Goal: Task Accomplishment & Management: Complete application form

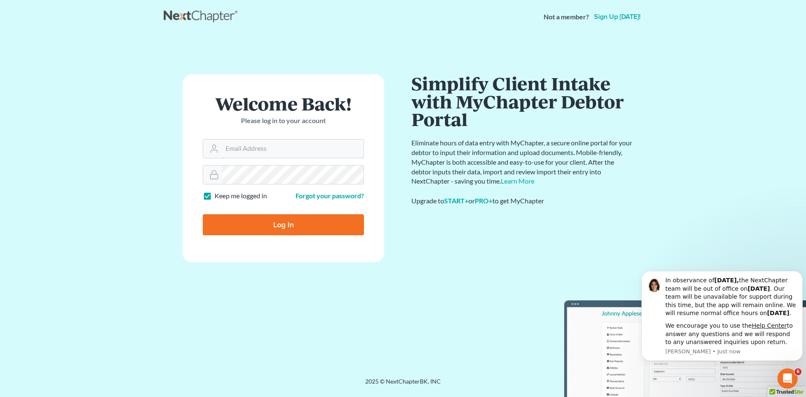
type input "[EMAIL_ADDRESS][DOMAIN_NAME]"
click at [272, 228] on input "Log In" at bounding box center [283, 224] width 161 height 21
type input "Thinking..."
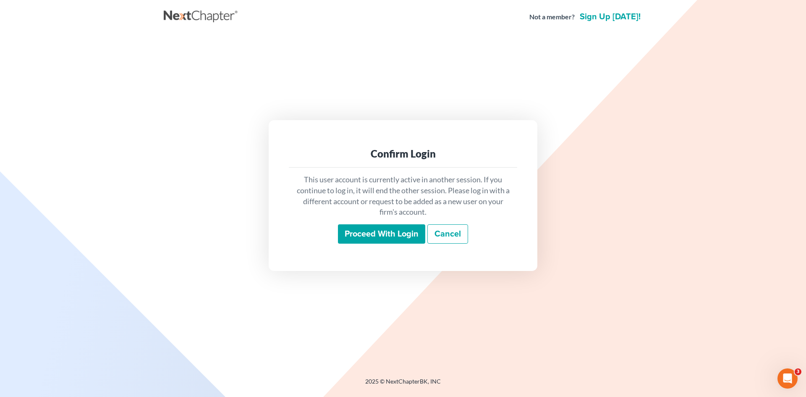
click at [390, 228] on input "Proceed with login" at bounding box center [381, 233] width 87 height 19
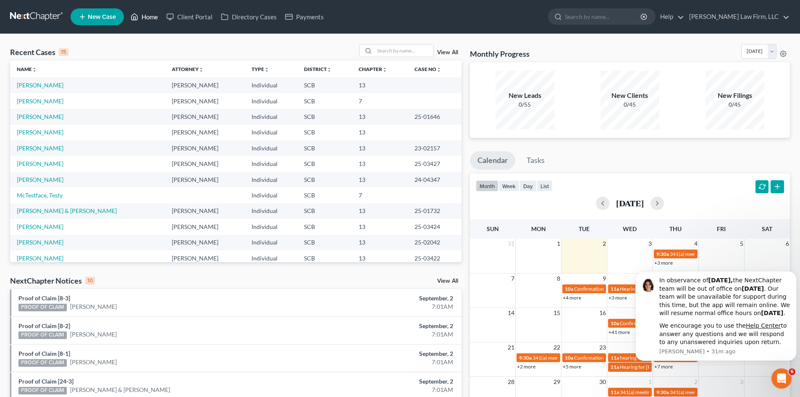
click at [152, 18] on link "Home" at bounding box center [144, 16] width 36 height 15
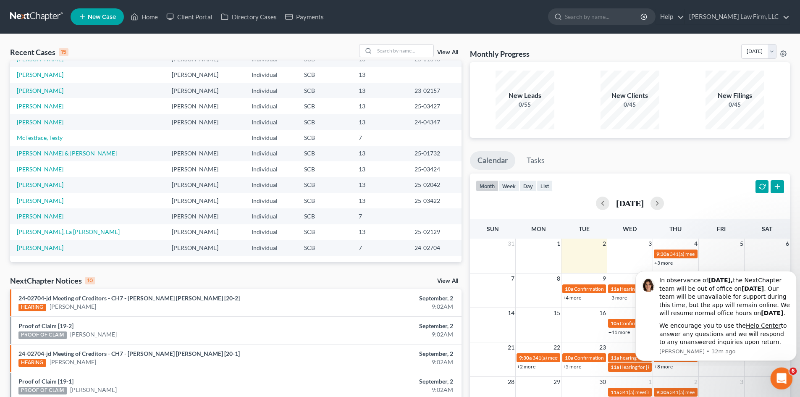
click at [783, 374] on icon "Open Intercom Messenger" at bounding box center [780, 377] width 14 height 14
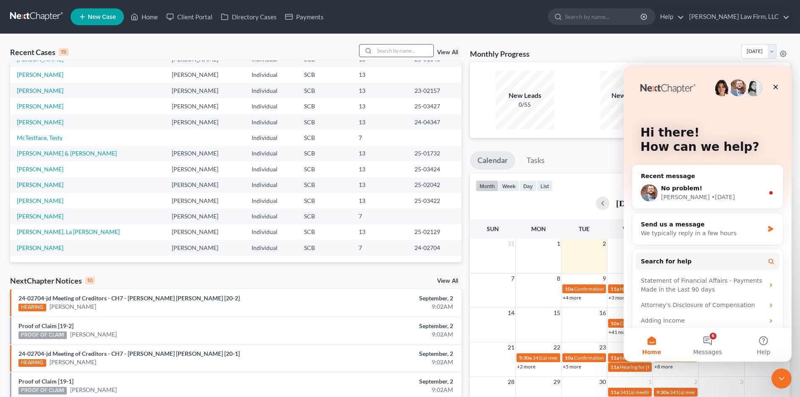
click at [377, 52] on input "search" at bounding box center [403, 51] width 59 height 12
type input "ashworth"
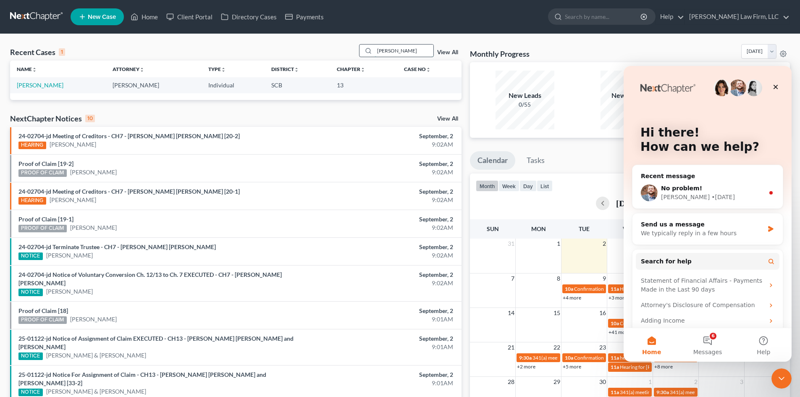
drag, startPoint x: 423, startPoint y: 52, endPoint x: 419, endPoint y: 51, distance: 4.4
click at [422, 52] on input "ashworth" at bounding box center [403, 51] width 59 height 12
click at [48, 88] on link "Ashworth, John" at bounding box center [40, 84] width 47 height 7
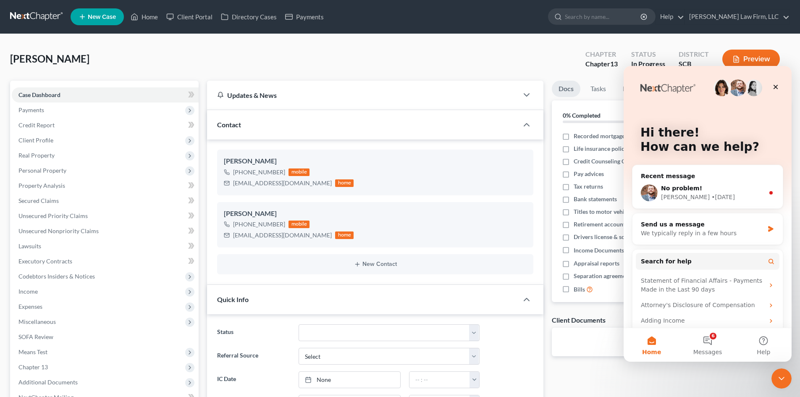
select select "0"
click at [776, 85] on icon "Close" at bounding box center [775, 87] width 7 height 7
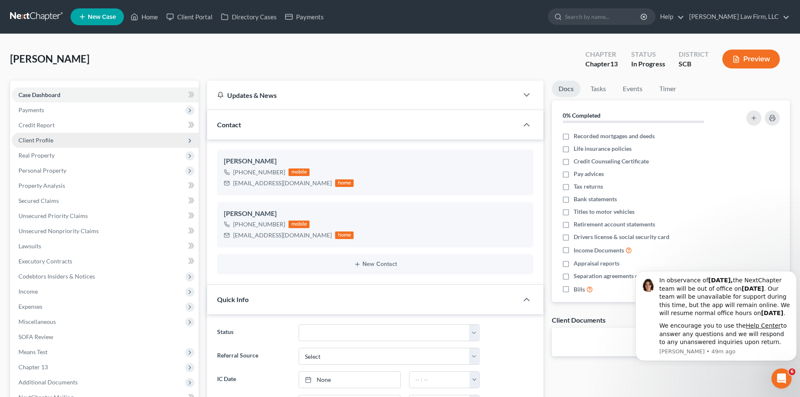
click at [59, 143] on span "Client Profile" at bounding box center [105, 140] width 187 height 15
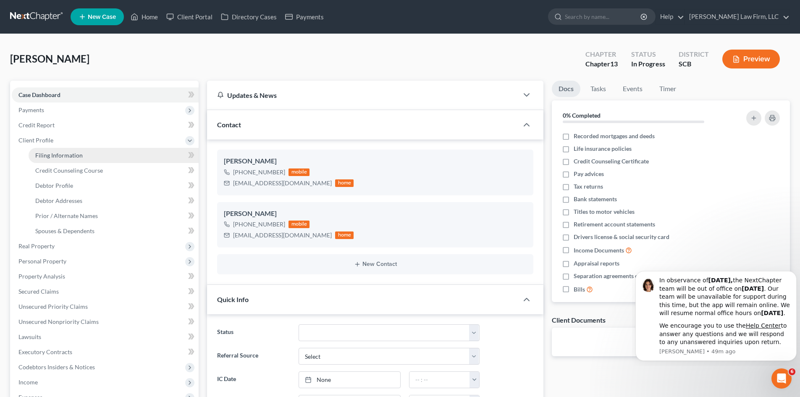
click at [81, 155] on link "Filing Information" at bounding box center [114, 155] width 170 height 15
select select "1"
select select "0"
select select "3"
select select "42"
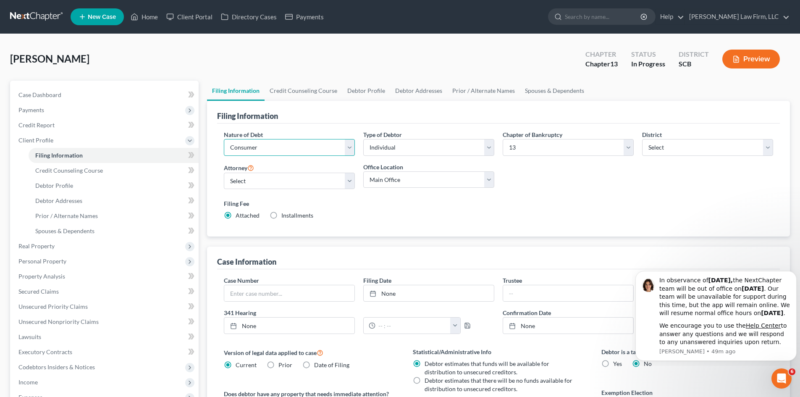
click at [349, 150] on select "Select Business Consumer Other" at bounding box center [289, 147] width 131 height 17
click at [341, 120] on div "Filing Information" at bounding box center [498, 112] width 563 height 23
click at [491, 148] on select "Select Individual Joint" at bounding box center [428, 147] width 131 height 17
select select "1"
click at [363, 139] on select "Select Individual Joint" at bounding box center [428, 147] width 131 height 17
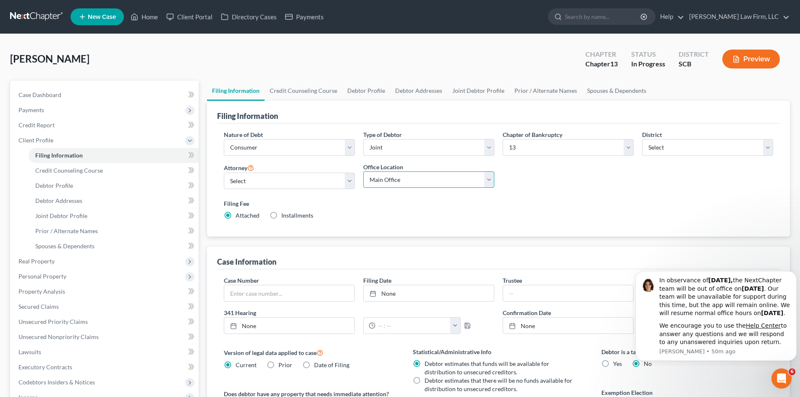
click at [491, 182] on select "Main Office Myrtle Beach Columbia" at bounding box center [428, 179] width 131 height 17
click at [541, 167] on div "Nature of Debt Select Business Consumer Other Nature of Business Select Clearin…" at bounding box center [499, 178] width 558 height 97
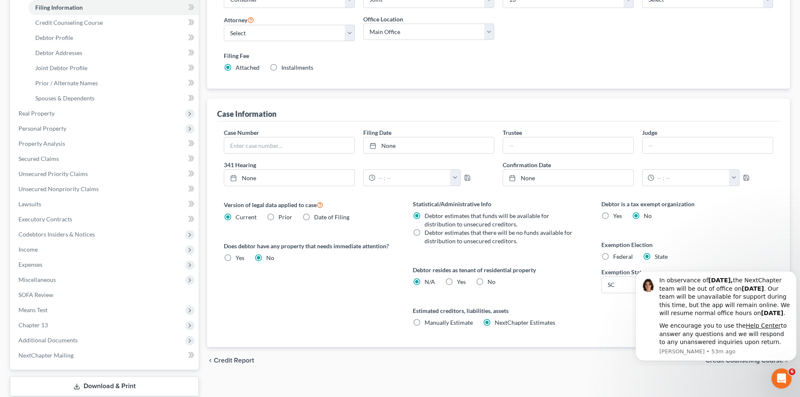
scroll to position [168, 0]
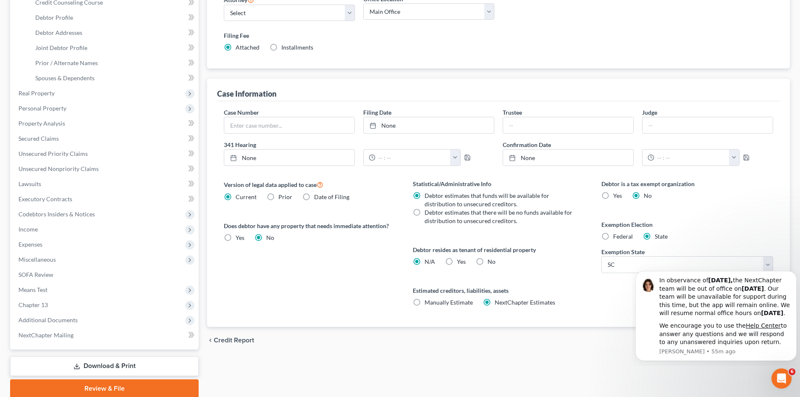
click at [487, 262] on label "No" at bounding box center [491, 261] width 8 height 8
click at [491, 262] on input "No" at bounding box center [493, 259] width 5 height 5
radio input "true"
radio input "false"
click at [457, 262] on label "Yes Yes" at bounding box center [461, 261] width 9 height 8
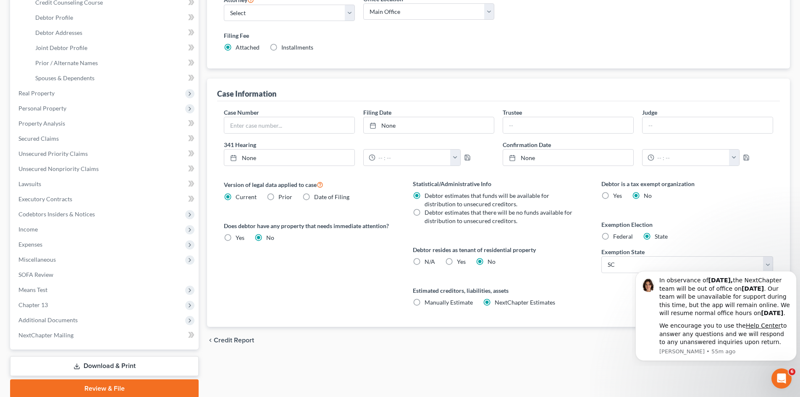
click at [460, 262] on input "Yes Yes" at bounding box center [462, 259] width 5 height 5
radio input "true"
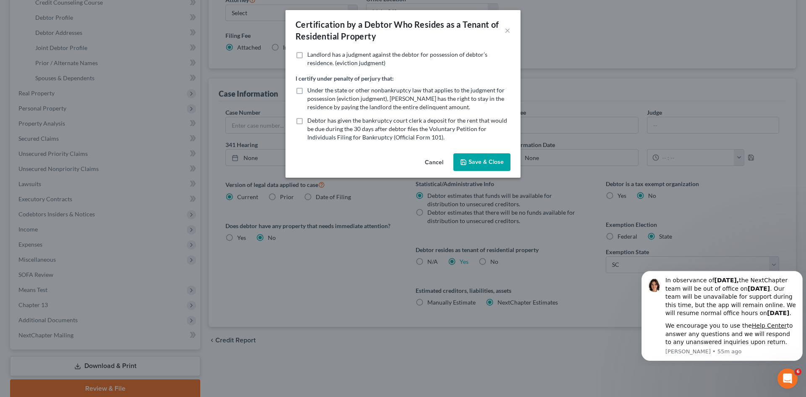
click at [439, 163] on button "Cancel" at bounding box center [434, 162] width 32 height 17
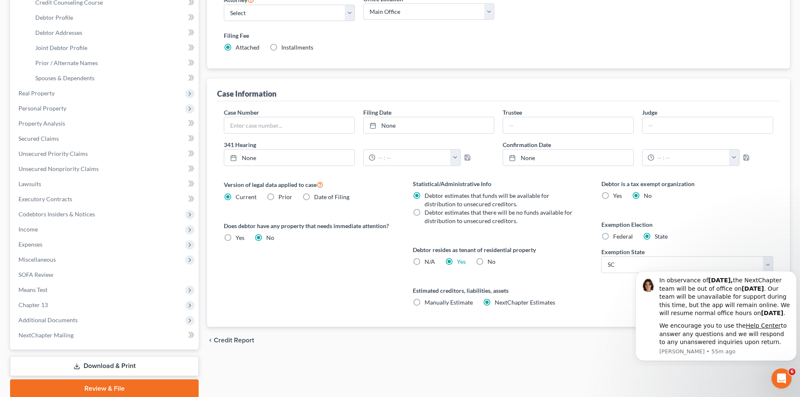
click at [487, 261] on label "No" at bounding box center [491, 261] width 8 height 8
click at [491, 261] on input "No" at bounding box center [493, 259] width 5 height 5
radio input "true"
radio input "false"
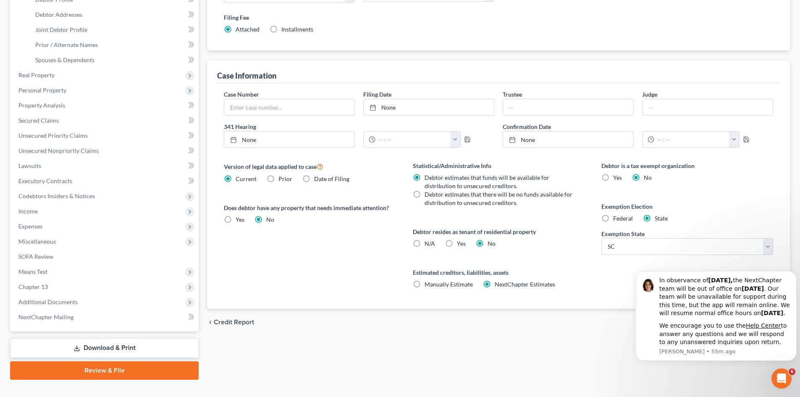
scroll to position [201, 0]
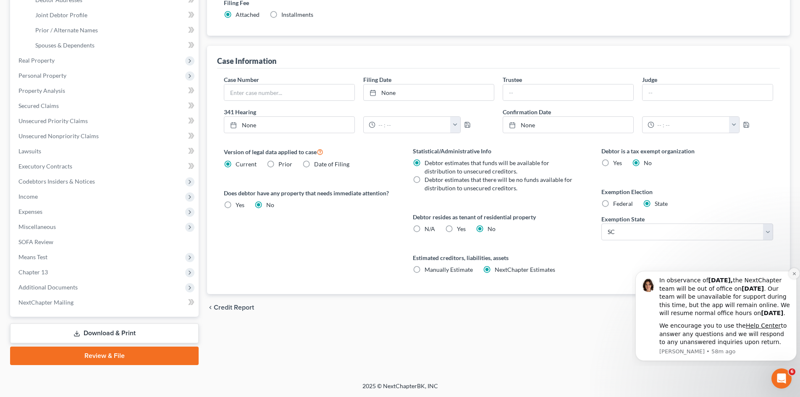
click at [793, 272] on icon "Dismiss notification" at bounding box center [793, 273] width 3 height 3
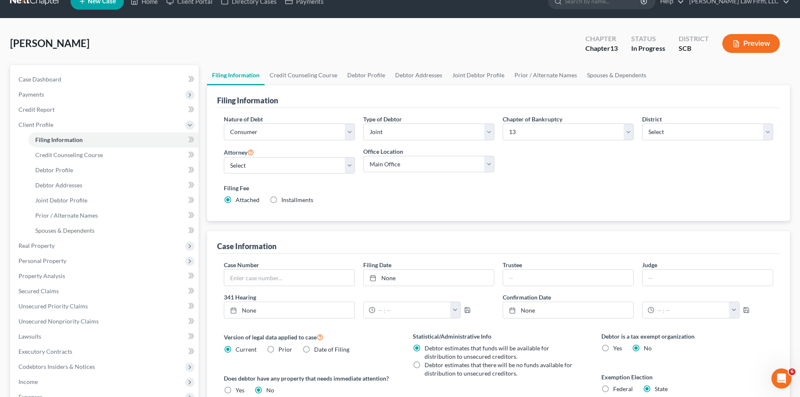
scroll to position [0, 0]
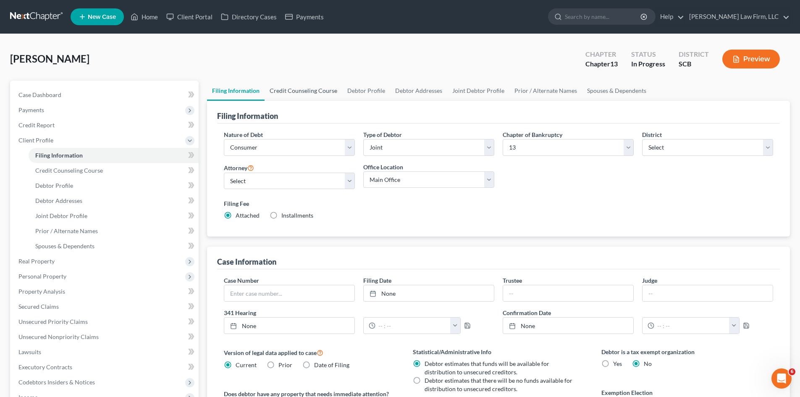
click at [320, 93] on link "Credit Counseling Course" at bounding box center [303, 91] width 78 height 20
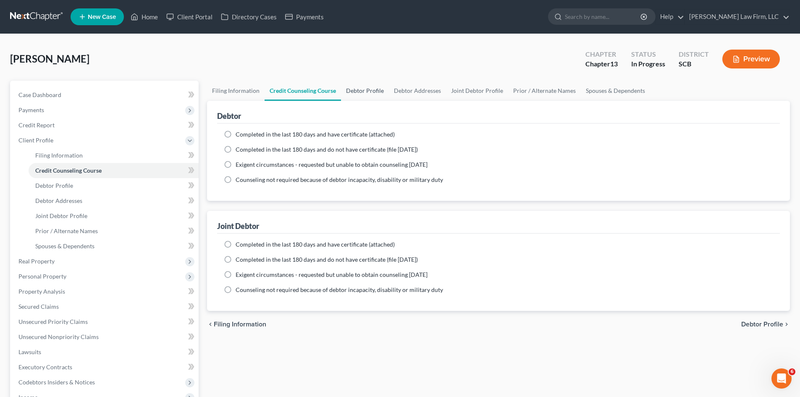
drag, startPoint x: 365, startPoint y: 90, endPoint x: 369, endPoint y: 82, distance: 8.4
click at [366, 89] on link "Debtor Profile" at bounding box center [365, 91] width 48 height 20
select select "1"
select select "0"
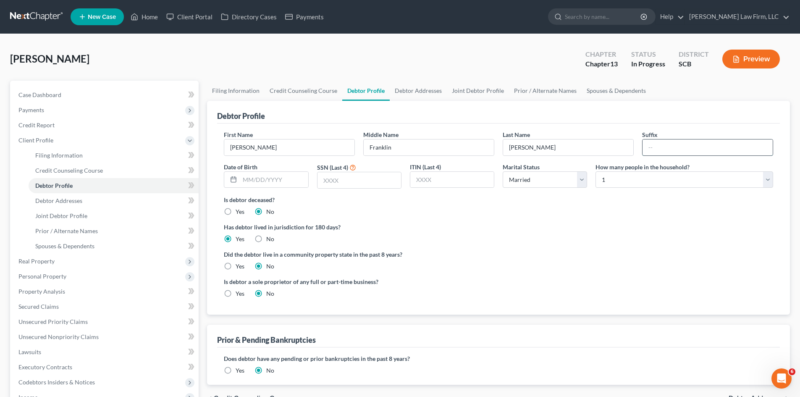
click at [672, 139] on input "text" at bounding box center [707, 147] width 130 height 16
type input "Jr."
click at [252, 178] on input "text" at bounding box center [274, 180] width 68 height 16
type input "09/23/1983"
click at [452, 228] on label "Has debtor lived in jurisdiction for 180 days?" at bounding box center [498, 227] width 549 height 9
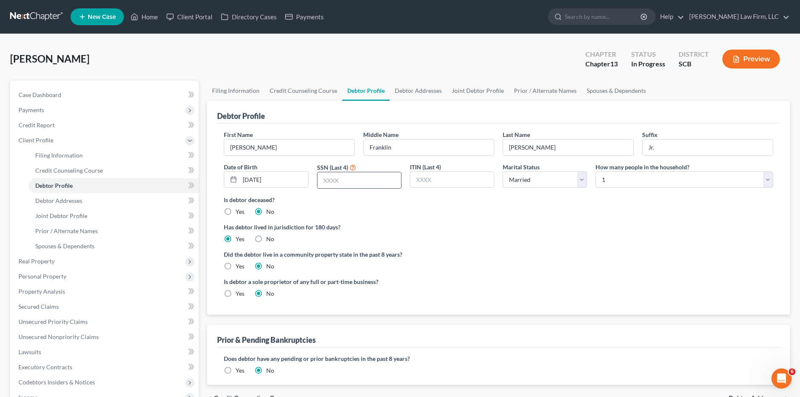
click at [379, 183] on input "text" at bounding box center [359, 180] width 84 height 16
click at [454, 175] on input "text" at bounding box center [452, 180] width 84 height 16
click at [364, 180] on input "8481" at bounding box center [359, 180] width 84 height 16
type input "8"
type input "5954"
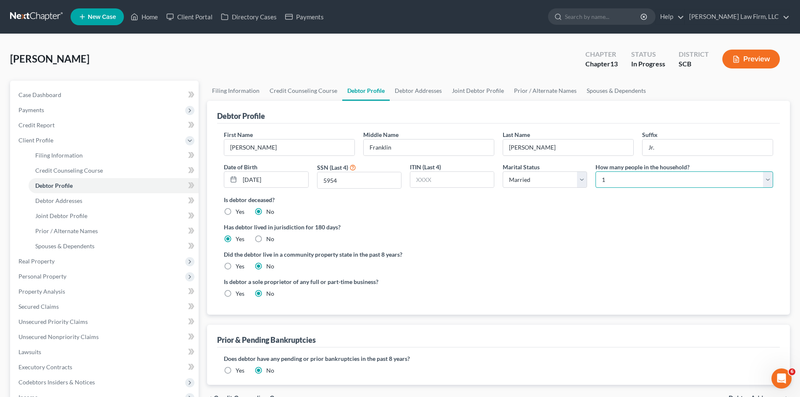
click at [627, 183] on select "Select 1 2 3 4 5 6 7 8 9 10 11 12 13 14 15 16 17 18 19 20" at bounding box center [684, 179] width 178 height 17
click at [595, 171] on select "Select 1 2 3 4 5 6 7 8 9 10 11 12 13 14 15 16 17 18 19 20" at bounding box center [684, 179] width 178 height 17
click at [581, 208] on div "Is debtor deceased? Yes No" at bounding box center [498, 205] width 549 height 21
click at [610, 182] on select "Select 1 2 3 4 5 6 7 8 9 10 11 12 13 14 15 16 17 18 19 20" at bounding box center [684, 179] width 178 height 17
select select "2"
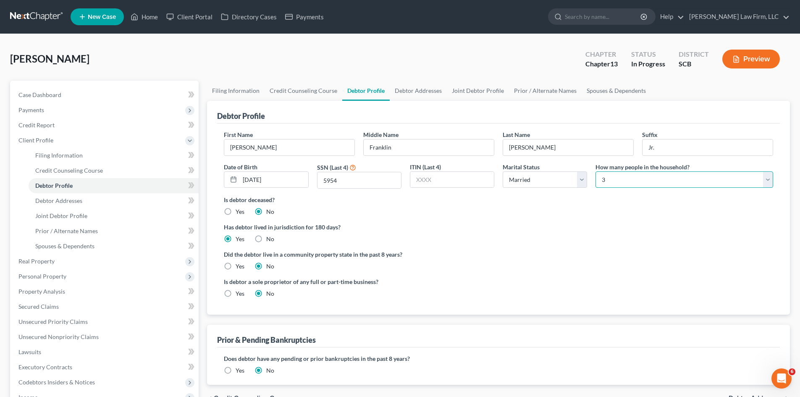
click at [595, 171] on select "Select 1 2 3 4 5 6 7 8 9 10 11 12 13 14 15 16 17 18 19 20" at bounding box center [684, 179] width 178 height 17
click at [543, 213] on div "Is debtor deceased? Yes No" at bounding box center [498, 205] width 549 height 21
click at [236, 295] on label "Yes" at bounding box center [240, 293] width 9 height 8
click at [239, 295] on input "Yes" at bounding box center [241, 291] width 5 height 5
radio input "true"
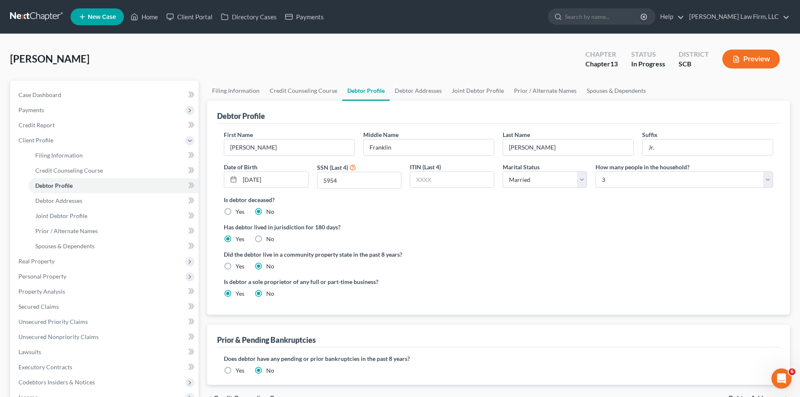
radio input "false"
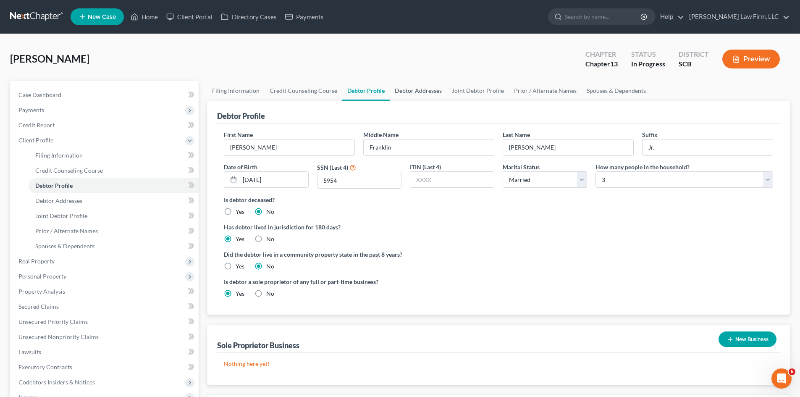
click at [431, 94] on link "Debtor Addresses" at bounding box center [418, 91] width 57 height 20
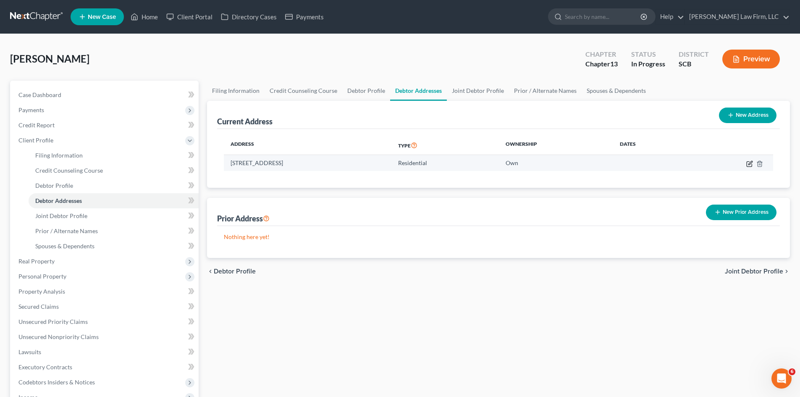
click at [750, 165] on icon "button" at bounding box center [749, 163] width 7 height 7
select select "42"
select select "0"
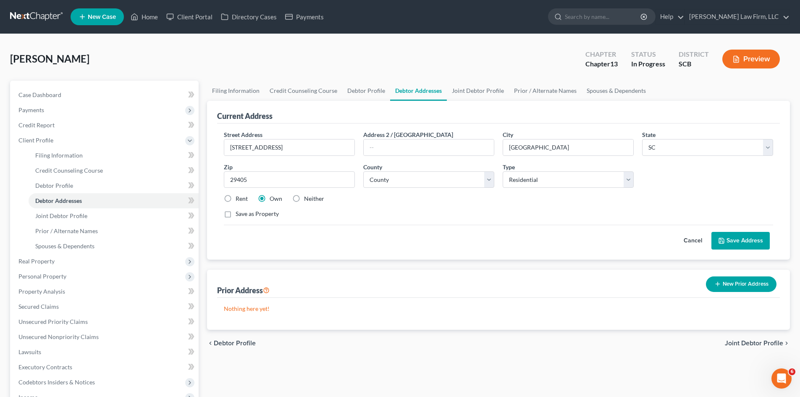
click at [738, 237] on button "Save Address" at bounding box center [740, 241] width 58 height 18
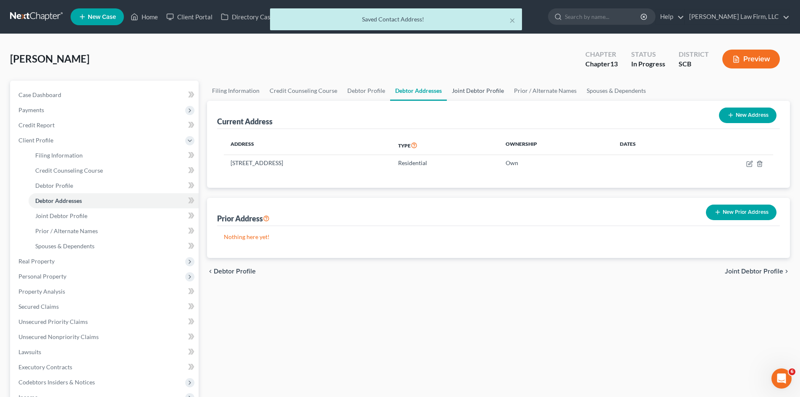
click at [474, 93] on link "Joint Debtor Profile" at bounding box center [478, 91] width 62 height 20
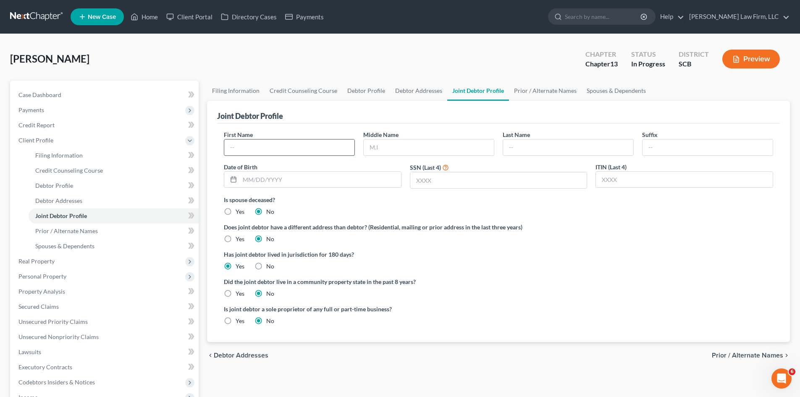
click at [289, 155] on input "text" at bounding box center [289, 147] width 130 height 16
type input "Julia"
click at [439, 143] on input "text" at bounding box center [429, 147] width 130 height 16
type input "M"
click at [532, 136] on div "Last Name" at bounding box center [567, 143] width 139 height 26
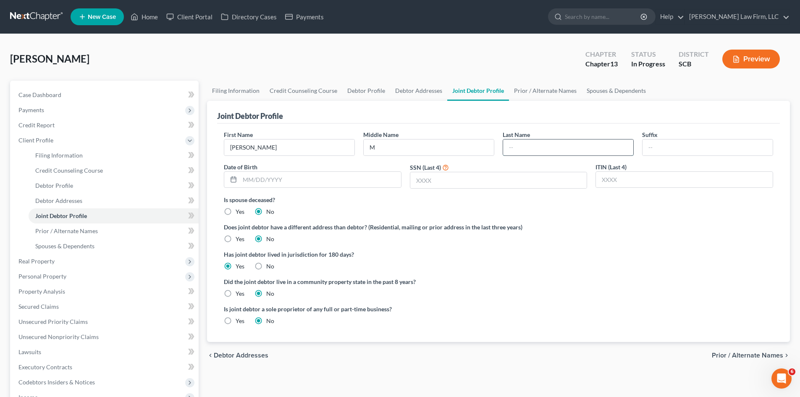
click at [530, 143] on input "text" at bounding box center [568, 147] width 130 height 16
type input "Moore"
click at [330, 176] on input "text" at bounding box center [320, 180] width 161 height 16
click at [384, 149] on input "M" at bounding box center [429, 147] width 130 height 16
click at [420, 151] on input "Maria" at bounding box center [429, 147] width 130 height 16
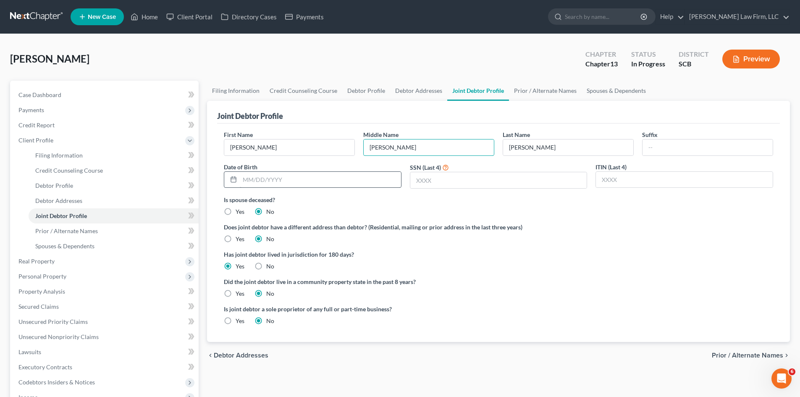
type input "Maria"
click at [302, 182] on input "text" at bounding box center [320, 180] width 161 height 16
type input "06/28/1985"
click at [431, 188] on div at bounding box center [499, 180] width 178 height 17
click at [433, 188] on div at bounding box center [499, 180] width 178 height 17
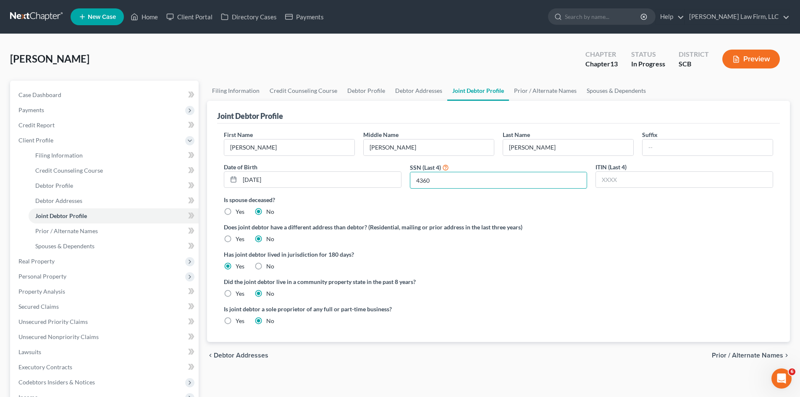
type input "4360"
click at [672, 156] on div "First Name Julia Middle Name Maria Last Name Moore Suffix Date of Birth 06/28/1…" at bounding box center [499, 162] width 558 height 65
click at [673, 152] on input "text" at bounding box center [707, 147] width 130 height 16
click at [503, 212] on div "Is spouse deceased? Yes No" at bounding box center [498, 205] width 549 height 21
click at [548, 96] on link "Prior / Alternate Names" at bounding box center [545, 91] width 73 height 20
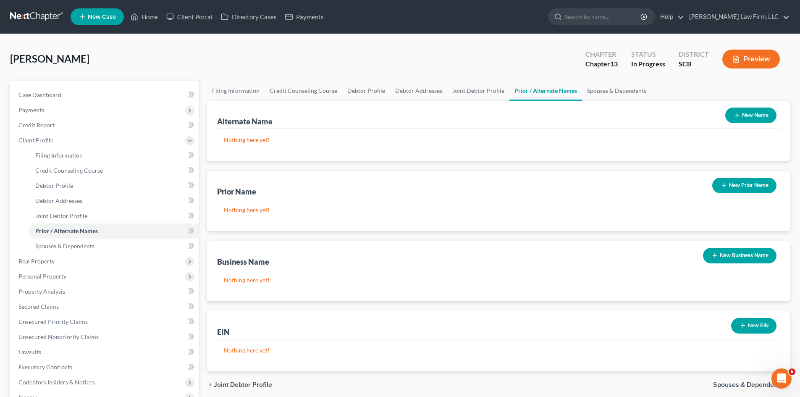
click at [749, 119] on button "New Name" at bounding box center [750, 115] width 51 height 16
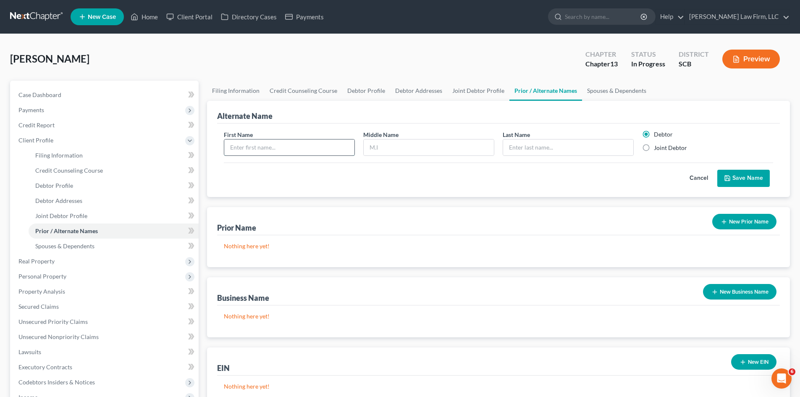
click at [291, 150] on input "text" at bounding box center [289, 147] width 130 height 16
type input "J"
click at [372, 151] on input "text" at bounding box center [429, 147] width 130 height 16
type input "F"
click at [547, 146] on input "text" at bounding box center [568, 147] width 130 height 16
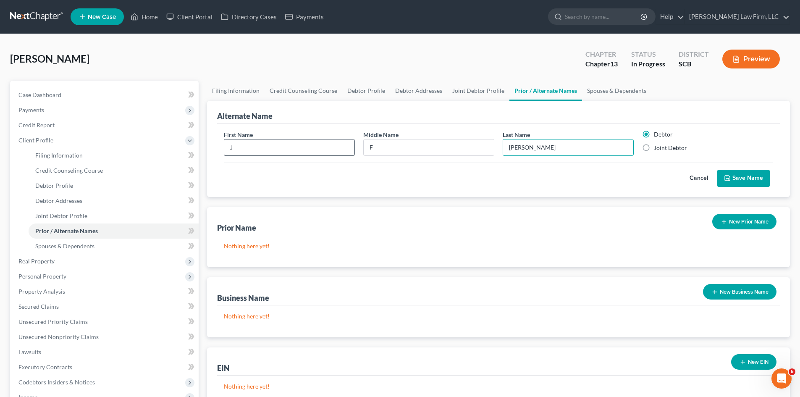
type input "Ashworth"
click at [299, 144] on input "J" at bounding box center [289, 147] width 130 height 16
type input "John"
click at [381, 141] on input "F" at bounding box center [429, 147] width 130 height 16
click at [542, 149] on input "Ashworth" at bounding box center [568, 147] width 130 height 16
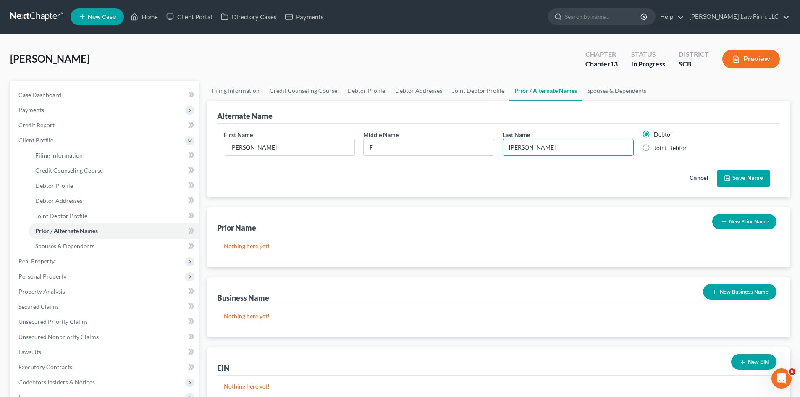
type input "Ashworth Jr."
click at [753, 179] on button "Save Name" at bounding box center [743, 179] width 52 height 18
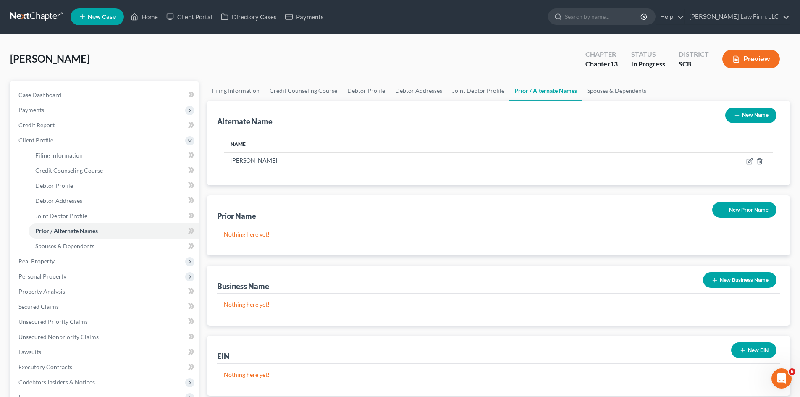
click at [755, 114] on button "New Name" at bounding box center [750, 115] width 51 height 16
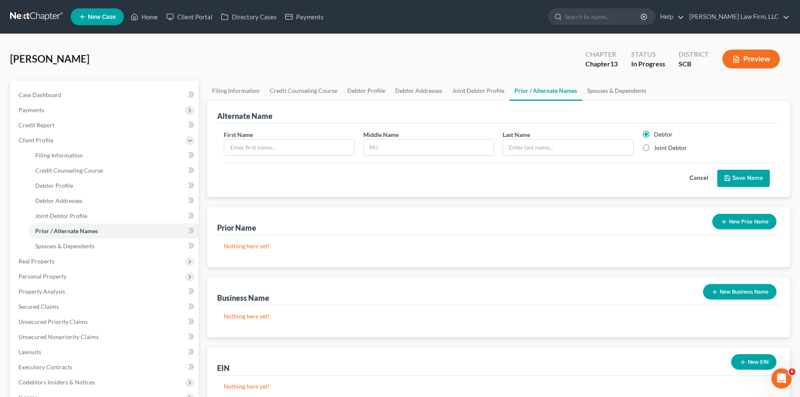
click at [699, 175] on button "Cancel" at bounding box center [698, 178] width 37 height 17
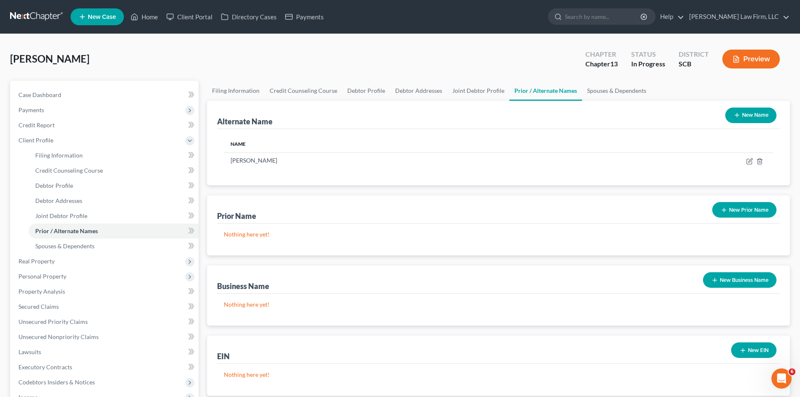
click at [764, 122] on button "New Name" at bounding box center [750, 115] width 51 height 16
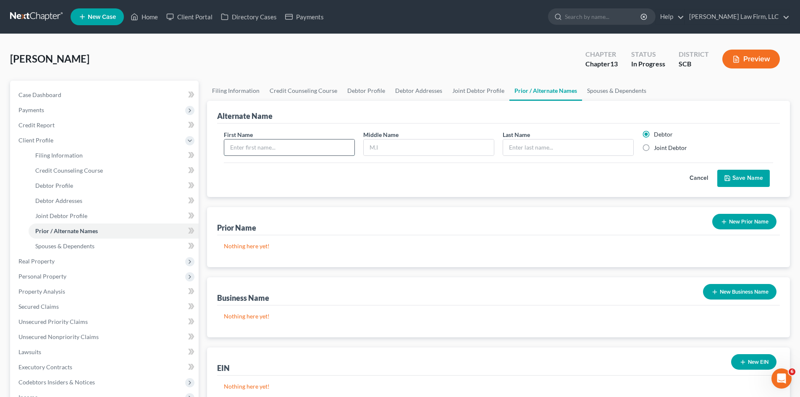
click at [322, 152] on input "text" at bounding box center [289, 147] width 130 height 16
type input "John"
click at [525, 145] on input "text" at bounding box center [568, 147] width 130 height 16
type input "Ashworth Jr."
click at [739, 175] on button "Save Name" at bounding box center [743, 179] width 52 height 18
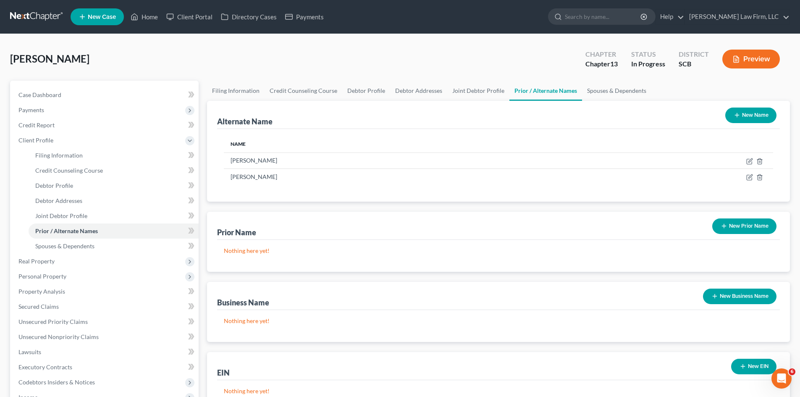
click at [739, 114] on icon "button" at bounding box center [736, 115] width 7 height 7
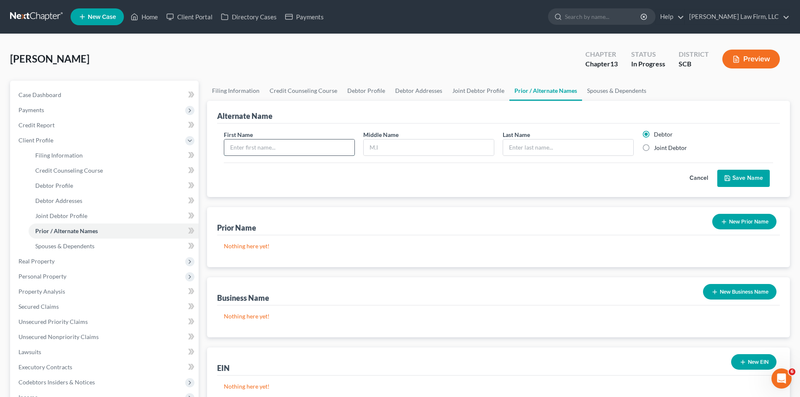
click at [336, 146] on input "text" at bounding box center [289, 147] width 130 height 16
type input "Jay"
click at [515, 149] on input "text" at bounding box center [568, 147] width 130 height 16
type input "Ashworth"
click at [741, 180] on button "Save Name" at bounding box center [743, 179] width 52 height 18
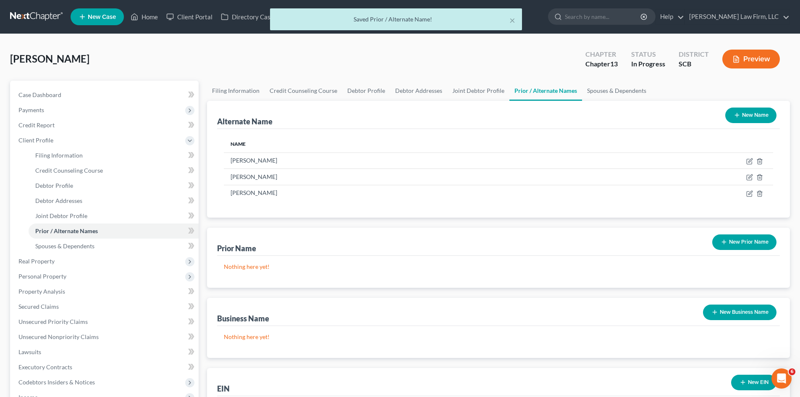
click at [742, 113] on button "New Name" at bounding box center [750, 115] width 51 height 16
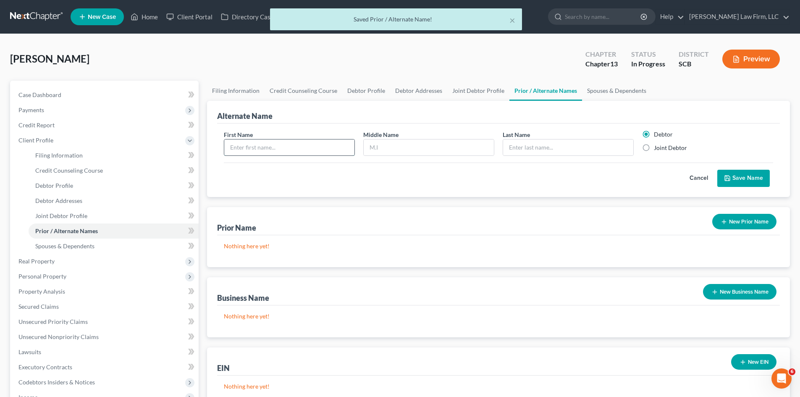
click at [297, 153] on input "text" at bounding box center [289, 147] width 130 height 16
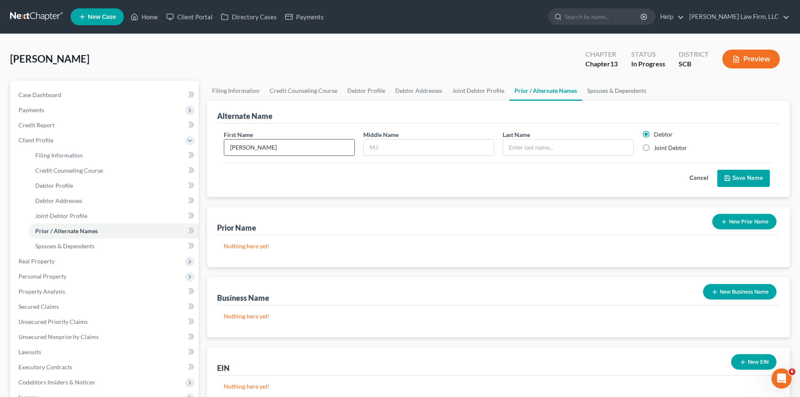
type input "John"
type input "a"
type input "Ashworth"
click at [768, 177] on button "Save Name" at bounding box center [743, 179] width 52 height 18
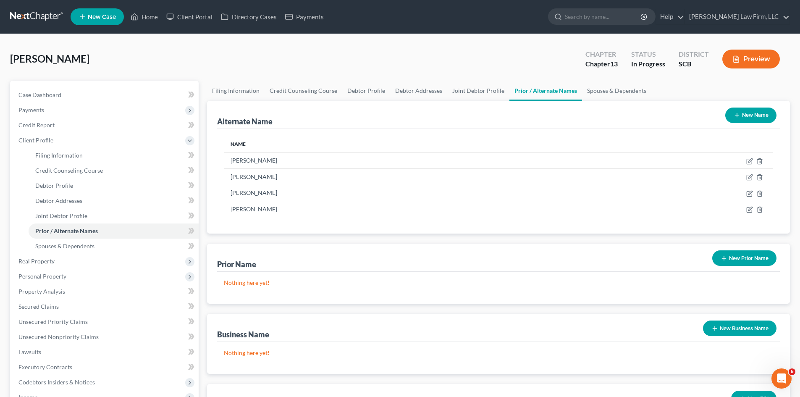
click at [746, 115] on button "New Name" at bounding box center [750, 115] width 51 height 16
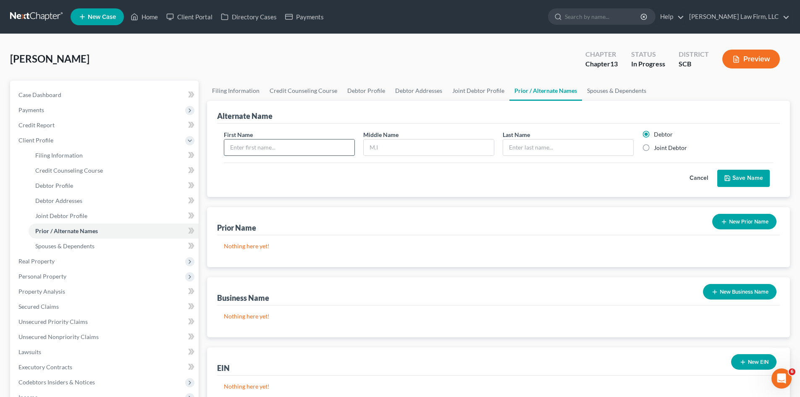
click at [292, 153] on input "text" at bounding box center [289, 147] width 130 height 16
type input "Julia"
click at [404, 147] on input "text" at bounding box center [429, 147] width 130 height 16
type input "Maria"
click at [513, 154] on input "text" at bounding box center [568, 147] width 130 height 16
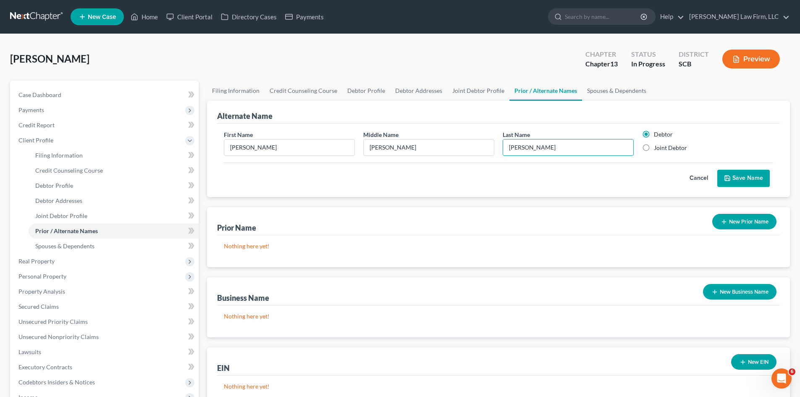
type input "Moore"
click at [737, 179] on button "Save Name" at bounding box center [743, 179] width 52 height 18
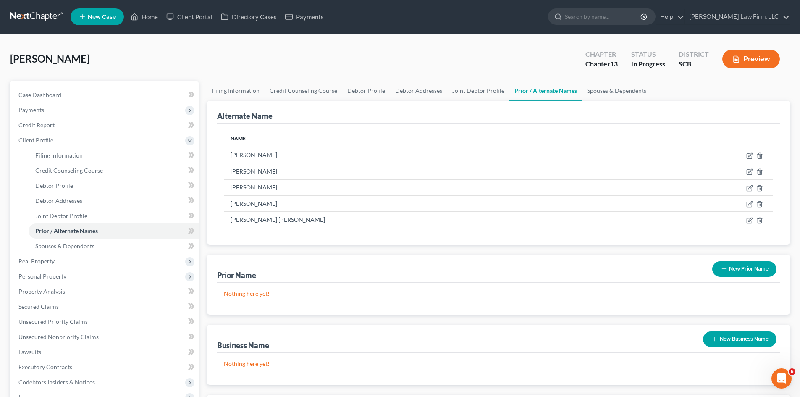
click at [754, 268] on button "New Prior Name" at bounding box center [744, 269] width 64 height 16
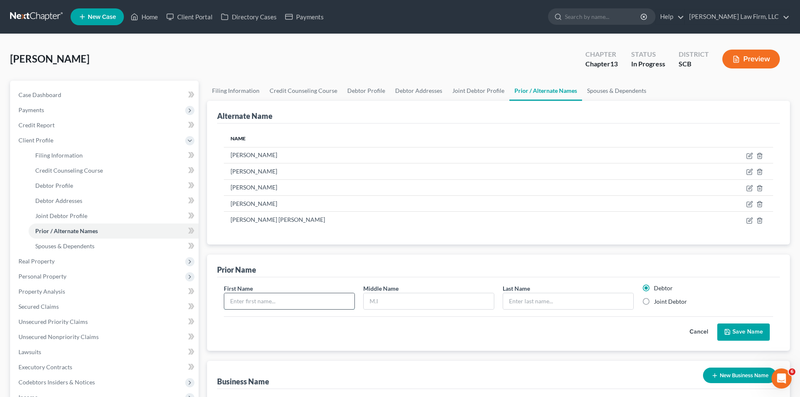
click at [304, 301] on input "text" at bounding box center [289, 301] width 130 height 16
type input "Julia"
click at [525, 299] on input "text" at bounding box center [568, 301] width 130 height 16
type input "m"
type input "Moore"
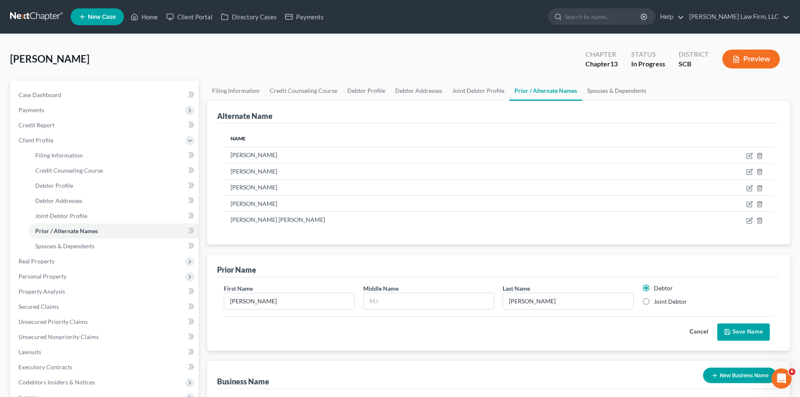
click at [736, 330] on button "Save Name" at bounding box center [743, 332] width 52 height 18
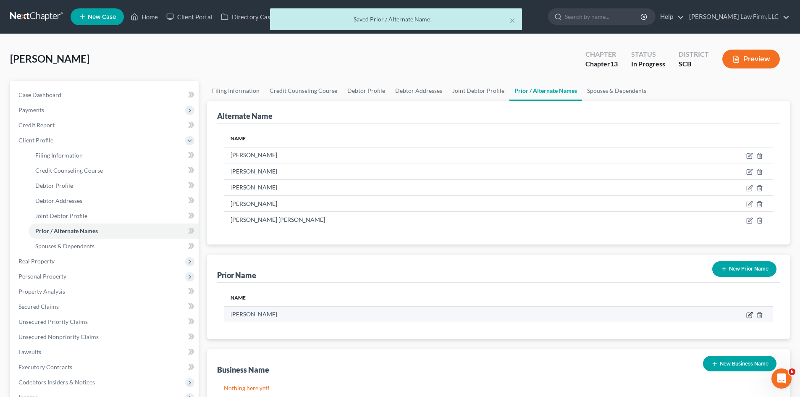
click at [751, 315] on icon "button" at bounding box center [749, 315] width 7 height 7
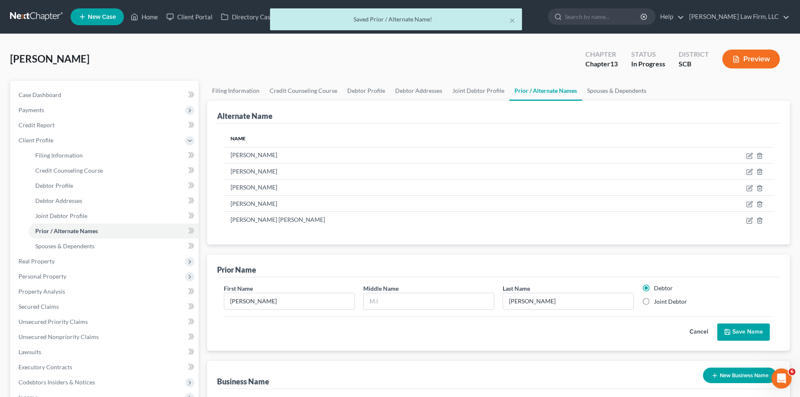
click at [654, 303] on label "Joint Debtor" at bounding box center [670, 301] width 33 height 8
click at [657, 303] on input "Joint Debtor" at bounding box center [659, 299] width 5 height 5
radio input "true"
radio input "false"
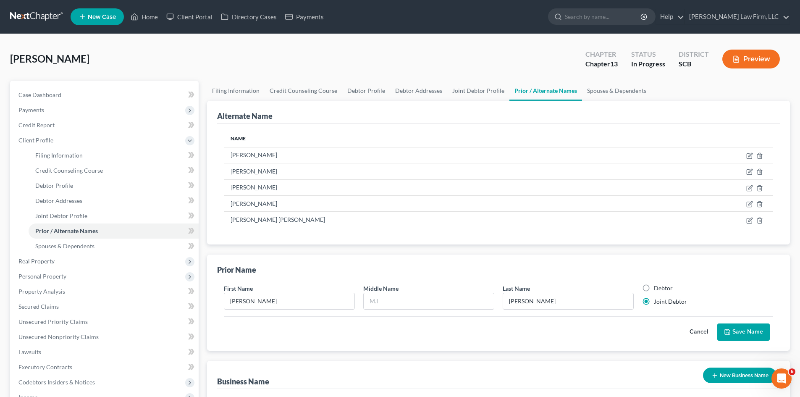
click at [743, 330] on button "Save Name" at bounding box center [743, 332] width 52 height 18
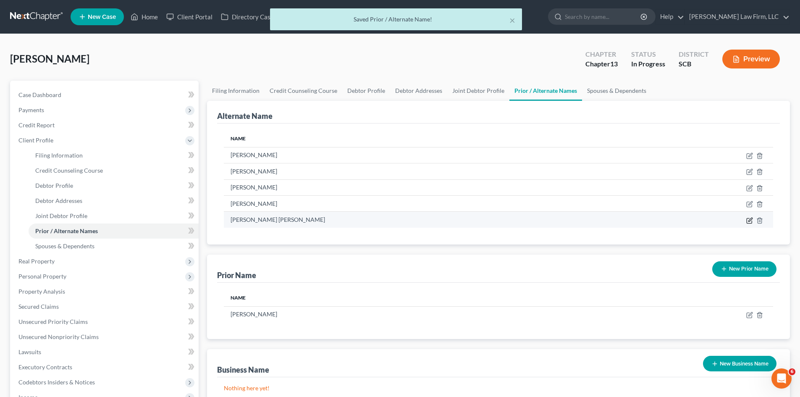
drag, startPoint x: 747, startPoint y: 220, endPoint x: 741, endPoint y: 221, distance: 5.9
click at [745, 220] on td at bounding box center [708, 220] width 130 height 16
click at [748, 222] on icon at bounding box center [749, 220] width 7 height 7
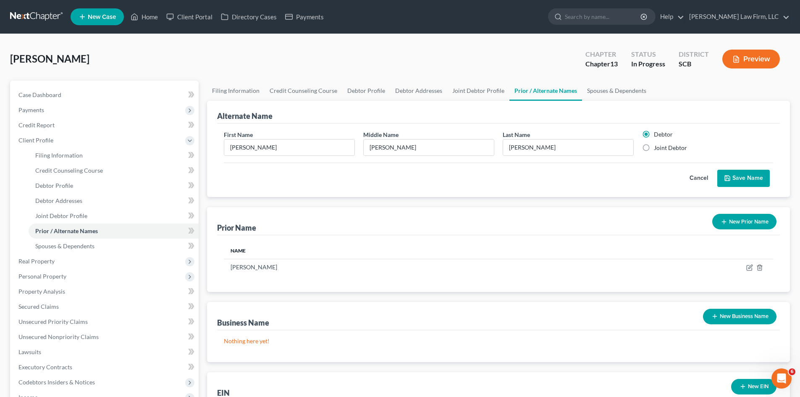
click at [654, 147] on label "Joint Debtor" at bounding box center [670, 148] width 33 height 8
click at [657, 147] on input "Joint Debtor" at bounding box center [659, 146] width 5 height 5
radio input "true"
radio input "false"
click at [444, 152] on input "Maria" at bounding box center [429, 147] width 130 height 16
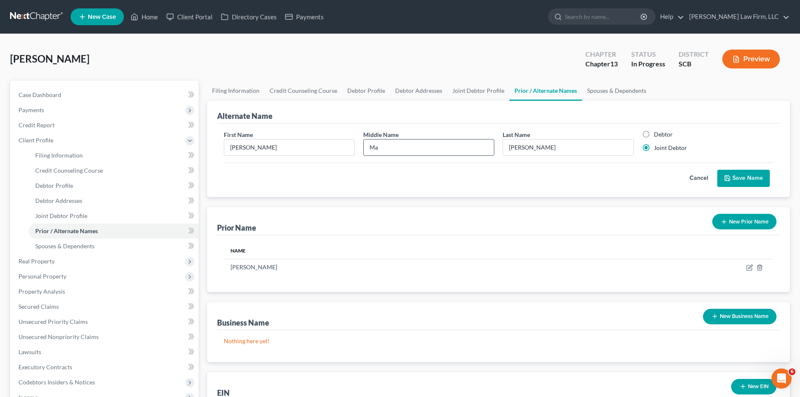
type input "M"
click at [748, 175] on button "Save Name" at bounding box center [743, 179] width 52 height 18
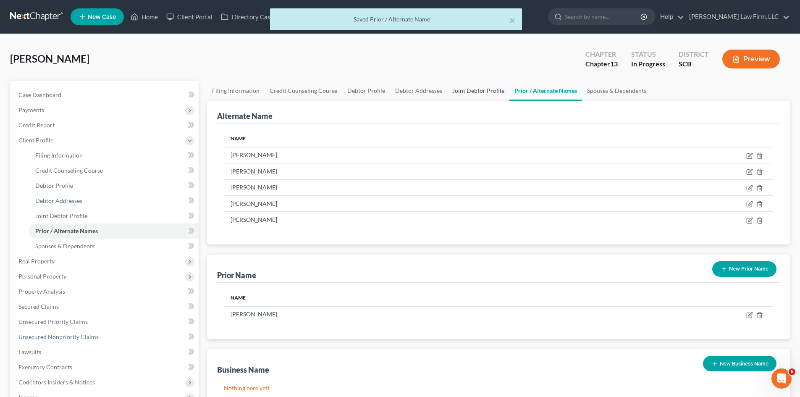
click at [490, 89] on link "Joint Debtor Profile" at bounding box center [478, 91] width 62 height 20
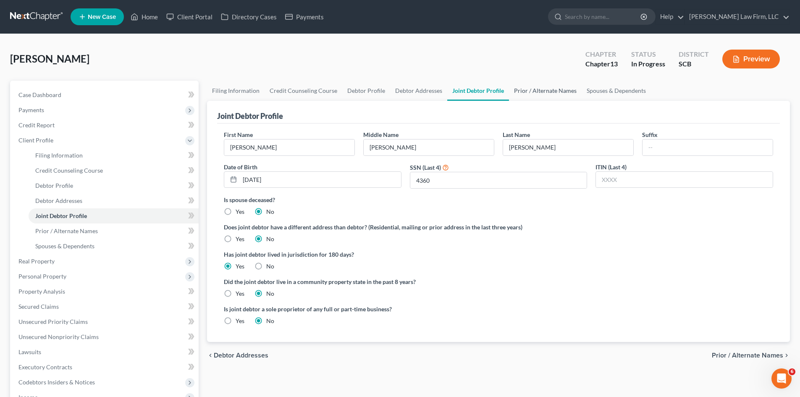
click at [521, 92] on link "Prior / Alternate Names" at bounding box center [545, 91] width 73 height 20
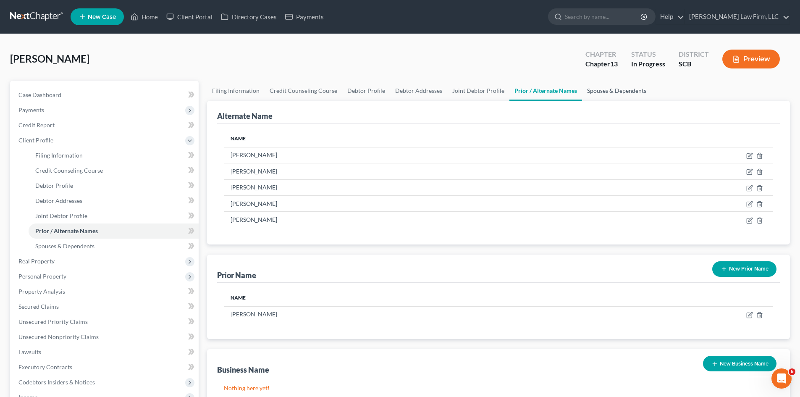
click at [626, 93] on link "Spouses & Dependents" at bounding box center [616, 91] width 69 height 20
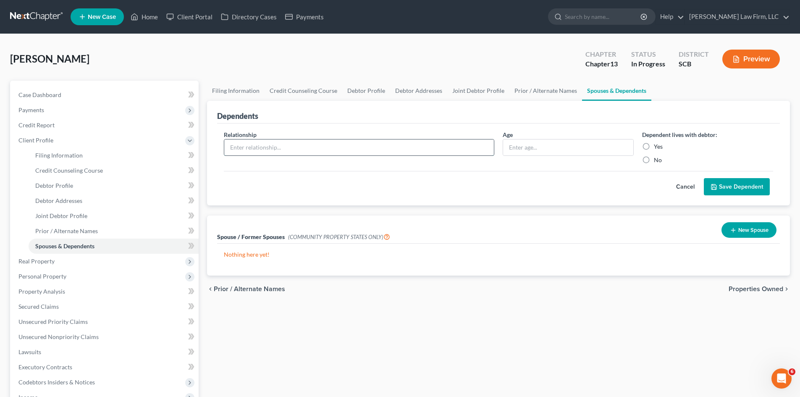
click at [466, 149] on input "text" at bounding box center [359, 147] width 270 height 16
type input "Daughter"
click at [532, 152] on input "text" at bounding box center [568, 147] width 130 height 16
type input "5"
click at [654, 147] on label "Yes" at bounding box center [658, 146] width 9 height 8
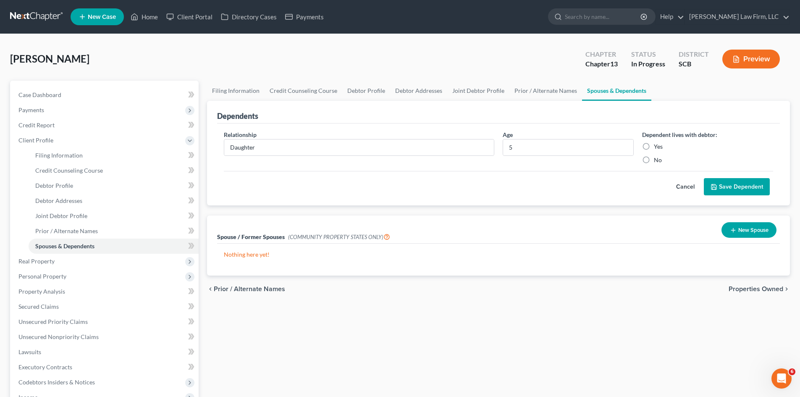
click at [657, 147] on input "Yes" at bounding box center [659, 144] width 5 height 5
radio input "true"
click at [751, 188] on button "Save Dependent" at bounding box center [737, 187] width 66 height 18
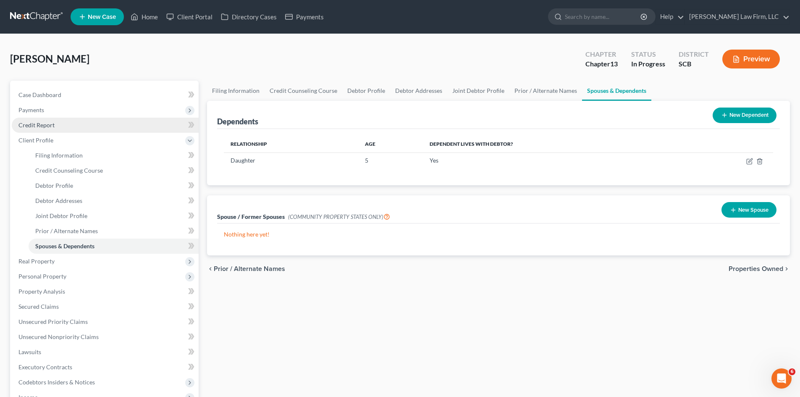
click at [45, 123] on span "Credit Report" at bounding box center [36, 124] width 36 height 7
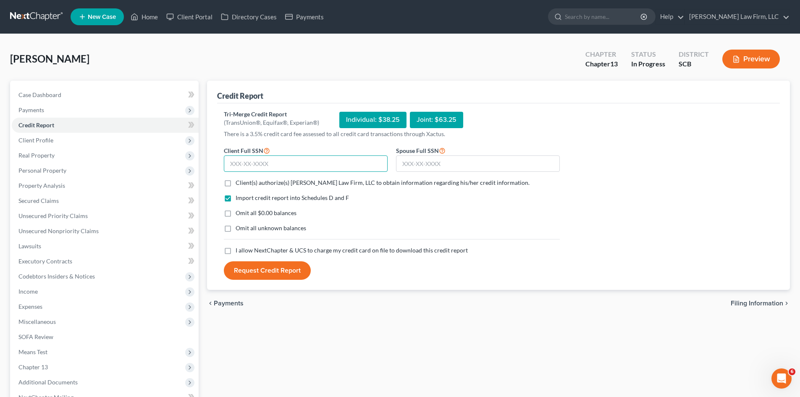
click at [294, 162] on input "text" at bounding box center [306, 163] width 164 height 17
type input "251-55-5954"
click at [427, 165] on input "text" at bounding box center [478, 163] width 164 height 17
type input "257-51-4360"
click at [236, 183] on label "Client(s) authorize(s) Meredith Law Firm, LLC to obtain information regarding h…" at bounding box center [383, 182] width 294 height 8
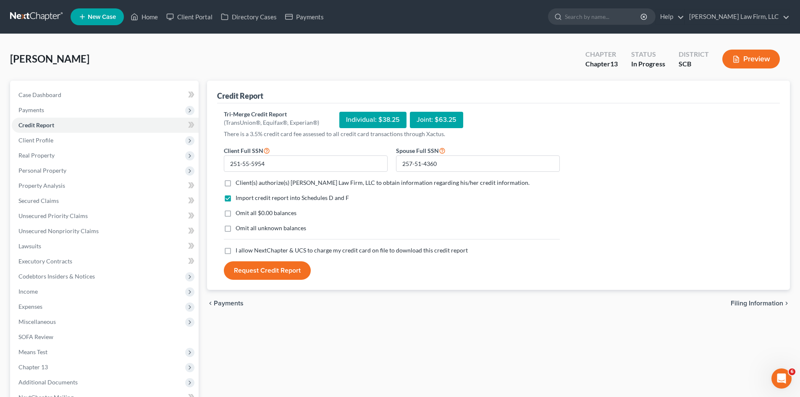
click at [239, 183] on input "Client(s) authorize(s) Meredith Law Firm, LLC to obtain information regarding h…" at bounding box center [241, 180] width 5 height 5
checkbox input "true"
click at [236, 214] on label "Omit all $0.00 balances" at bounding box center [266, 213] width 61 height 8
click at [239, 214] on input "Omit all $0.00 balances" at bounding box center [241, 211] width 5 height 5
checkbox input "true"
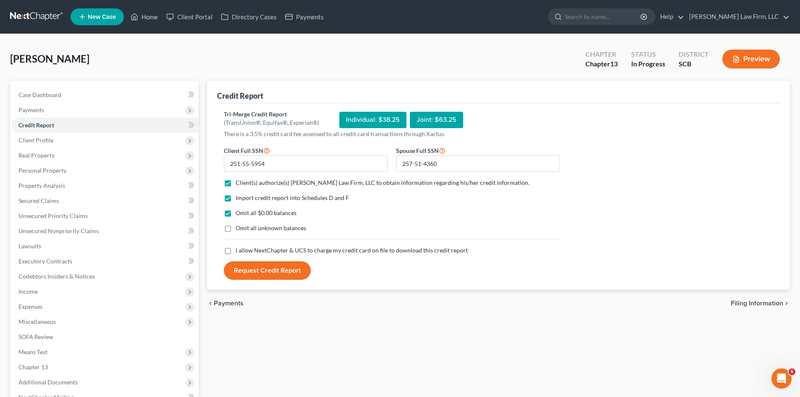
click at [236, 252] on label "I allow NextChapter & UCS to charge my credit card on file to download this cre…" at bounding box center [352, 250] width 232 height 8
click at [239, 251] on input "I allow NextChapter & UCS to charge my credit card on file to download this cre…" at bounding box center [241, 248] width 5 height 5
checkbox input "true"
click at [261, 276] on button "Request Credit Report" at bounding box center [267, 270] width 87 height 18
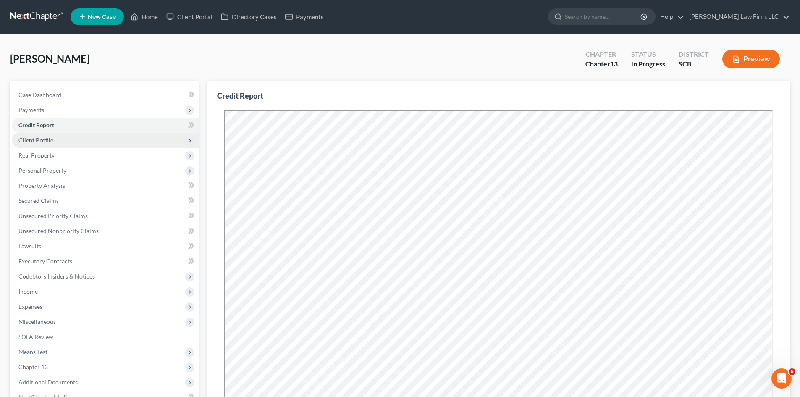
click at [45, 144] on span "Client Profile" at bounding box center [105, 140] width 187 height 15
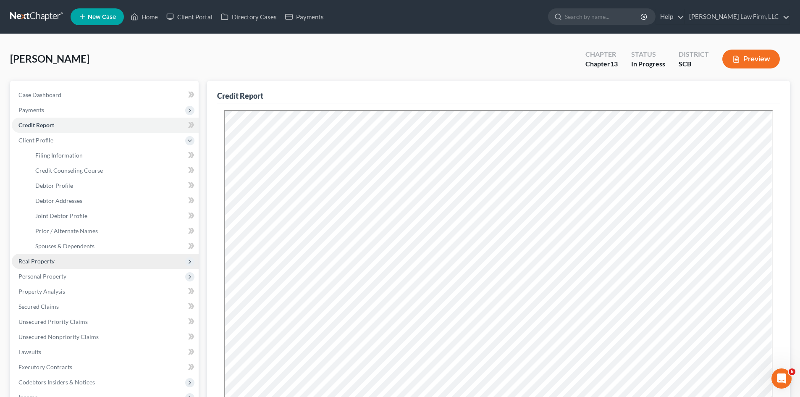
click at [59, 259] on span "Real Property" at bounding box center [105, 261] width 187 height 15
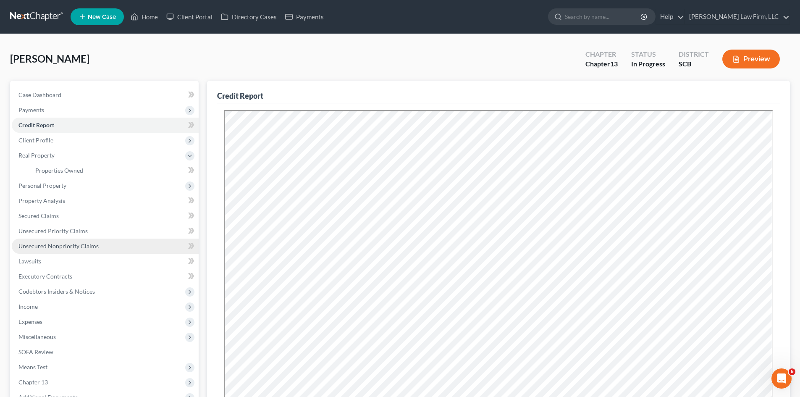
click at [57, 247] on span "Unsecured Nonpriority Claims" at bounding box center [58, 245] width 80 height 7
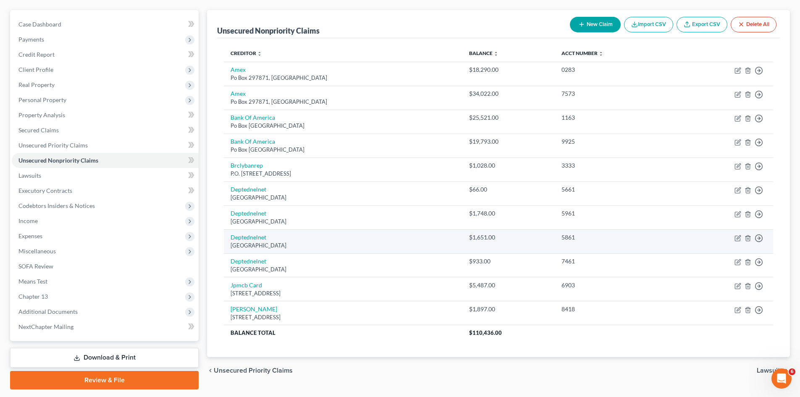
scroll to position [84, 0]
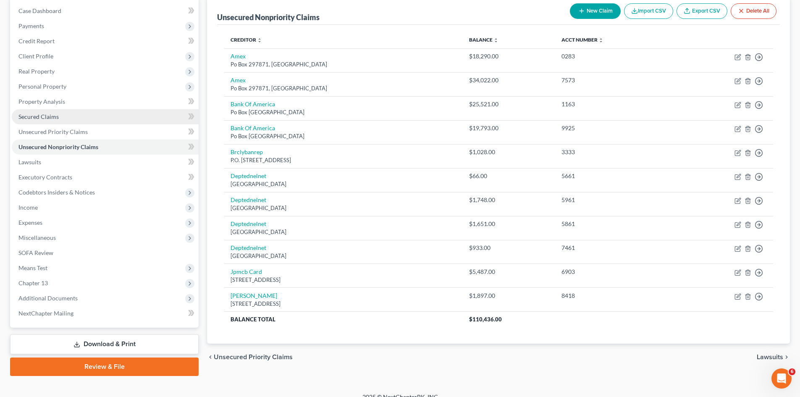
click at [54, 119] on span "Secured Claims" at bounding box center [38, 116] width 40 height 7
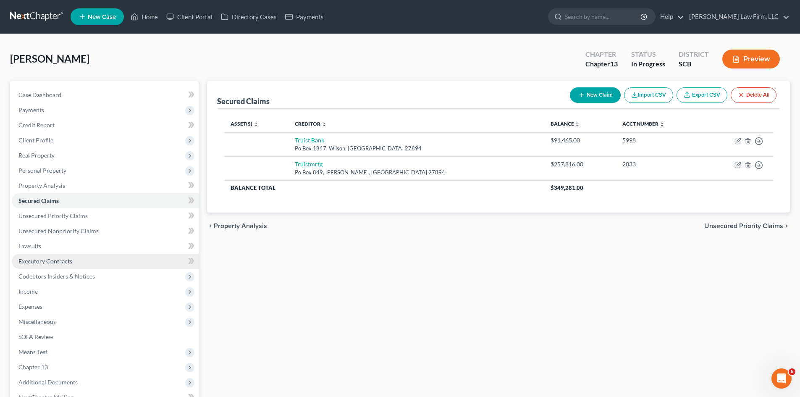
click at [55, 259] on span "Executory Contracts" at bounding box center [45, 260] width 54 height 7
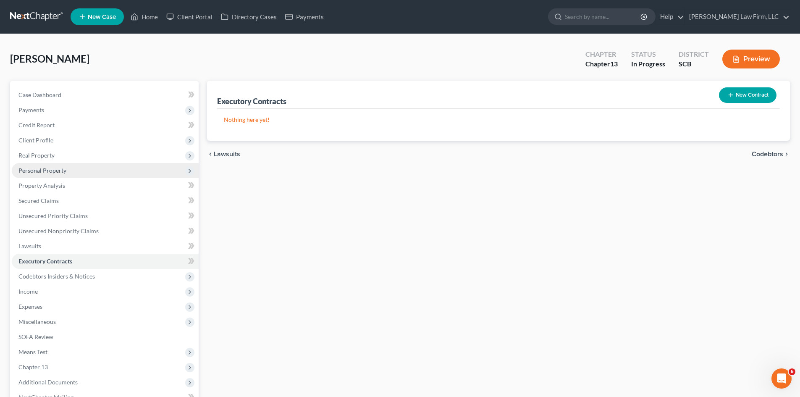
click at [45, 173] on span "Personal Property" at bounding box center [42, 170] width 48 height 7
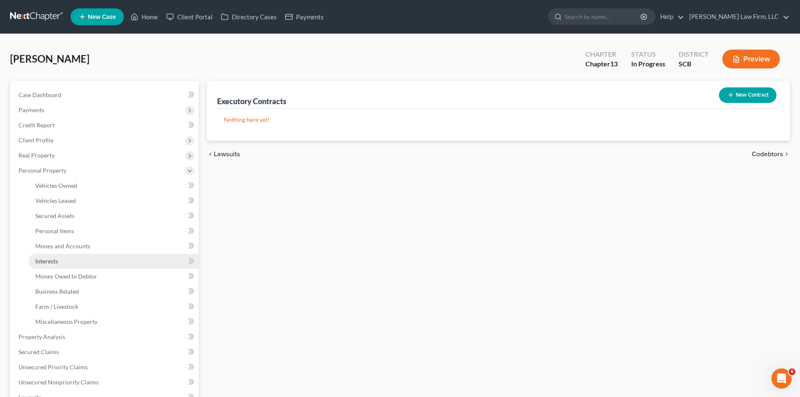
click at [54, 263] on span "Interests" at bounding box center [46, 260] width 23 height 7
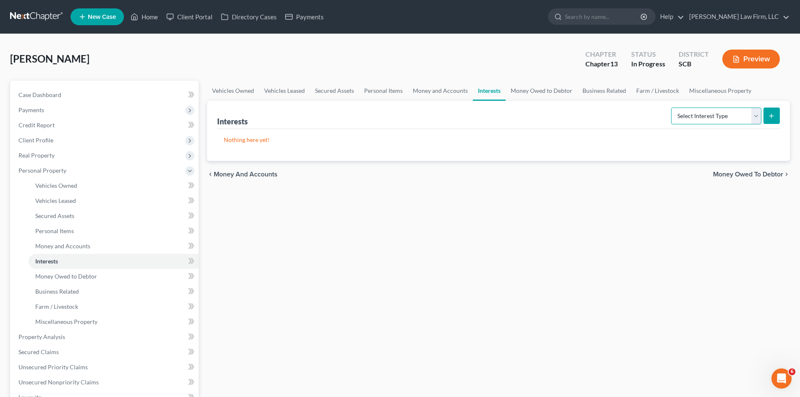
click at [715, 117] on select "Select Interest Type 401K Annuity Bond Education IRA Government Bond Government…" at bounding box center [716, 115] width 90 height 17
select select "unincorporated_business"
click at [672, 107] on select "Select Interest Type 401K Annuity Bond Education IRA Government Bond Government…" at bounding box center [716, 115] width 90 height 17
click at [767, 115] on button "submit" at bounding box center [771, 115] width 16 height 16
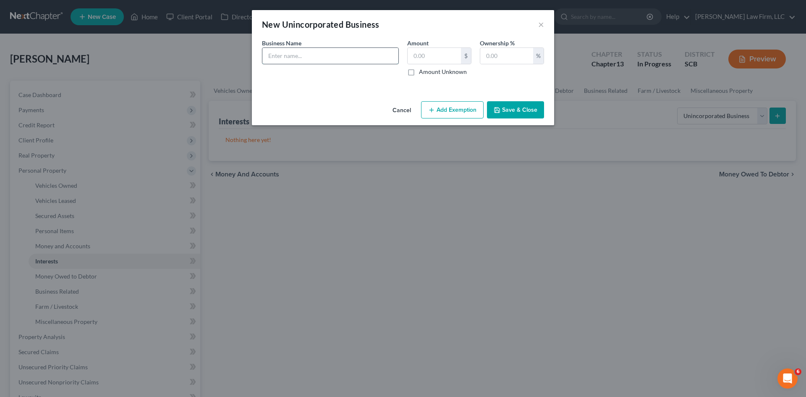
click at [367, 60] on input "text" at bounding box center [330, 56] width 136 height 16
click at [337, 57] on input "John Ashworth- Sole Properitor" at bounding box center [330, 56] width 136 height 16
drag, startPoint x: 374, startPoint y: 55, endPoint x: 379, endPoint y: 59, distance: 5.9
click at [376, 55] on input "John Ashworth- Sole Properitor" at bounding box center [330, 56] width 136 height 16
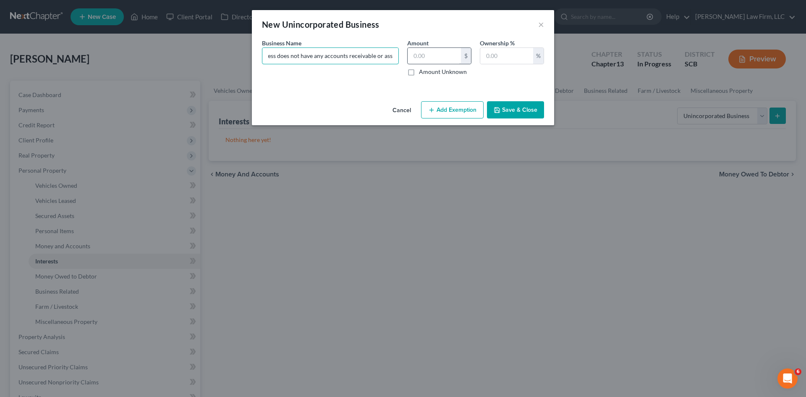
type input "John Ashworth- Sole Proprietor (This accounting business does not have any acco…"
click at [436, 60] on input "text" at bounding box center [434, 56] width 53 height 16
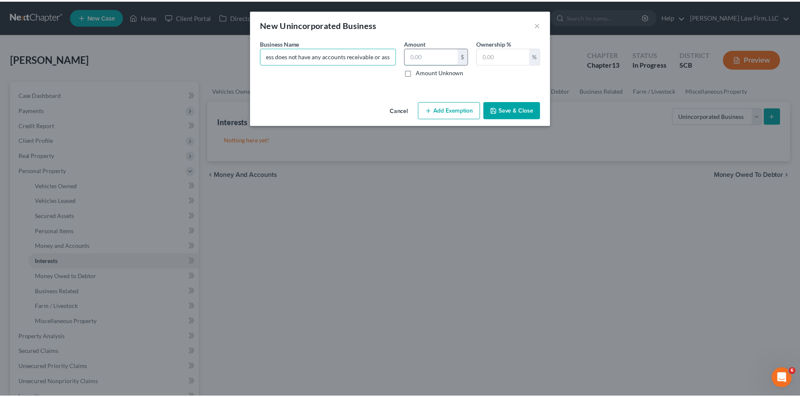
scroll to position [0, 0]
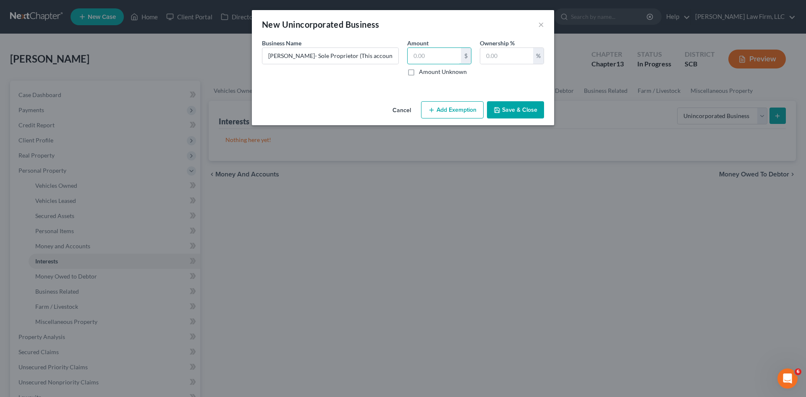
type input "1"
click at [486, 51] on input "text" at bounding box center [506, 56] width 53 height 16
type input "100"
click at [513, 110] on button "Save & Close" at bounding box center [515, 110] width 57 height 18
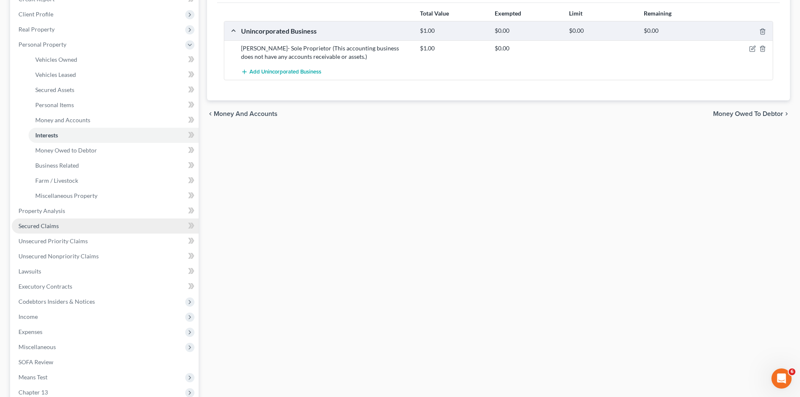
scroll to position [168, 0]
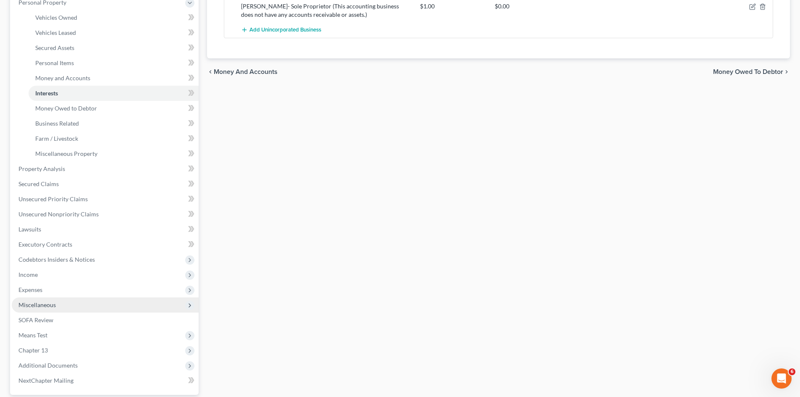
click at [55, 305] on span "Miscellaneous" at bounding box center [105, 304] width 187 height 15
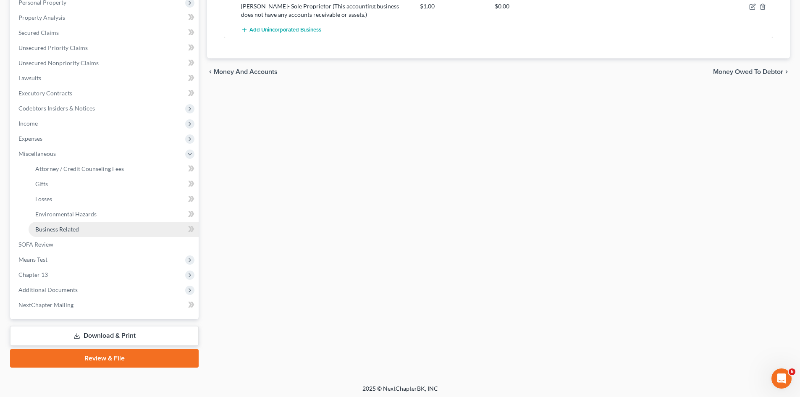
click at [71, 230] on span "Business Related" at bounding box center [57, 228] width 44 height 7
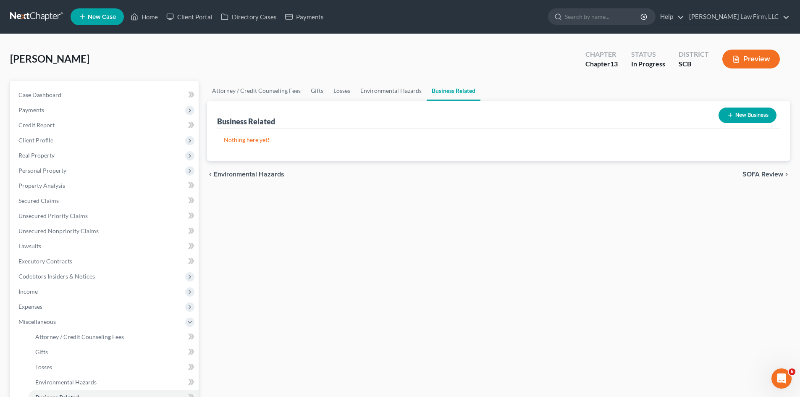
click at [739, 118] on button "New Business" at bounding box center [747, 115] width 58 height 16
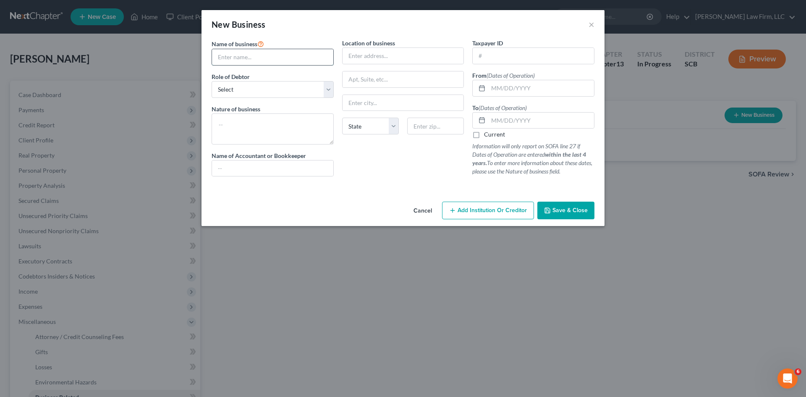
click at [276, 63] on input "text" at bounding box center [272, 57] width 121 height 16
drag, startPoint x: 261, startPoint y: 58, endPoint x: 342, endPoint y: 57, distance: 81.0
click at [342, 57] on div "Name of business * John Ashworth- Sole Proprietor (This accounting business doe…" at bounding box center [402, 114] width 391 height 151
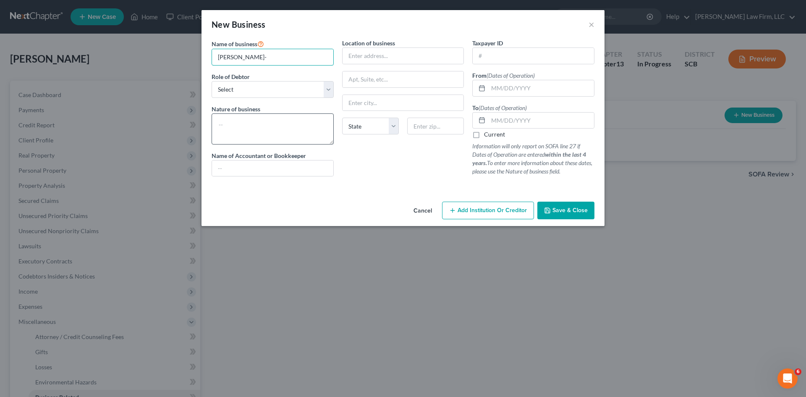
type input "John Ashworth-"
click at [287, 128] on textarea at bounding box center [273, 128] width 122 height 31
paste textarea "Sole Proprietor (This accounting business does not have any accounts receivable…"
click at [258, 115] on textarea "Sole Proprietor This accounting business does not have any accounts receivable …" at bounding box center [273, 128] width 122 height 31
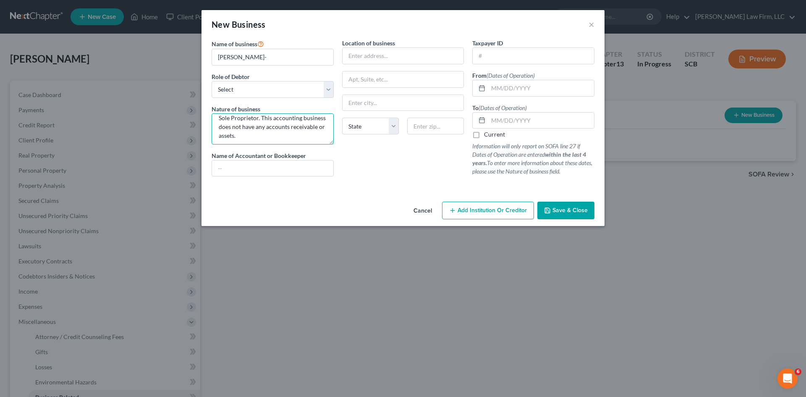
click at [300, 138] on textarea "Sole Proprietor. This accounting business does not have any accounts receivable…" at bounding box center [273, 128] width 122 height 31
type textarea "Sole Proprietor. This accounting business does not have any accounts receivable…"
click at [414, 64] on div "Location of business State AL AK AR AZ CA CO CT DE DC FL GA GU HI ID IL IN IA K…" at bounding box center [403, 111] width 131 height 144
click at [414, 62] on input "text" at bounding box center [403, 56] width 121 height 16
type input "5116 W. Dolphin Street"
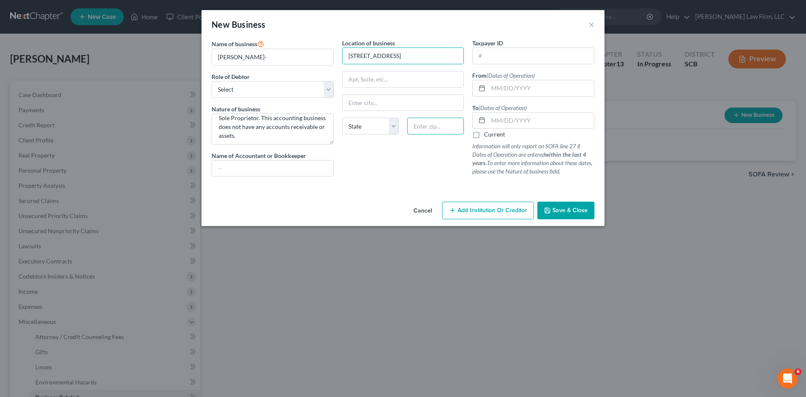
click at [422, 128] on input "text" at bounding box center [435, 126] width 57 height 17
type input "29405"
type input "North Charleston"
select select "42"
click at [512, 90] on input "text" at bounding box center [541, 88] width 106 height 16
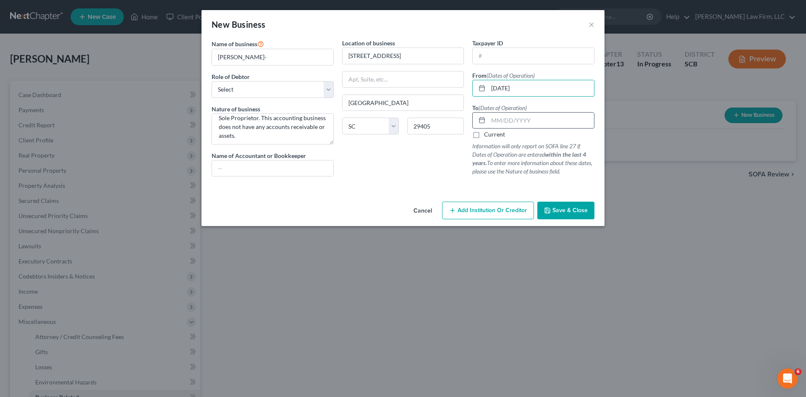
type input "10/01/2021"
click at [522, 125] on input "text" at bounding box center [541, 121] width 106 height 16
click at [484, 135] on label "Current" at bounding box center [494, 134] width 21 height 8
click at [487, 135] on input "Current" at bounding box center [489, 132] width 5 height 5
checkbox input "true"
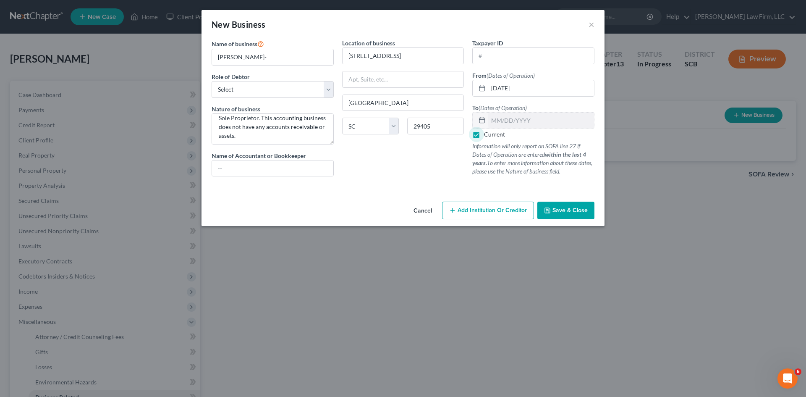
click at [562, 211] on span "Save & Close" at bounding box center [569, 210] width 35 height 7
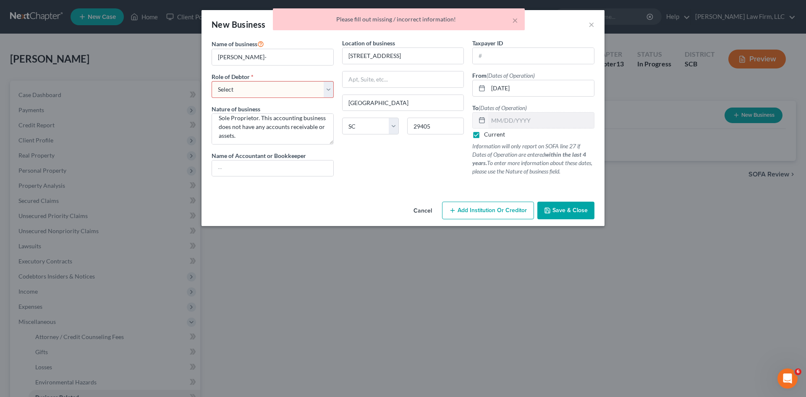
click at [329, 90] on select "Select A member of a limited liability company (LLC) or limited liability partn…" at bounding box center [273, 89] width 122 height 17
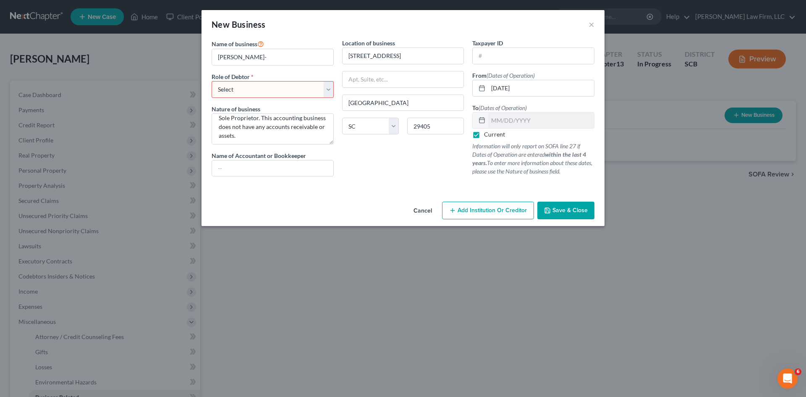
select select "sole_proprietor"
click at [212, 81] on select "Select A member of a limited liability company (LLC) or limited liability partn…" at bounding box center [273, 89] width 122 height 17
click at [568, 210] on span "Save & Close" at bounding box center [569, 210] width 35 height 7
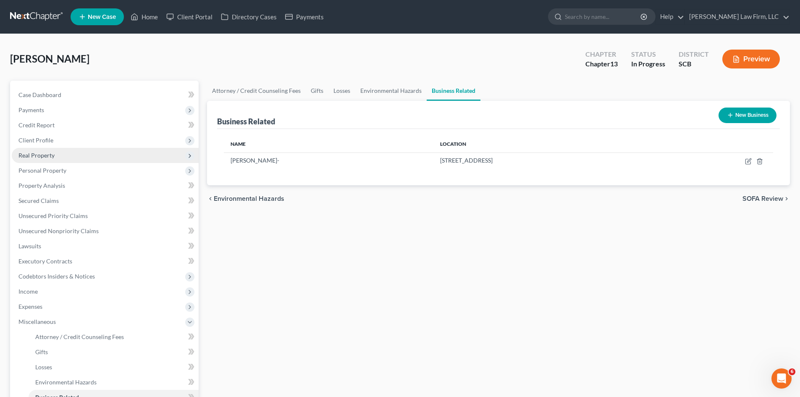
click at [52, 156] on span "Real Property" at bounding box center [36, 155] width 36 height 7
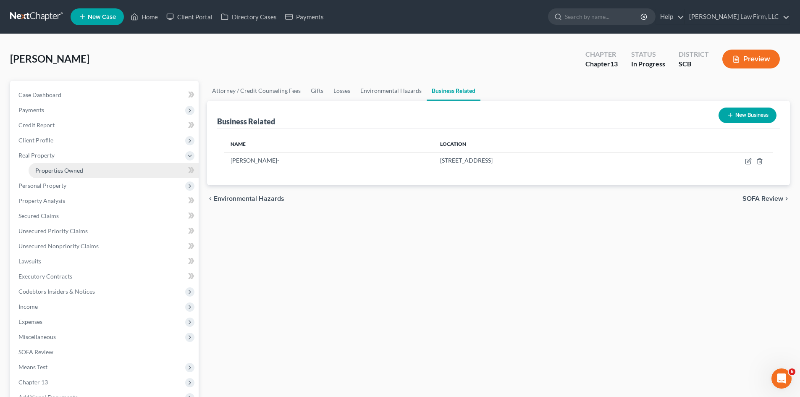
click at [66, 172] on span "Properties Owned" at bounding box center [59, 170] width 48 height 7
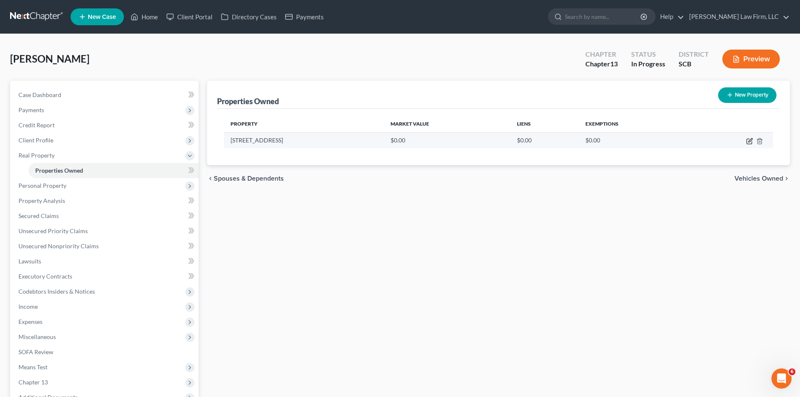
click at [749, 138] on icon "button" at bounding box center [749, 141] width 7 height 7
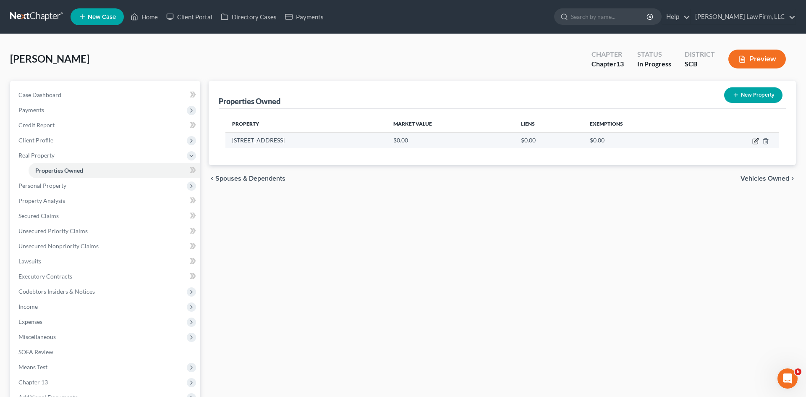
select select "42"
select select "9"
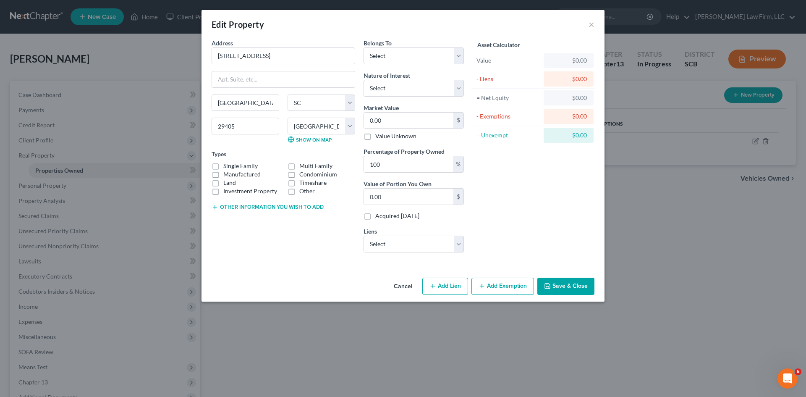
click at [241, 167] on label "Single Family" at bounding box center [240, 166] width 34 height 8
click at [232, 167] on input "Single Family" at bounding box center [229, 164] width 5 height 5
checkbox input "true"
click at [247, 207] on button "Other information you wish to add" at bounding box center [268, 207] width 112 height 7
click at [258, 222] on textarea at bounding box center [284, 226] width 144 height 31
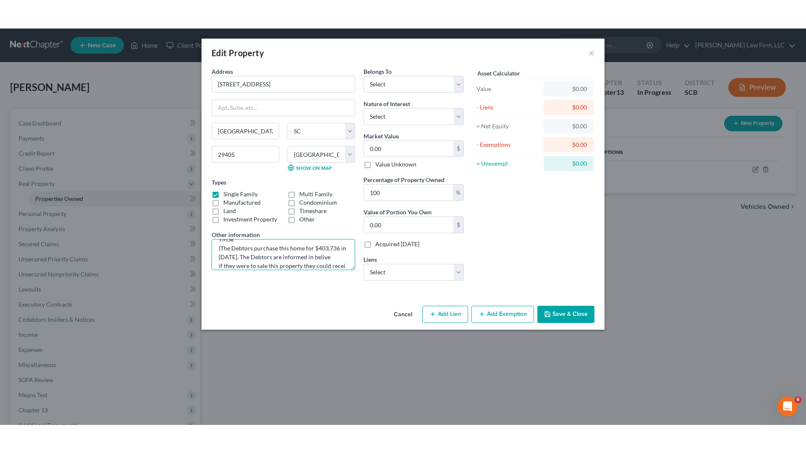
scroll to position [20, 0]
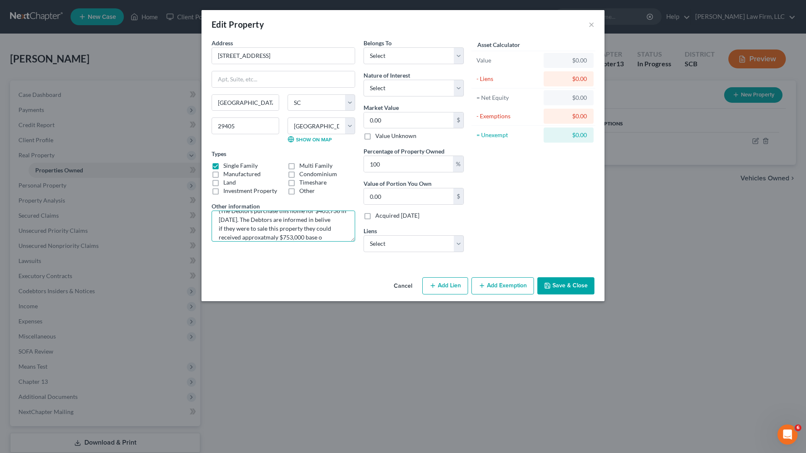
click at [332, 237] on textarea "TMS# (The Debtors purchase this home for $403,736 in 2018. The Debtors are info…" at bounding box center [284, 226] width 144 height 31
click at [259, 222] on textarea "TMS# (The Debtors purchase this home for $403,736 in 2018. The Debtors are info…" at bounding box center [284, 226] width 144 height 31
drag, startPoint x: 270, startPoint y: 221, endPoint x: 281, endPoint y: 239, distance: 20.9
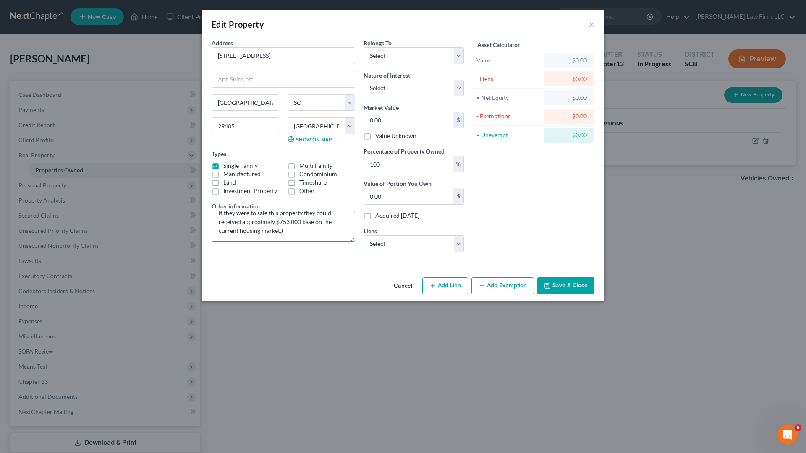
click at [271, 222] on textarea "TMS# (The Debtors purchase this home for $403,736 in 2018. The Debtors are info…" at bounding box center [284, 226] width 144 height 31
click at [270, 222] on textarea "TMS# (The Debtors purchase this home for $403,736 in 2018. The Debtors are info…" at bounding box center [284, 226] width 144 height 31
click at [324, 236] on textarea "TMS# (The Debtors purchase this home for $403,736 in 2018. The Debtors are info…" at bounding box center [284, 226] width 144 height 31
click at [331, 238] on textarea "TMS# (The Debtors purchase this home for $403,736 in 2018. The Debtors are info…" at bounding box center [284, 226] width 144 height 31
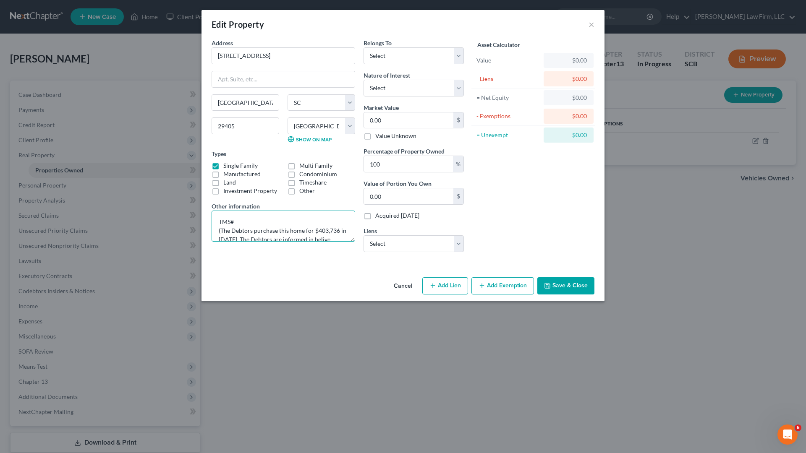
click at [323, 236] on textarea "TMS# (The Debtors purchase this home for $403,736 in 2018. The Debtors are info…" at bounding box center [284, 226] width 144 height 31
click at [322, 232] on textarea "TMS# (The Debtors purchase this home for $403,736 in 2018. The Debtors are info…" at bounding box center [284, 226] width 144 height 31
click at [319, 241] on textarea "TMS# (The Debtors purchase this home for 3,736 in 2018. The Debtors are informe…" at bounding box center [284, 226] width 144 height 31
click at [316, 238] on textarea "TMS# (The Debtors purchase this home for 3,736 in 2018. The Debtors are informe…" at bounding box center [284, 226] width 144 height 31
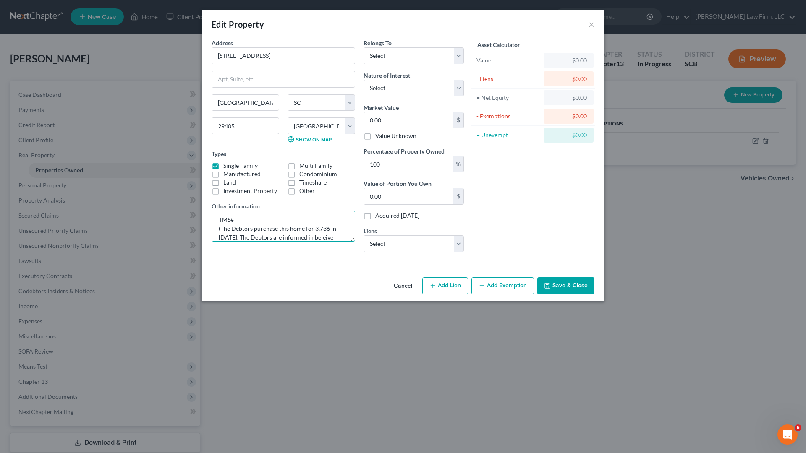
click at [331, 238] on textarea "TMS# (The Debtors purchase this home for 3,736 in 2018. The Debtors are informe…" at bounding box center [284, 226] width 144 height 31
click at [313, 231] on textarea "TMS# (The Debtors purchase this home for 3,736 in 2018. The Debtors are informe…" at bounding box center [284, 226] width 144 height 31
click at [314, 229] on textarea "TMS# (The Debtors purchase this home for 403,736 in 2018. The Debtors are infor…" at bounding box center [284, 226] width 144 height 31
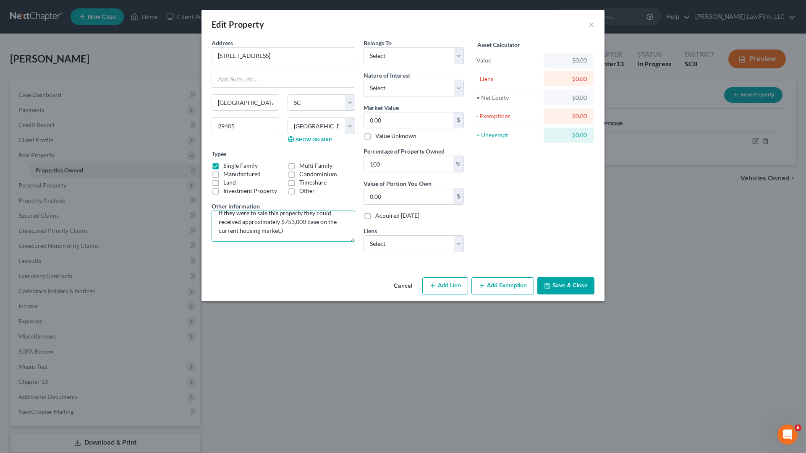
click at [263, 213] on textarea "TMS# (The Debtors purchase this home for $403,736 in 2018. The Debtors are info…" at bounding box center [284, 226] width 144 height 31
click at [266, 212] on textarea "TMS# (The Debtors purchase this home for $403,736 in 2018. The Debtors are info…" at bounding box center [284, 226] width 144 height 31
click at [325, 238] on textarea "TMS# (The Debtors purchase this home for $403,736 in 2018. The Debtors are info…" at bounding box center [284, 226] width 144 height 31
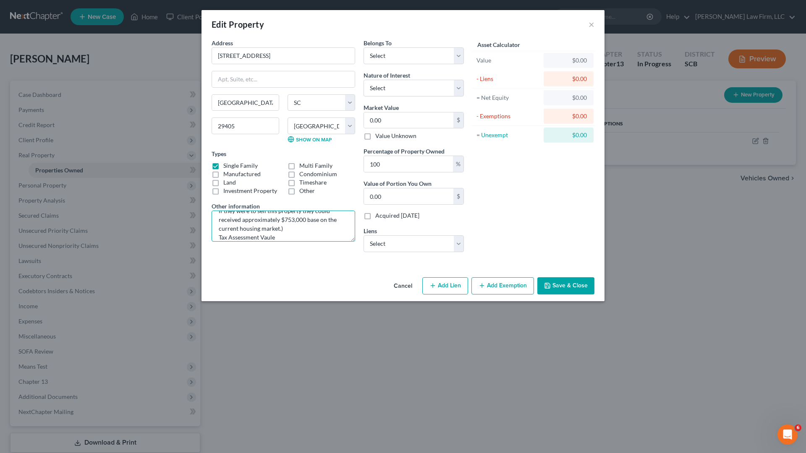
drag, startPoint x: 270, startPoint y: 237, endPoint x: 275, endPoint y: 235, distance: 6.2
click at [270, 237] on textarea "TMS# (The Debtors purchase this home for $403,736 in 2018. The Debtors are info…" at bounding box center [284, 226] width 144 height 31
click at [277, 236] on textarea "TMS# (The Debtors purchase this home for $403,736 in 2018. The Debtors are info…" at bounding box center [284, 226] width 144 height 31
drag, startPoint x: 277, startPoint y: 237, endPoint x: 293, endPoint y: 236, distance: 16.0
click at [280, 238] on textarea "TMS# (The Debtors purchase this home for $403,736 in 2018. The Debtors are info…" at bounding box center [284, 226] width 144 height 31
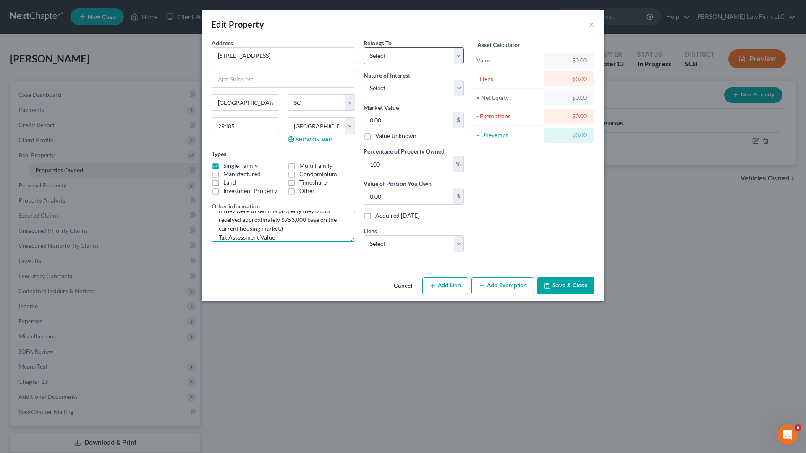
type textarea "TMS# (The Debtors purchase this home for $403,736 in 2018. The Debtors are info…"
click at [456, 59] on select "Select Debtor 1 Only Debtor 2 Only Debtor 1 And Debtor 2 Only At Least One Of T…" at bounding box center [414, 55] width 100 height 17
select select "2"
click at [364, 47] on select "Select Debtor 1 Only Debtor 2 Only Debtor 1 And Debtor 2 Only At Least One Of T…" at bounding box center [414, 55] width 100 height 17
click at [456, 92] on select "Select Fee Simple Joint Tenant Life Estate Equitable Interest Future Interest T…" at bounding box center [414, 88] width 100 height 17
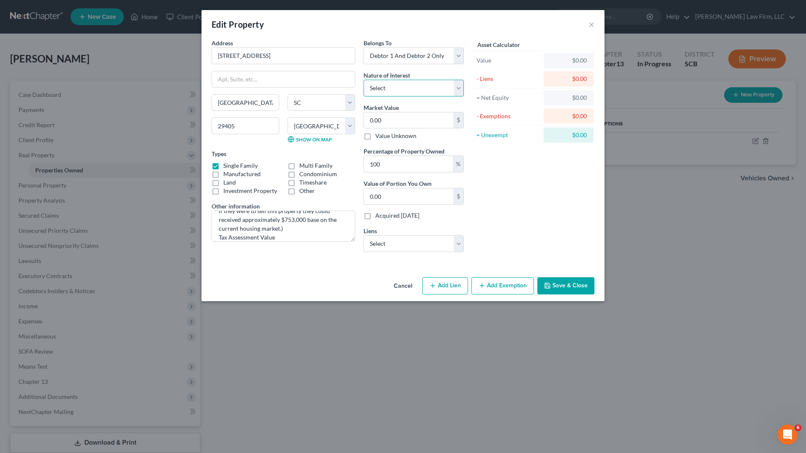
select select "0"
click at [364, 80] on select "Select Fee Simple Joint Tenant Life Estate Equitable Interest Future Interest T…" at bounding box center [414, 88] width 100 height 17
click at [446, 118] on input "0.00" at bounding box center [408, 121] width 89 height 16
type input "7"
type input "7.00"
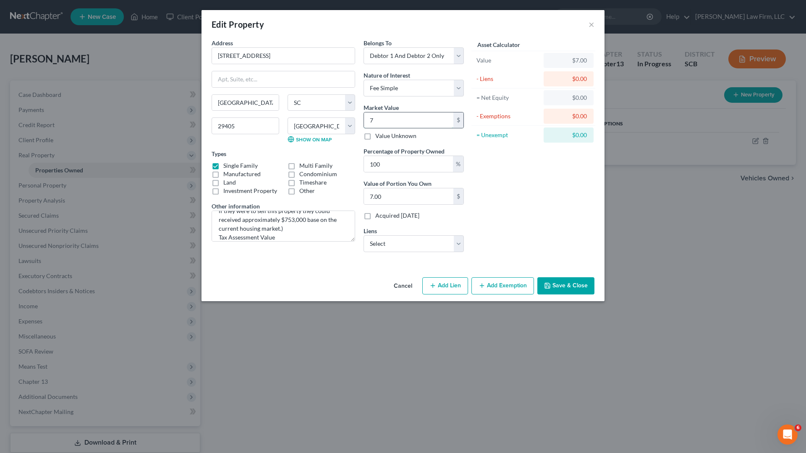
type input "75"
type input "75.00"
type input "753"
type input "753.00"
type input "7530"
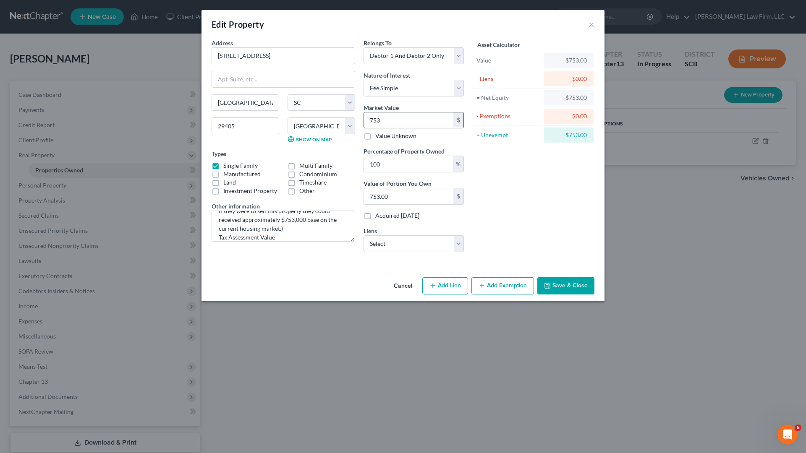
type input "7,530.00"
type input "7,5300"
type input "75,300.00"
type input "75,3000"
type input "753,000.00"
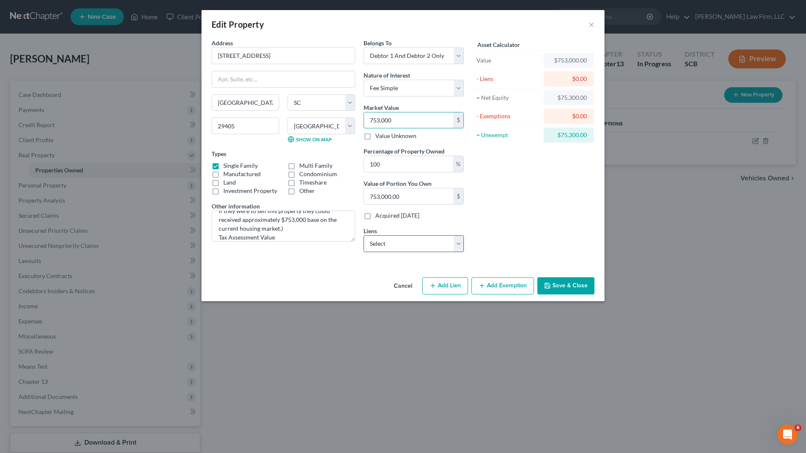
type input "753,000"
click at [458, 243] on select "Select Truistmrtg - $257,816.00 Truist Bank - $91,465.00" at bounding box center [414, 244] width 100 height 17
select select "0"
click at [364, 236] on select "Select Truistmrtg - $257,816.00 Truist Bank - $91,465.00" at bounding box center [414, 244] width 100 height 17
select select
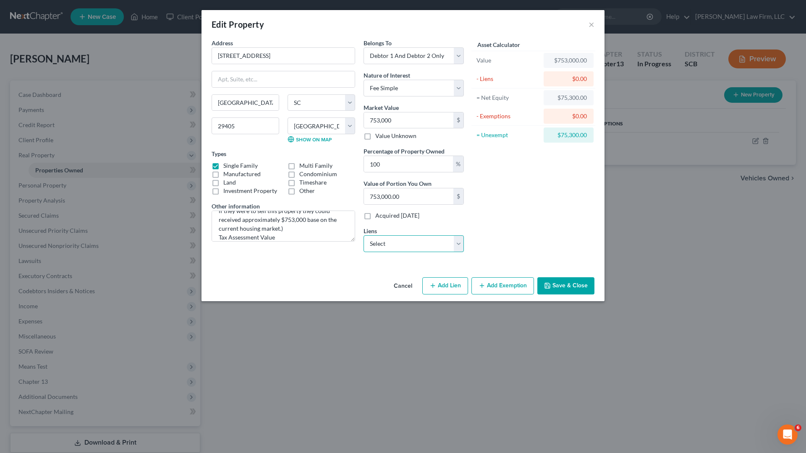
select select "28"
select select "0"
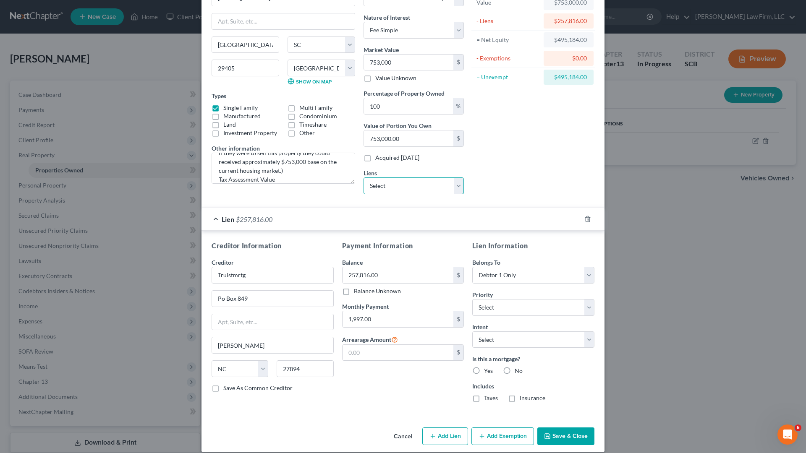
scroll to position [67, 0]
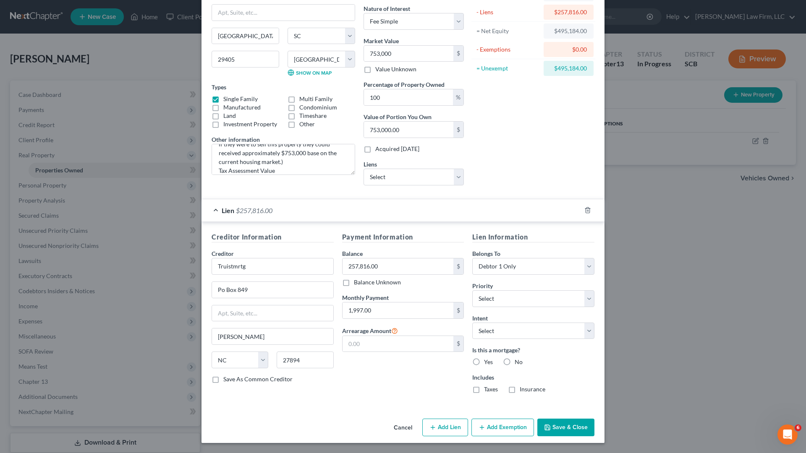
click at [563, 396] on button "Save & Close" at bounding box center [565, 428] width 57 height 18
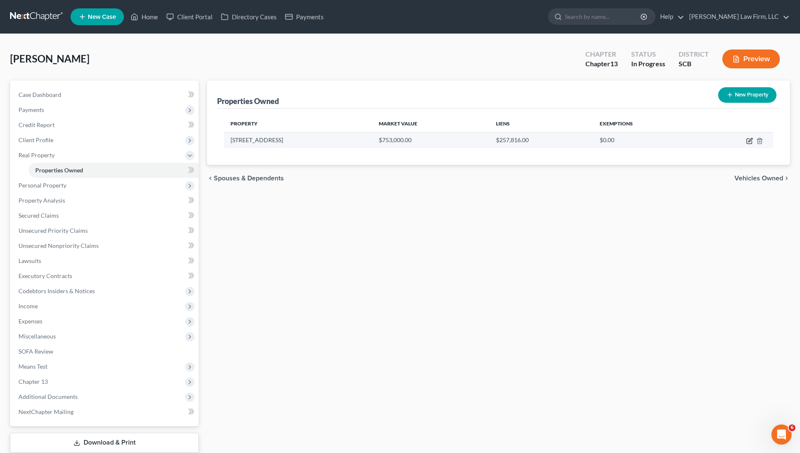
click at [749, 144] on icon "button" at bounding box center [748, 141] width 5 height 5
select select "42"
select select "9"
select select "2"
select select "0"
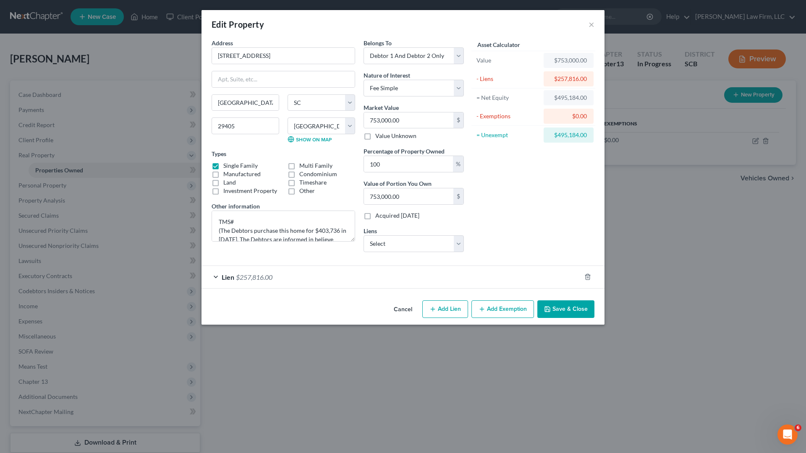
click at [498, 306] on button "Add Exemption" at bounding box center [502, 310] width 63 height 18
select select "2"
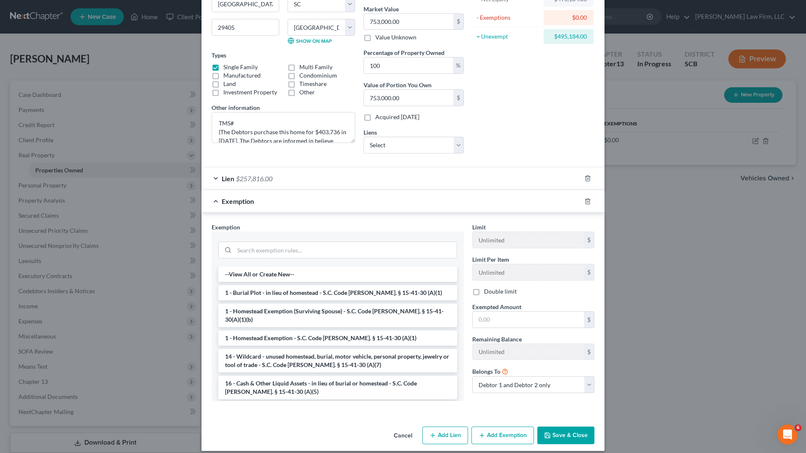
scroll to position [107, 0]
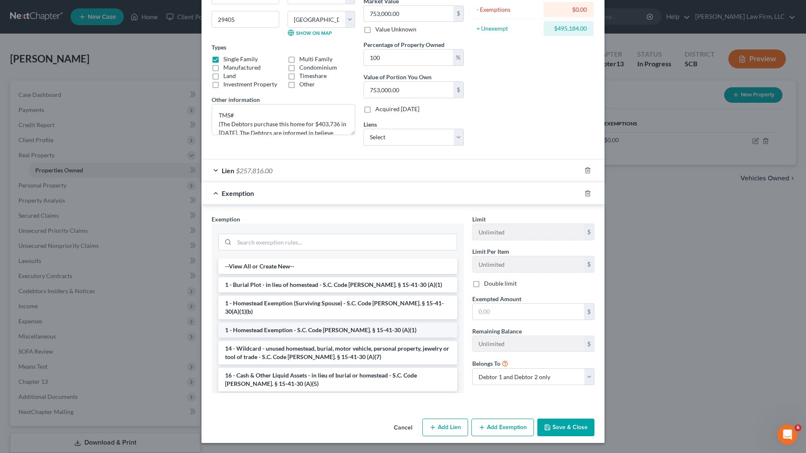
click at [245, 323] on li "1 - Homestead Exemption - S.C. Code Ann. § 15-41-30 (A)(1)" at bounding box center [337, 330] width 239 height 15
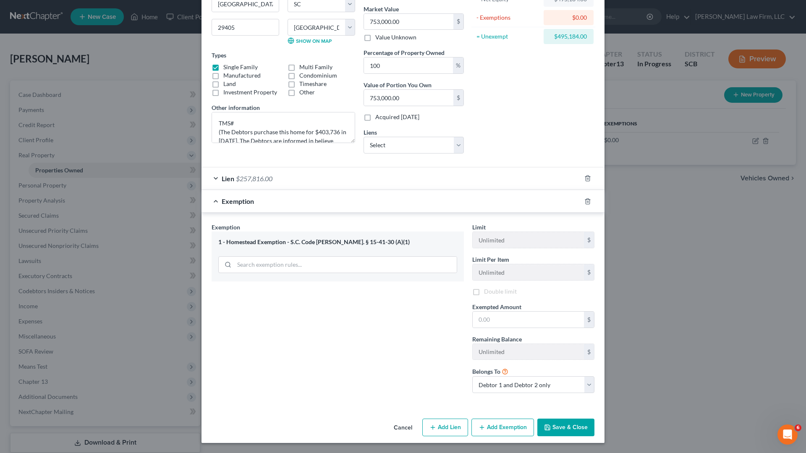
scroll to position [100, 0]
click at [484, 293] on label "Double limit" at bounding box center [500, 292] width 33 height 8
click at [487, 293] on input "Double limit" at bounding box center [489, 290] width 5 height 5
checkbox input "true"
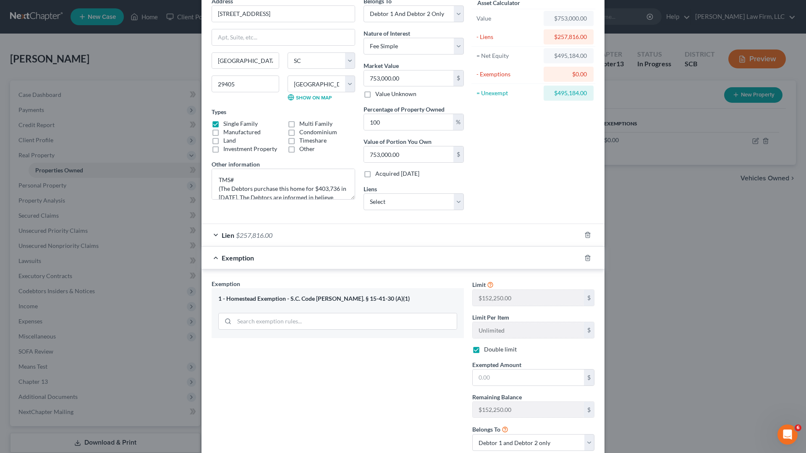
scroll to position [84, 0]
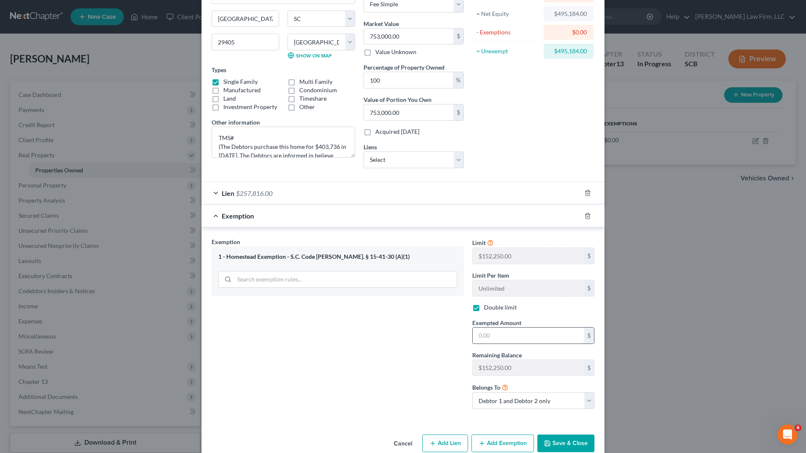
click at [501, 340] on input "text" at bounding box center [528, 336] width 111 height 16
type input "4"
type input "152,250"
click at [559, 396] on button "Save & Close" at bounding box center [565, 444] width 57 height 18
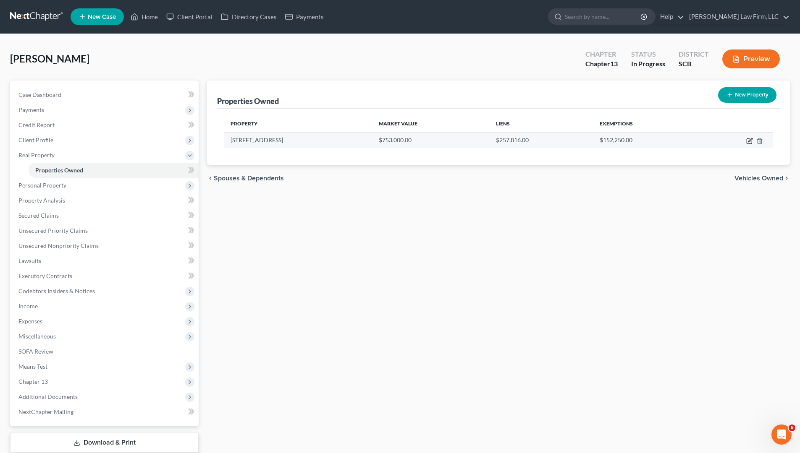
click at [746, 141] on icon "button" at bounding box center [749, 141] width 7 height 7
select select "42"
select select "9"
select select "2"
select select "0"
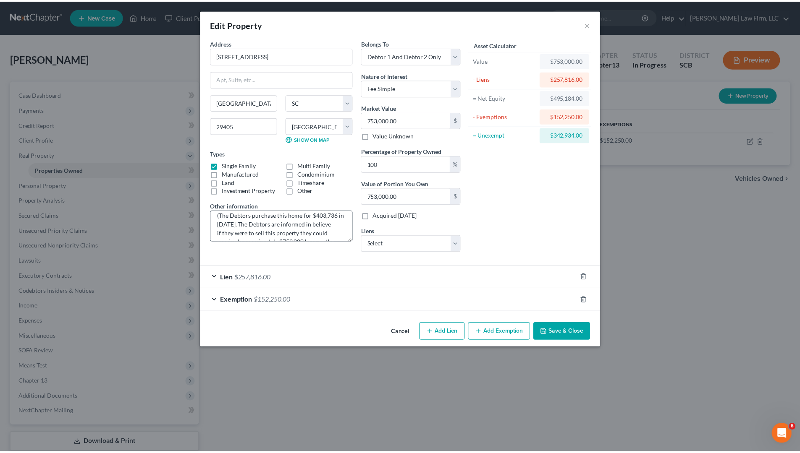
scroll to position [42, 0]
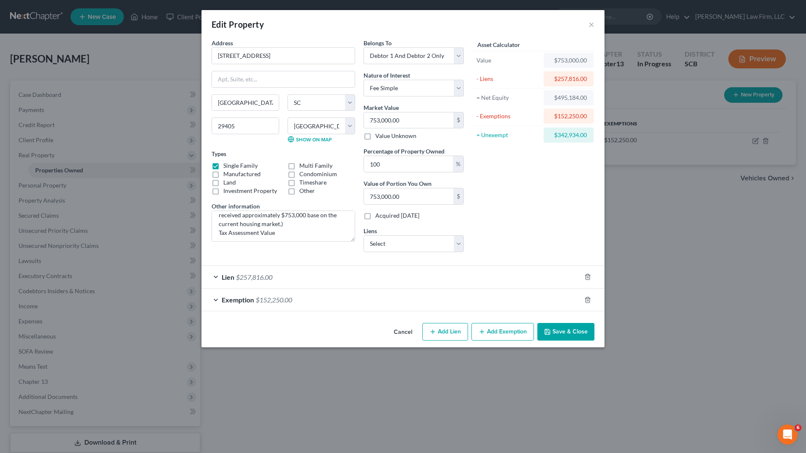
click at [564, 330] on button "Save & Close" at bounding box center [565, 332] width 57 height 18
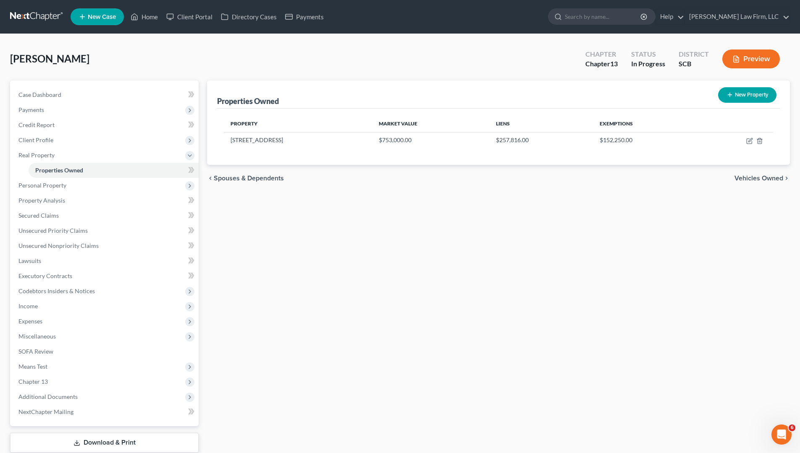
click at [728, 97] on icon "button" at bounding box center [729, 95] width 7 height 7
select select "42"
select select "9"
select select "2"
select select "0"
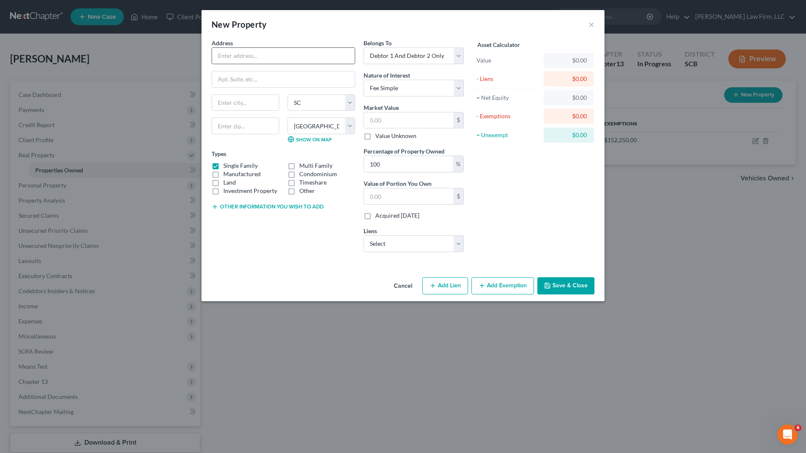
click at [271, 59] on input "text" at bounding box center [283, 56] width 143 height 16
paste input "297 Cemetery St, Athens, GA 30605"
type input "297 Cemetery St, Athens, GA 30605"
click at [259, 125] on input "text" at bounding box center [246, 126] width 68 height 17
type input "30605"
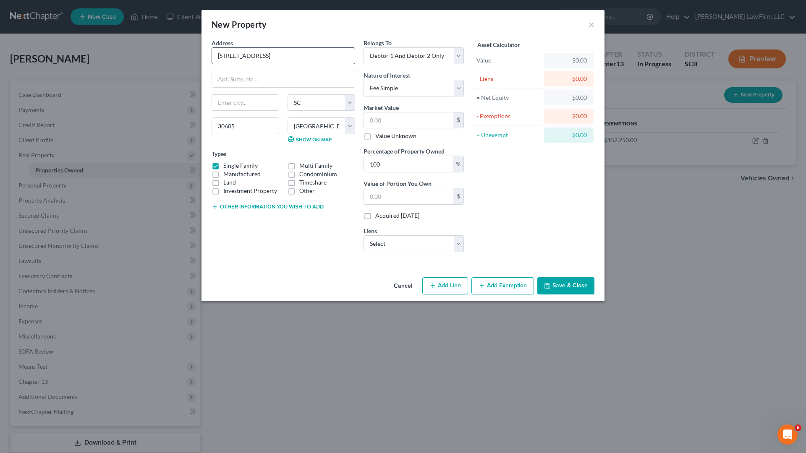
click at [325, 55] on input "297 Cemetery St, Athens, GA 30605" at bounding box center [283, 56] width 143 height 16
type input "Athens"
select select "10"
type input "297 Cemetery St, Athens, GA 30"
select select
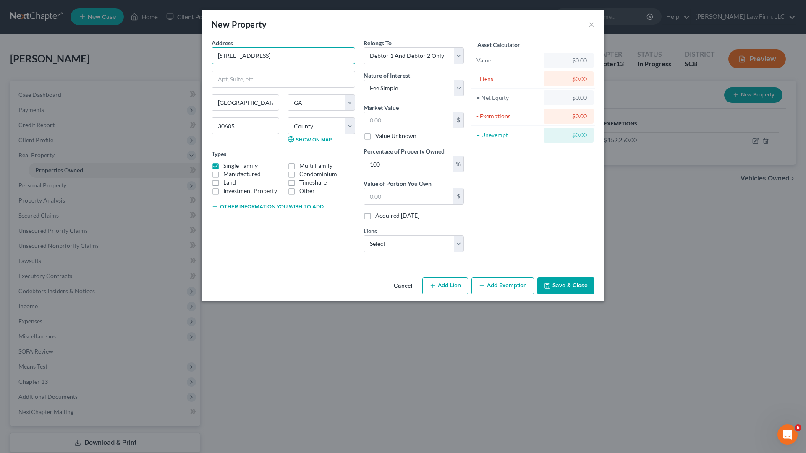
type input "297 Cemetery St."
click at [223, 170] on label "Manufactured" at bounding box center [241, 174] width 37 height 8
click at [227, 170] on input "Manufactured" at bounding box center [229, 172] width 5 height 5
checkbox input "true"
click at [223, 166] on label "Single Family" at bounding box center [240, 166] width 34 height 8
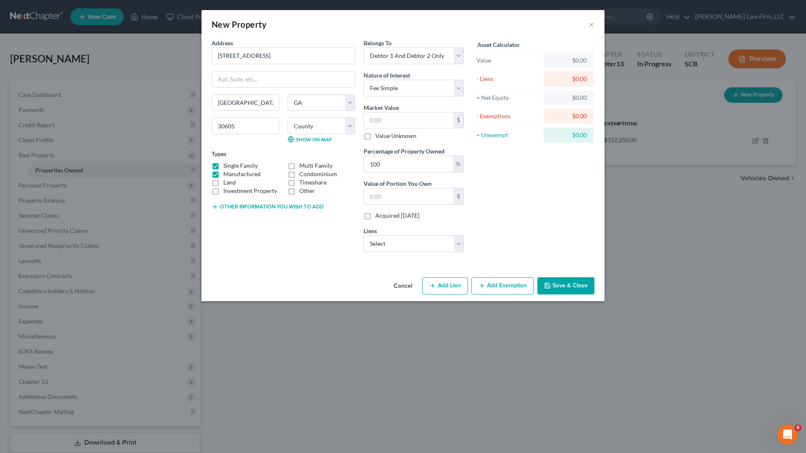
click at [227, 166] on input "Single Family" at bounding box center [229, 164] width 5 height 5
checkbox input "false"
click at [223, 175] on label "Manufactured" at bounding box center [241, 174] width 37 height 8
click at [227, 175] on input "Manufactured" at bounding box center [229, 172] width 5 height 5
checkbox input "false"
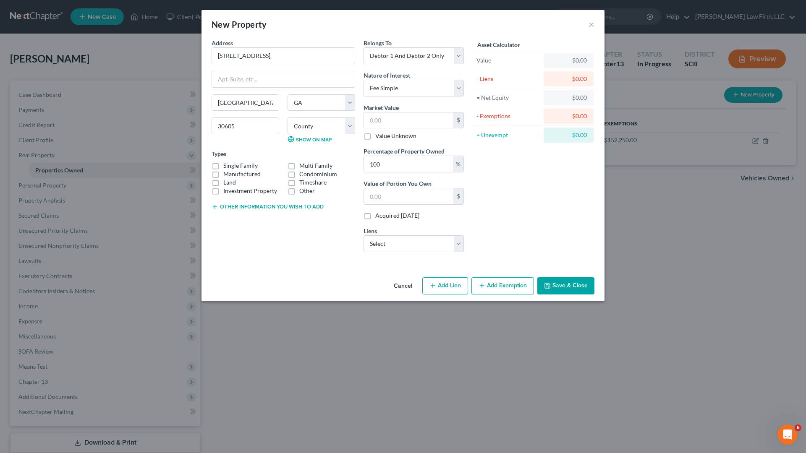
click at [299, 192] on label "Other" at bounding box center [307, 191] width 16 height 8
click at [303, 192] on input "Other" at bounding box center [305, 189] width 5 height 5
checkbox input "true"
click at [253, 218] on input "text" at bounding box center [283, 219] width 143 height 16
click at [217, 221] on input "Burial Plot (no lien)" at bounding box center [283, 219] width 143 height 16
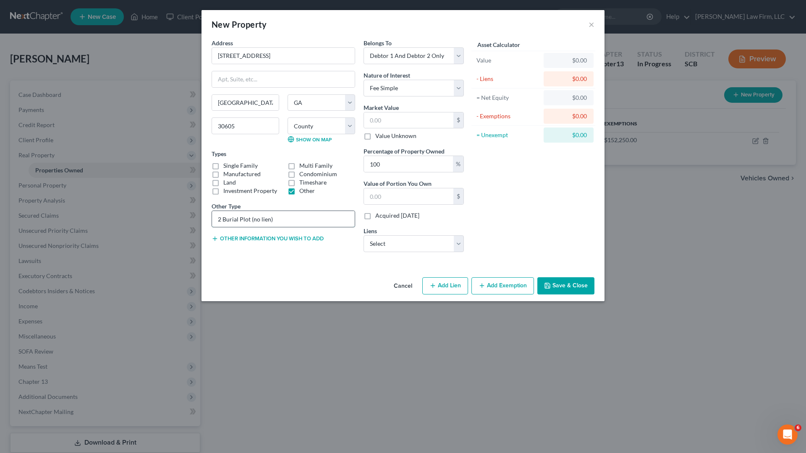
drag, startPoint x: 249, startPoint y: 218, endPoint x: 249, endPoint y: 226, distance: 8.0
click at [249, 220] on input "2 Burial Plot (no lien)" at bounding box center [283, 219] width 143 height 16
type input "2 Burial Plots (no lien)"
click at [398, 127] on input "text" at bounding box center [408, 121] width 89 height 16
type input "1"
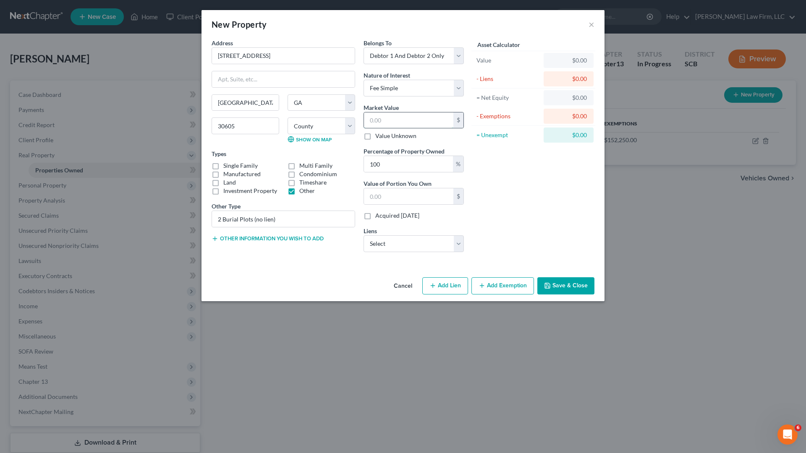
type input "1.00"
type input "10"
type input "10.00"
type input "100"
type input "100.00"
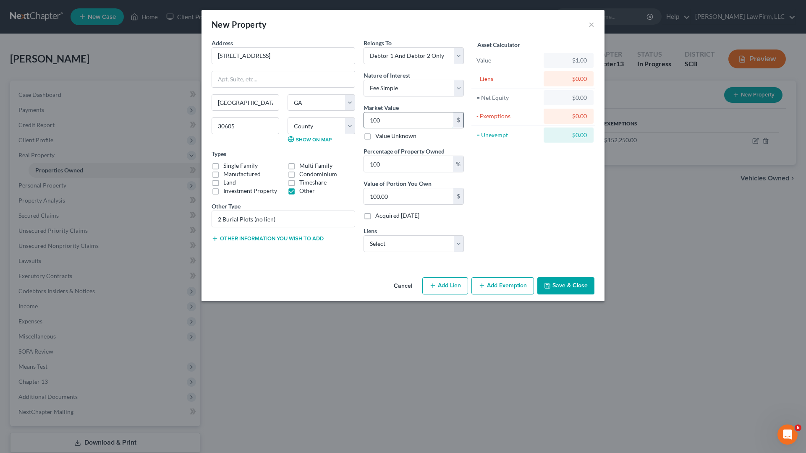
type input "1000"
type input "1,000.00"
type input "1,000"
click at [560, 283] on button "Save & Close" at bounding box center [565, 286] width 57 height 18
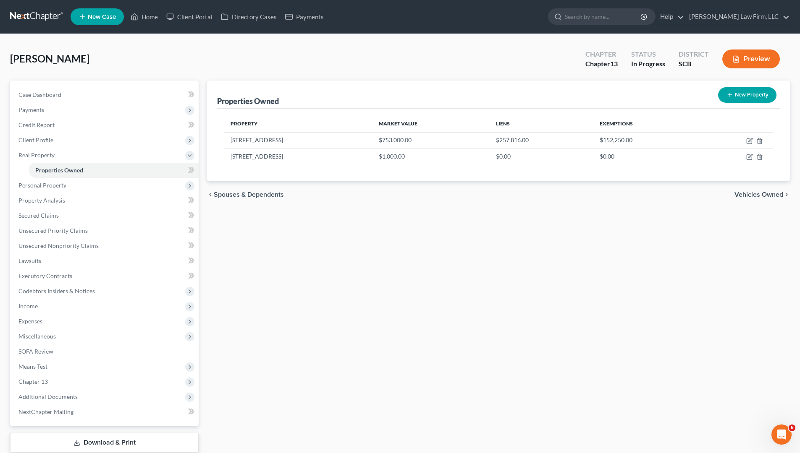
click at [762, 195] on span "Vehicles Owned" at bounding box center [758, 194] width 49 height 7
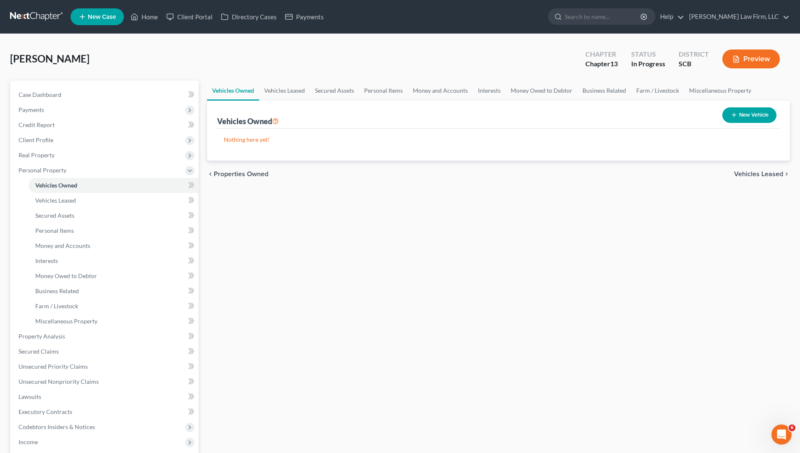
click at [738, 118] on button "New Vehicle" at bounding box center [749, 115] width 54 height 16
select select "0"
select select "2"
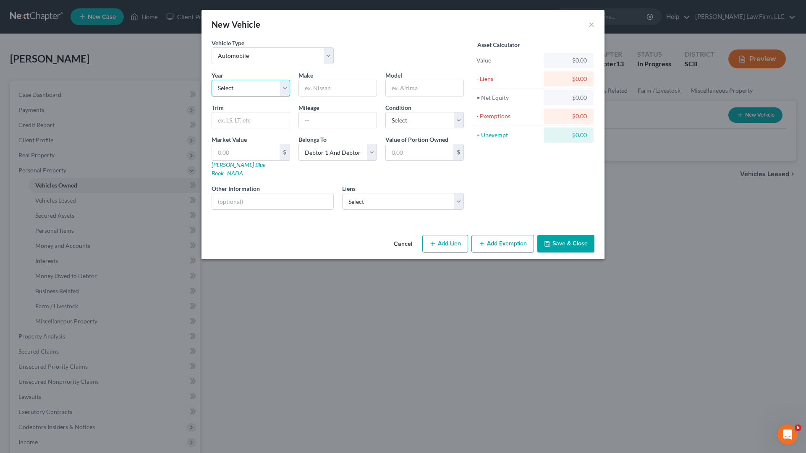
click at [270, 82] on select "Select 2026 2025 2024 2023 2022 2021 2020 2019 2018 2017 2016 2015 2014 2013 20…" at bounding box center [251, 88] width 79 height 17
select select "16"
click at [212, 80] on select "Select 2026 2025 2024 2023 2022 2021 2020 2019 2018 2017 2016 2015 2014 2013 20…" at bounding box center [251, 88] width 79 height 17
click at [326, 90] on input "text" at bounding box center [338, 88] width 78 height 16
type input "p"
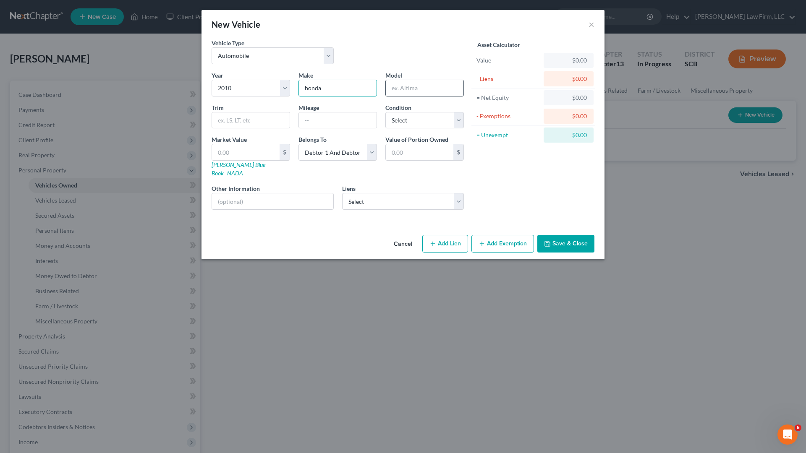
type input "honda"
click at [422, 86] on input "text" at bounding box center [425, 88] width 78 height 16
type input "p"
type input "Prius"
click at [305, 87] on input "honda" at bounding box center [338, 88] width 78 height 16
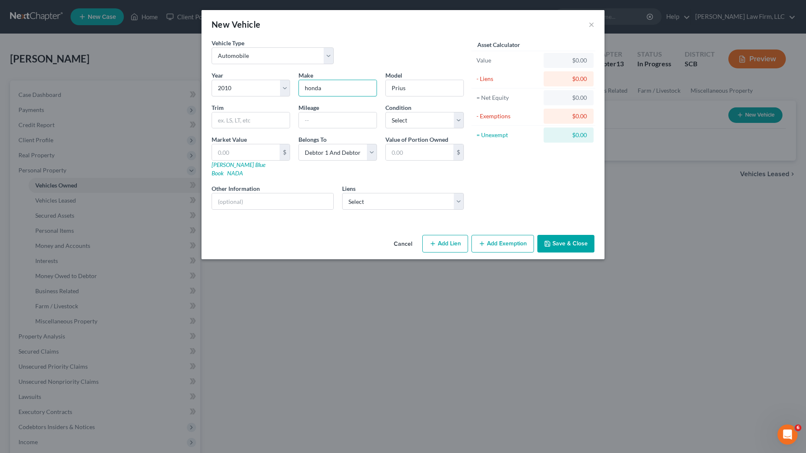
type input "Honda"
click at [257, 195] on input "text" at bounding box center [272, 202] width 121 height 16
type input "VIN:"
click at [504, 171] on div "Asset Calculator Value $0.00 - Liens $0.00 = Net Equity $0.00 - Exemptions $0.0…" at bounding box center [533, 128] width 131 height 178
click at [561, 236] on button "Save & Close" at bounding box center [565, 244] width 57 height 18
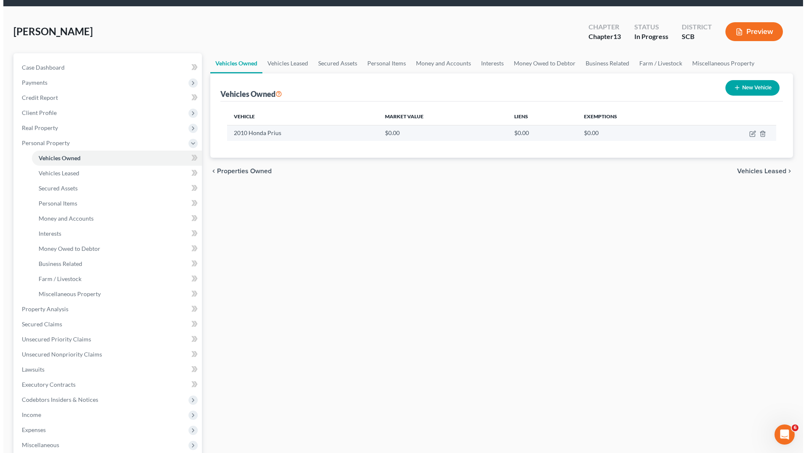
scroll to position [42, 0]
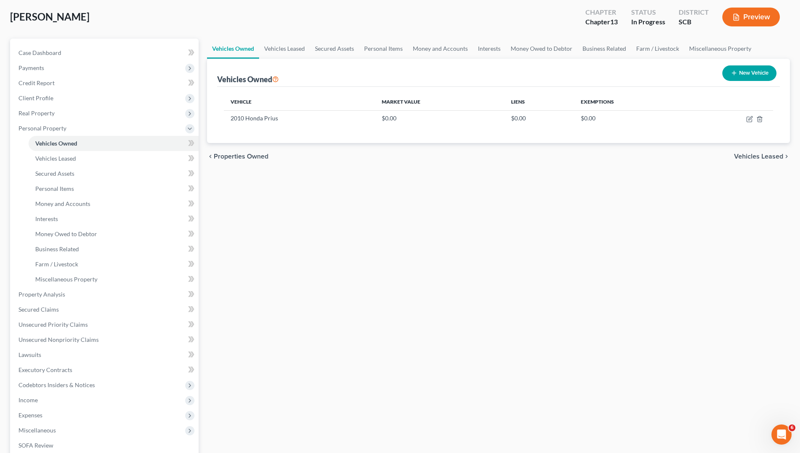
click at [742, 76] on button "New Vehicle" at bounding box center [749, 73] width 54 height 16
select select "0"
select select "2"
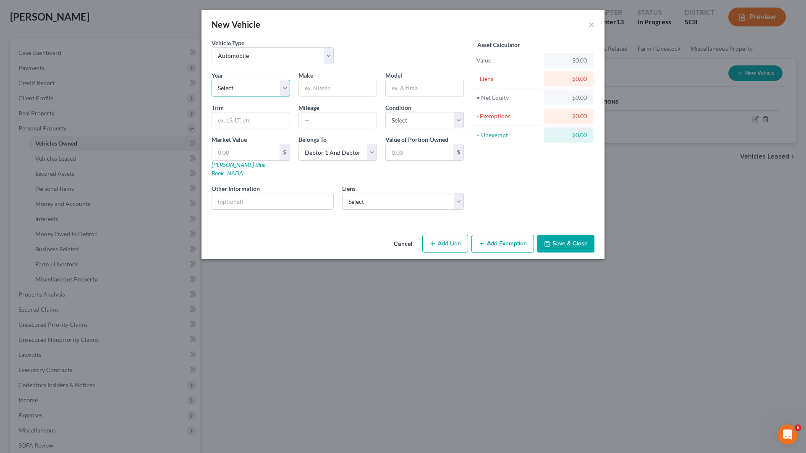
click at [271, 83] on select "Select 2026 2025 2024 2023 2022 2021 2020 2019 2018 2017 2016 2015 2014 2013 20…" at bounding box center [251, 88] width 79 height 17
select select "2"
click at [212, 80] on select "Select 2026 2025 2024 2023 2022 2021 2020 2019 2018 2017 2016 2015 2014 2013 20…" at bounding box center [251, 88] width 79 height 17
click at [320, 92] on input "text" at bounding box center [338, 88] width 78 height 16
type input "Volvo"
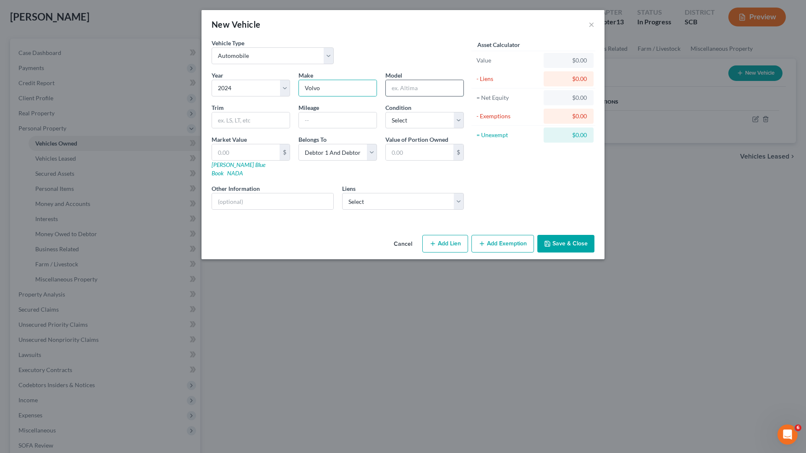
click at [411, 87] on input "text" at bounding box center [425, 88] width 78 height 16
type input "c"
type input "x"
type input "XC40"
click at [359, 126] on input "text" at bounding box center [338, 121] width 78 height 16
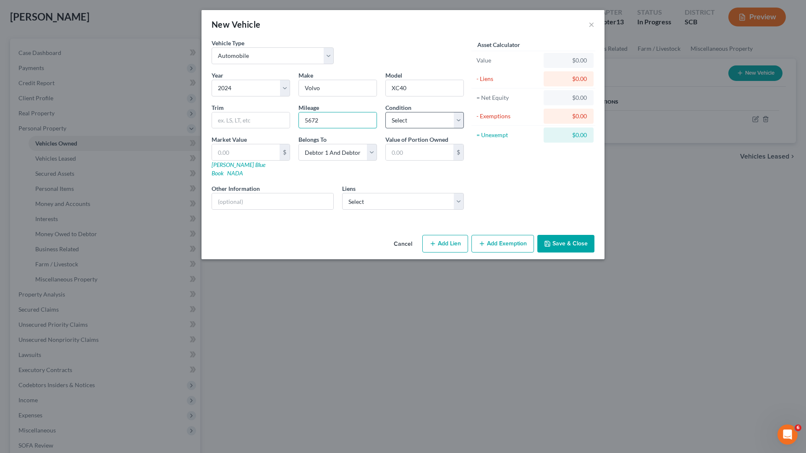
type input "5672"
click at [412, 117] on select "Select Excellent Very Good Good Fair Poor" at bounding box center [424, 120] width 79 height 17
select select "0"
click at [385, 112] on select "Select Excellent Very Good Good Fair Poor" at bounding box center [424, 120] width 79 height 17
click at [294, 194] on input "text" at bounding box center [272, 202] width 121 height 16
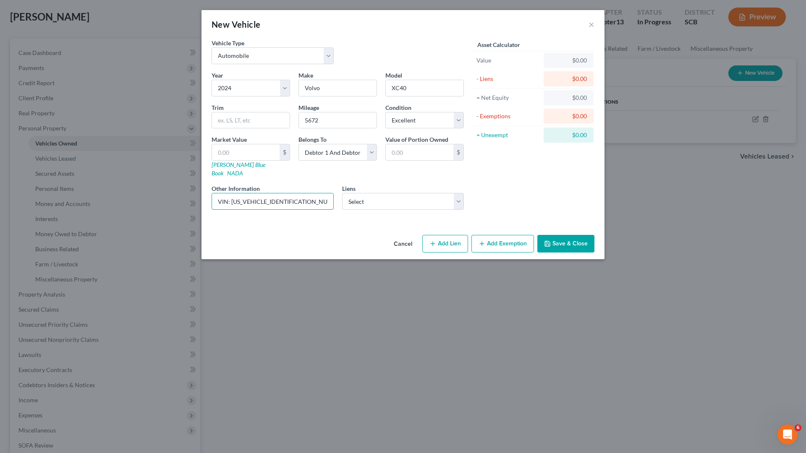
type input "VIN: YV4ER3XL1R2249337"
click at [561, 235] on button "Save & Close" at bounding box center [565, 244] width 57 height 18
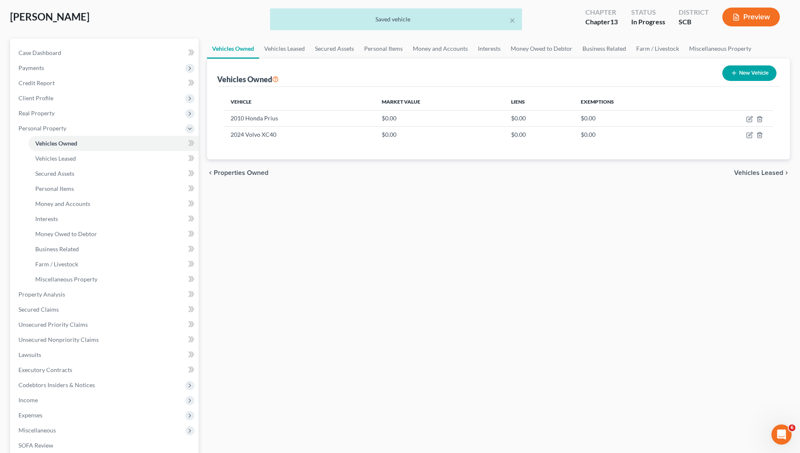
click at [736, 75] on icon "button" at bounding box center [733, 73] width 7 height 7
select select "0"
select select "2"
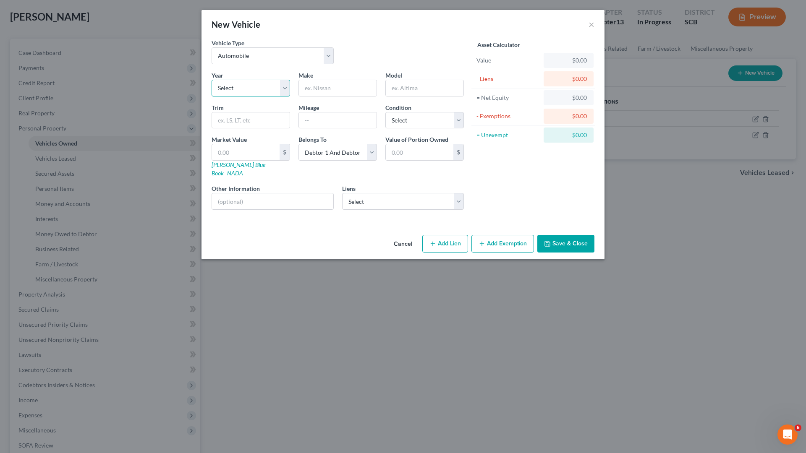
click at [242, 84] on select "Select 2026 2025 2024 2023 2022 2021 2020 2019 2018 2017 2016 2015 2014 2013 20…" at bounding box center [251, 88] width 79 height 17
select select "1"
click at [212, 80] on select "Select 2026 2025 2024 2023 2022 2021 2020 2019 2018 2017 2016 2015 2014 2013 20…" at bounding box center [251, 88] width 79 height 17
click at [312, 89] on input "text" at bounding box center [338, 88] width 78 height 16
type input "Volvo"
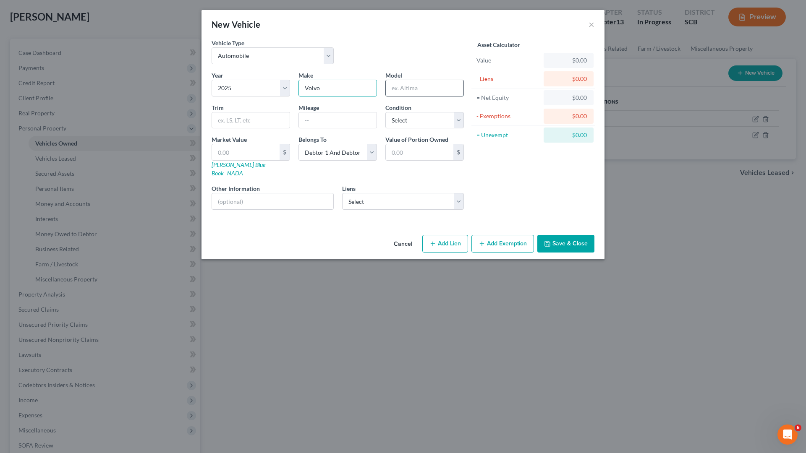
click at [401, 91] on input "text" at bounding box center [425, 88] width 78 height 16
type input "s"
type input "S60"
click at [334, 121] on input "text" at bounding box center [338, 121] width 78 height 16
type input "2540"
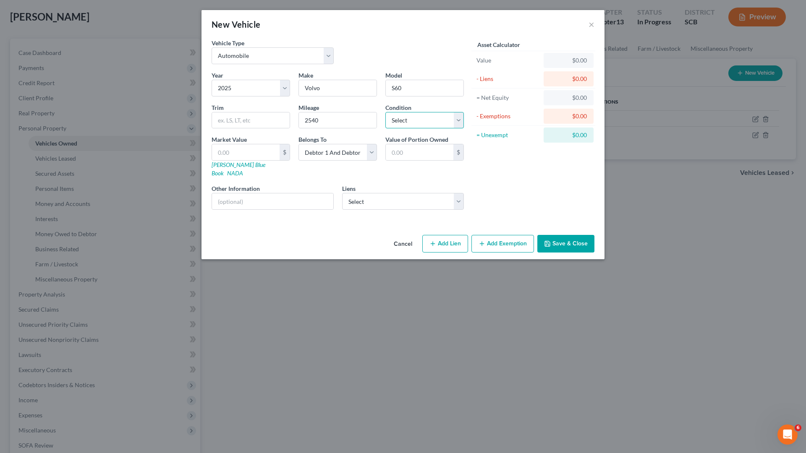
click at [397, 124] on select "Select Excellent Very Good Good Fair Poor" at bounding box center [424, 120] width 79 height 17
select select "0"
click at [385, 112] on select "Select Excellent Very Good Good Fair Poor" at bounding box center [424, 120] width 79 height 17
click at [302, 194] on input "text" at bounding box center [272, 202] width 121 height 16
type input "VIN: 7JRL12GC9SG367237"
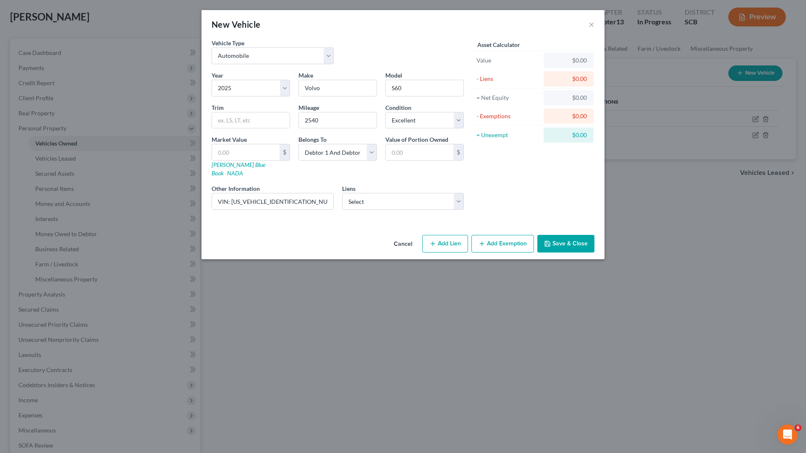
click at [560, 235] on button "Save & Close" at bounding box center [565, 244] width 57 height 18
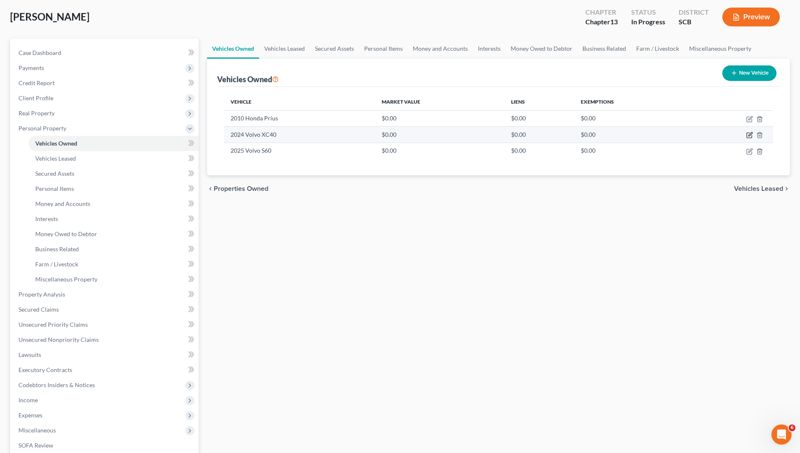
click at [749, 136] on icon "button" at bounding box center [749, 135] width 7 height 7
select select "0"
select select "2"
select select "0"
select select "2"
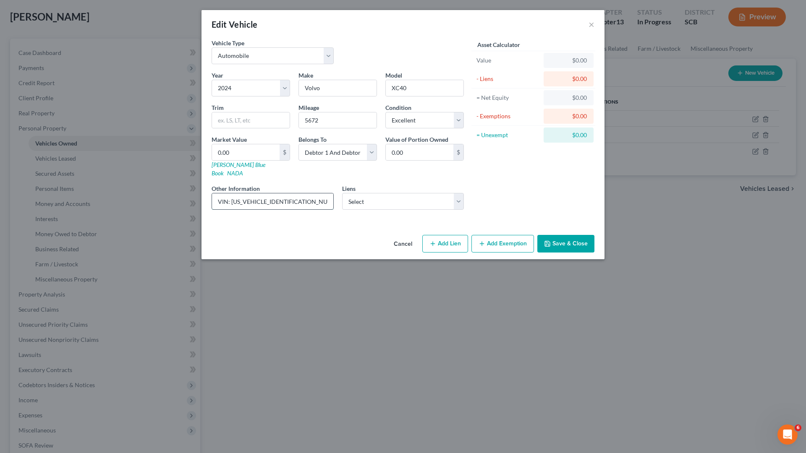
drag, startPoint x: 231, startPoint y: 193, endPoint x: 290, endPoint y: 196, distance: 58.8
click at [301, 194] on input "VIN: YV4ER3XL1R2249337" at bounding box center [272, 202] width 121 height 16
click at [250, 149] on input "0.00" at bounding box center [246, 152] width 68 height 16
type input "4"
type input "4.00"
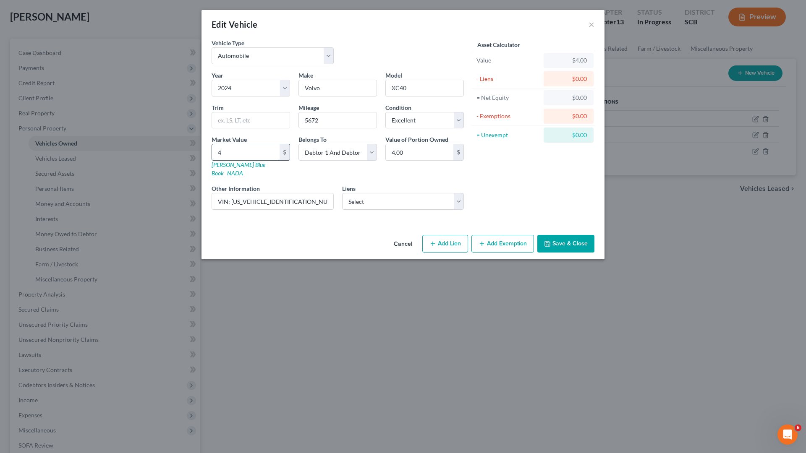
type input "42"
type input "42.00"
type input "421"
type input "421.00"
type input "4210"
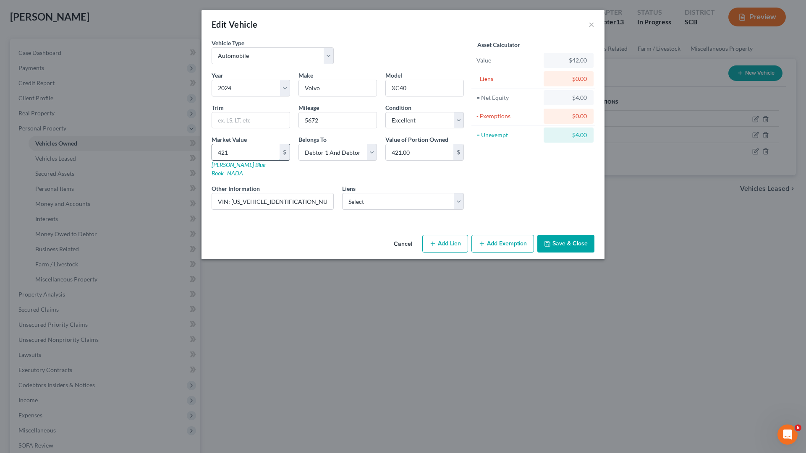
type input "4,210.00"
type input "4,2100"
type input "42,100.00"
type input "42,100"
click at [509, 237] on button "Add Exemption" at bounding box center [502, 244] width 63 height 18
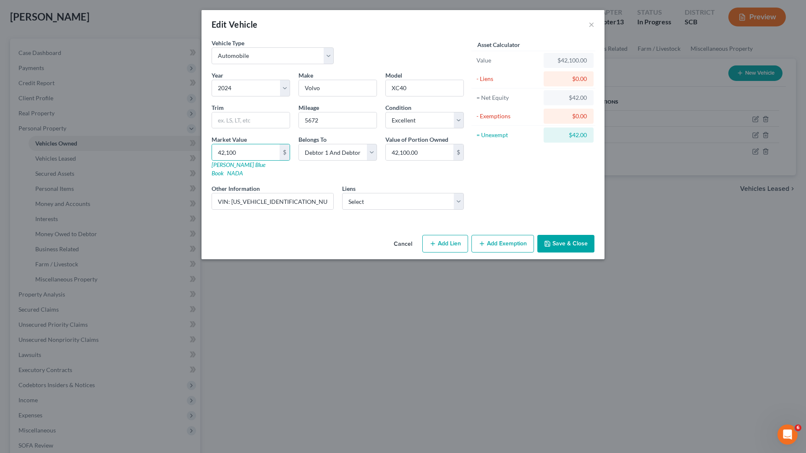
select select "2"
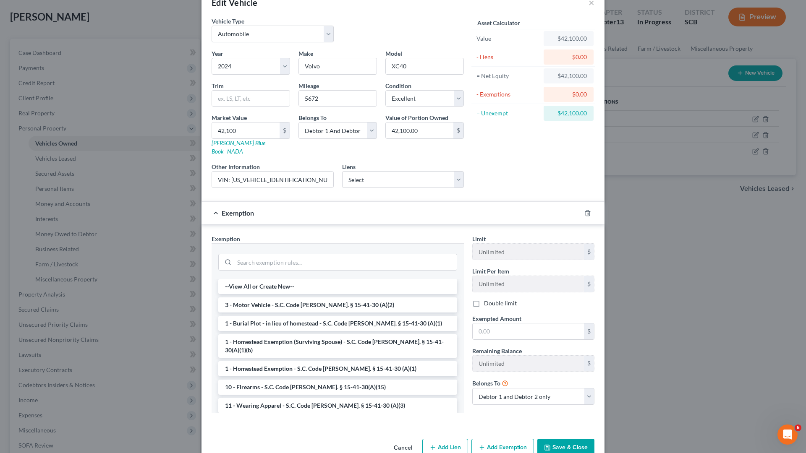
scroll to position [34, 0]
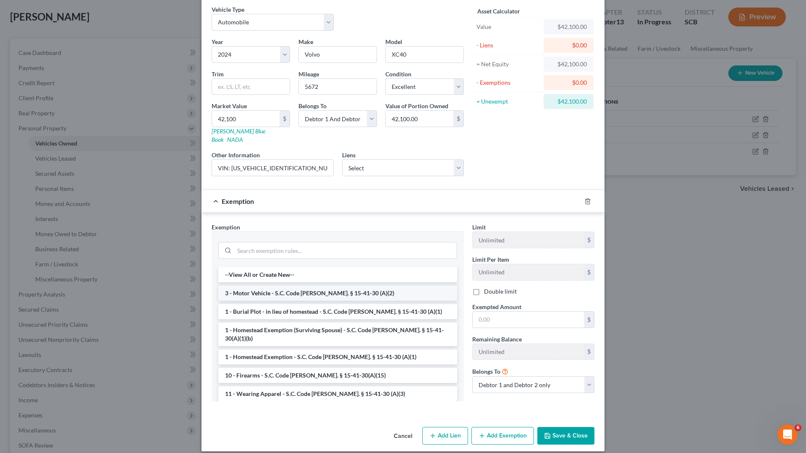
click at [322, 286] on li "3 - Motor Vehicle - S.C. Code Ann. § 15-41-30 (A)(2)" at bounding box center [337, 293] width 239 height 15
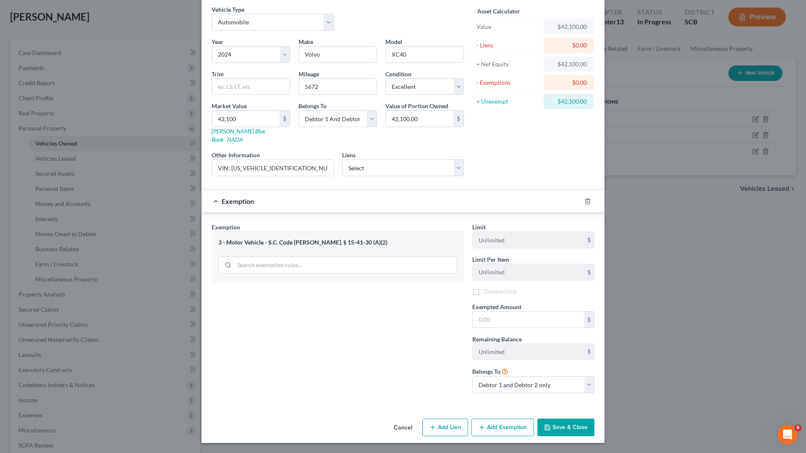
scroll to position [26, 0]
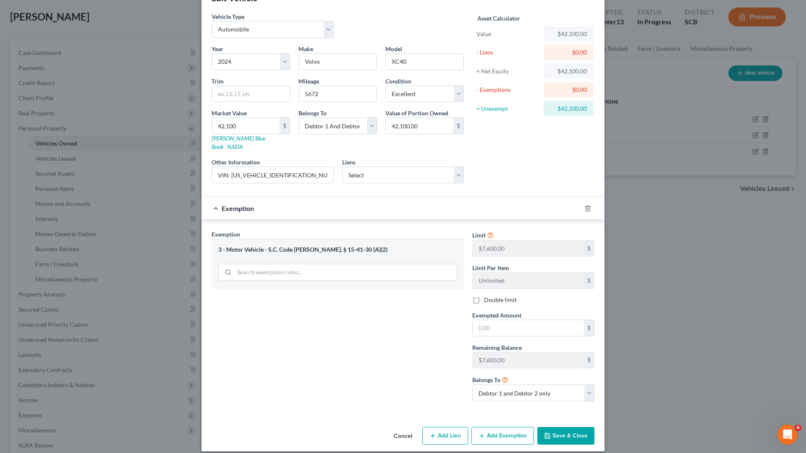
click at [484, 296] on label "Double limit" at bounding box center [500, 300] width 33 height 8
click at [487, 296] on input "Double limit" at bounding box center [489, 298] width 5 height 5
checkbox input "true"
click at [493, 320] on input "text" at bounding box center [528, 328] width 111 height 16
type input "6"
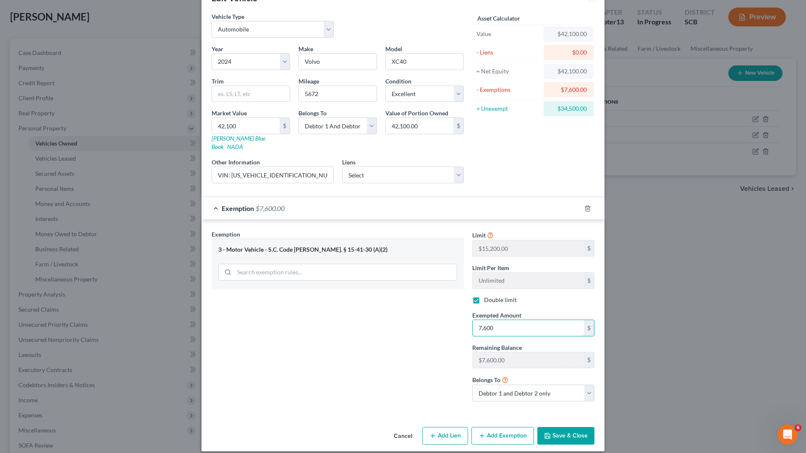
type input "7,600"
drag, startPoint x: 539, startPoint y: 434, endPoint x: 548, endPoint y: 432, distance: 8.9
click at [540, 396] on button "Save & Close" at bounding box center [565, 436] width 57 height 18
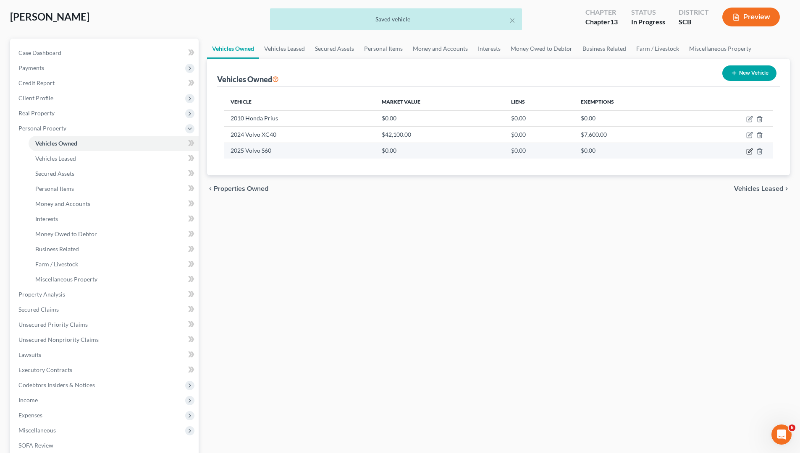
click at [749, 154] on icon "button" at bounding box center [749, 151] width 7 height 7
select select "0"
select select "1"
select select "0"
select select "2"
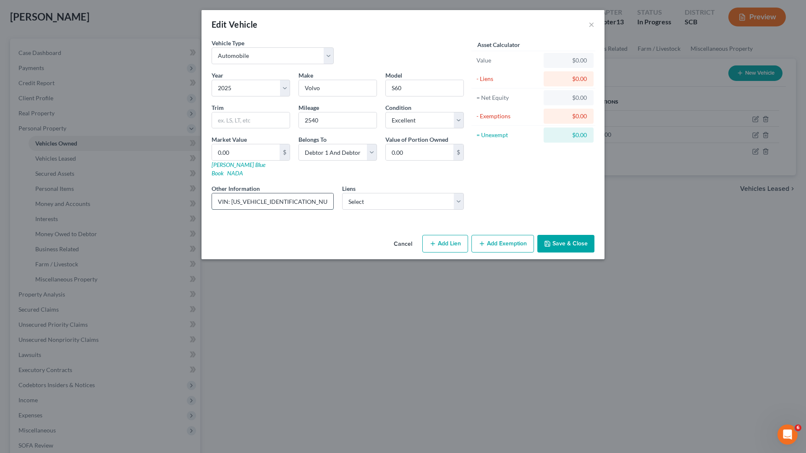
drag, startPoint x: 230, startPoint y: 191, endPoint x: 272, endPoint y: 196, distance: 42.3
click at [292, 194] on input "VIN: 7JRL12GC9SG367237" at bounding box center [272, 202] width 121 height 16
click at [258, 159] on input "0.00" at bounding box center [246, 152] width 68 height 16
type input "4"
type input "4.00"
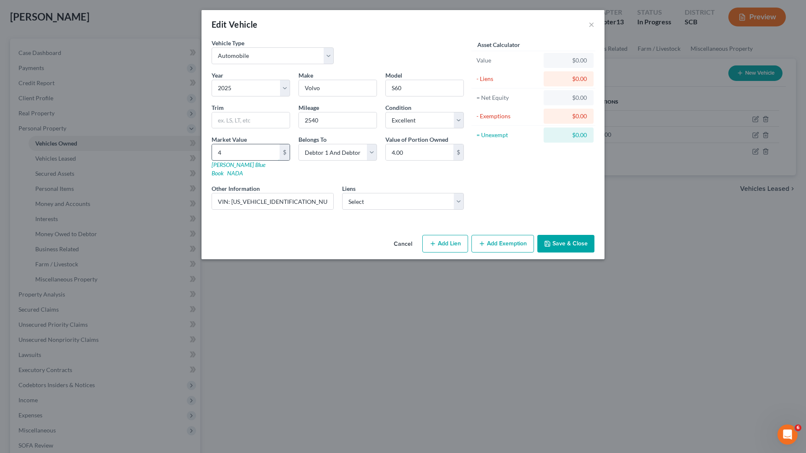
type input "45"
type input "45.00"
type input "458"
type input "458.00"
type input "4584"
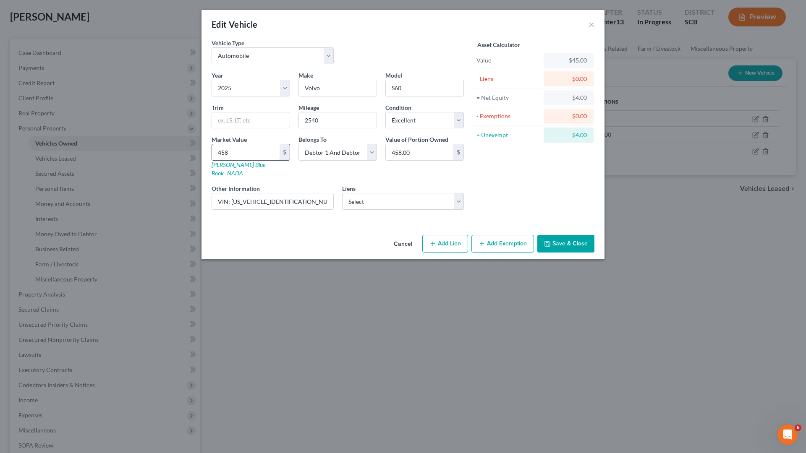
type input "4,584.00"
type input "4,5840"
type input "45,840.00"
type input "45,840"
click at [511, 235] on button "Add Exemption" at bounding box center [502, 244] width 63 height 18
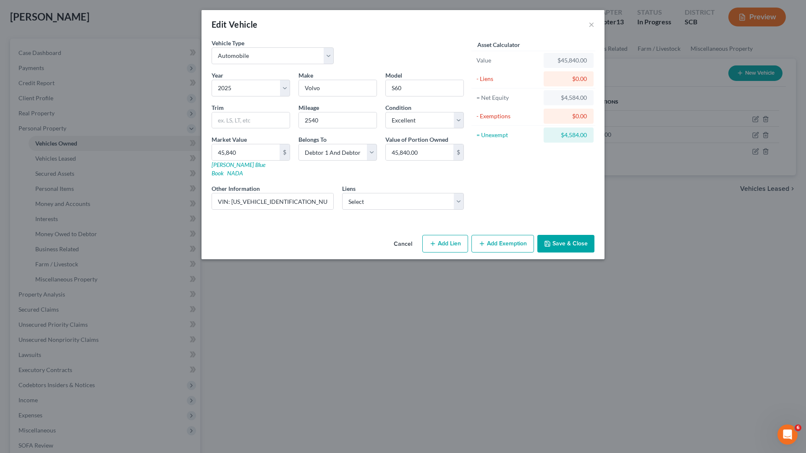
select select "2"
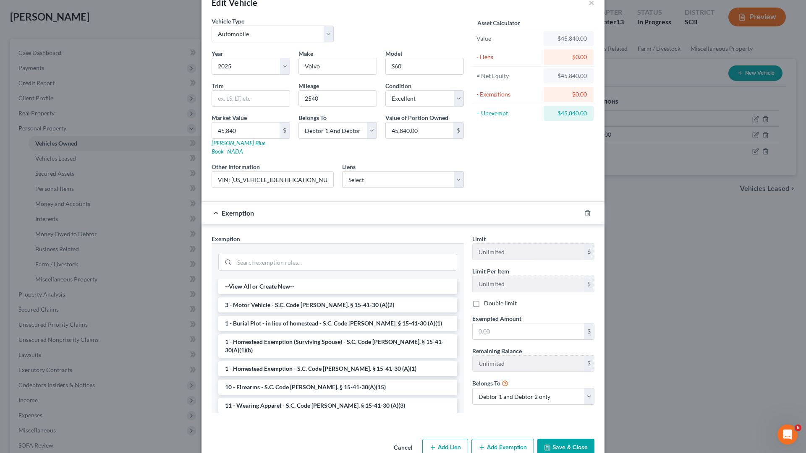
scroll to position [34, 0]
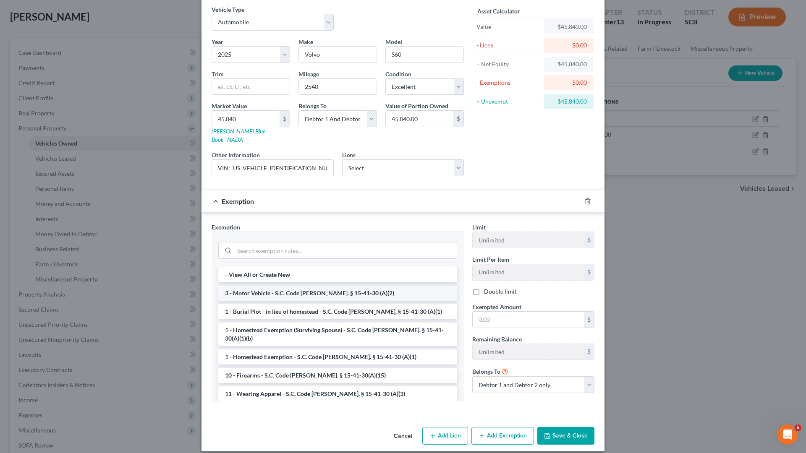
click at [286, 286] on li "3 - Motor Vehicle - S.C. Code Ann. § 15-41-30 (A)(2)" at bounding box center [337, 293] width 239 height 15
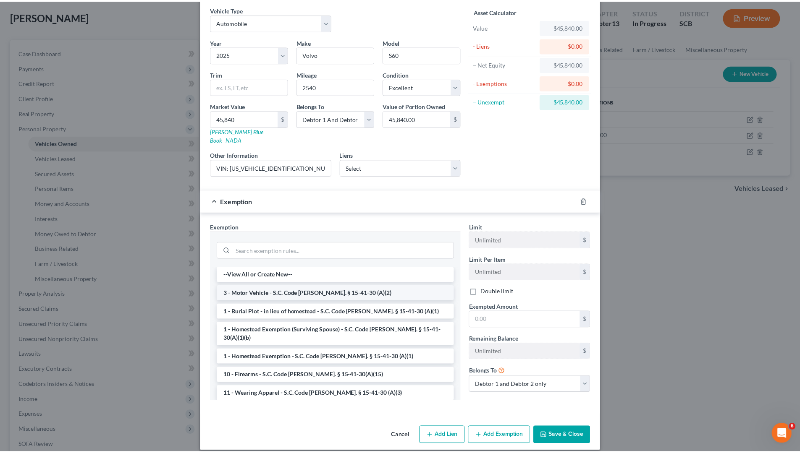
scroll to position [26, 0]
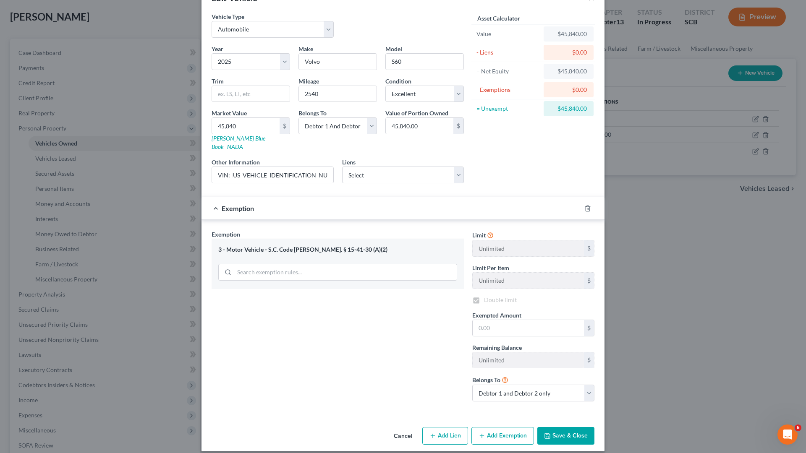
checkbox input "true"
click at [479, 320] on input "text" at bounding box center [528, 328] width 111 height 16
type input "7600"
click at [579, 396] on button "Save & Close" at bounding box center [565, 436] width 57 height 18
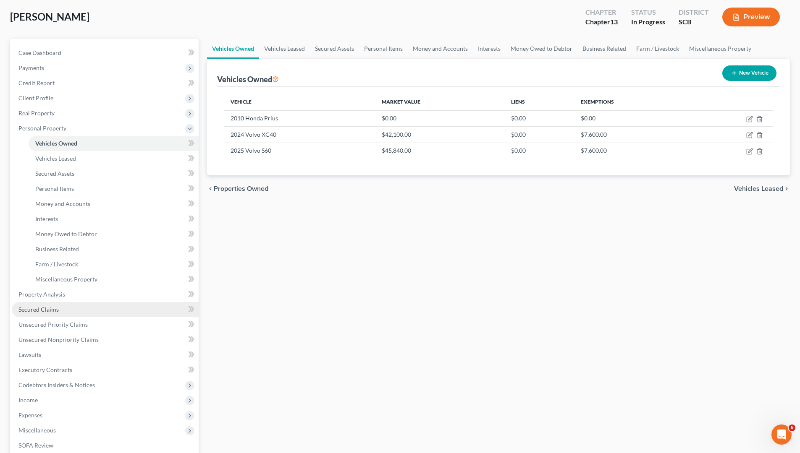
scroll to position [0, 0]
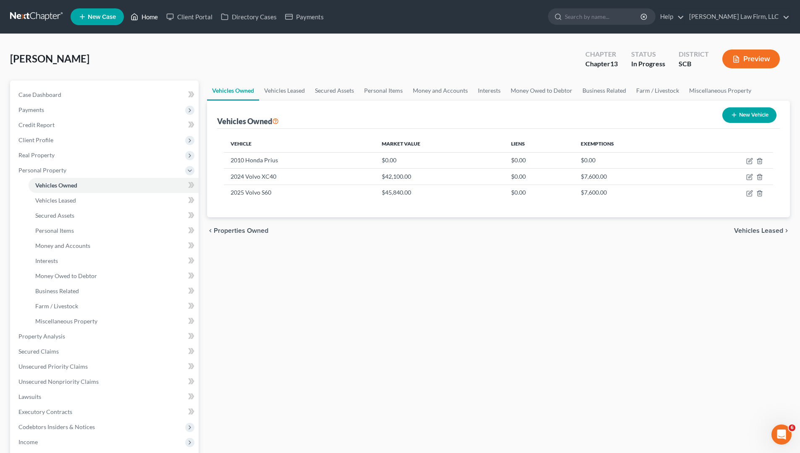
click at [145, 16] on link "Home" at bounding box center [144, 16] width 36 height 15
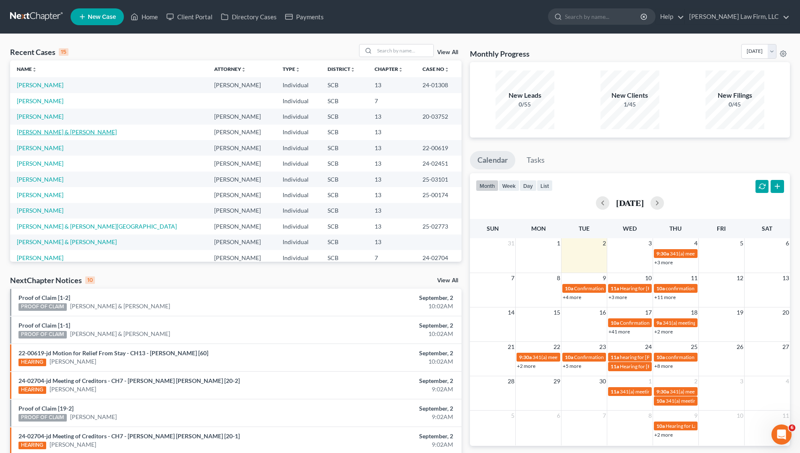
click at [45, 131] on link "[PERSON_NAME] & [PERSON_NAME]" at bounding box center [67, 131] width 100 height 7
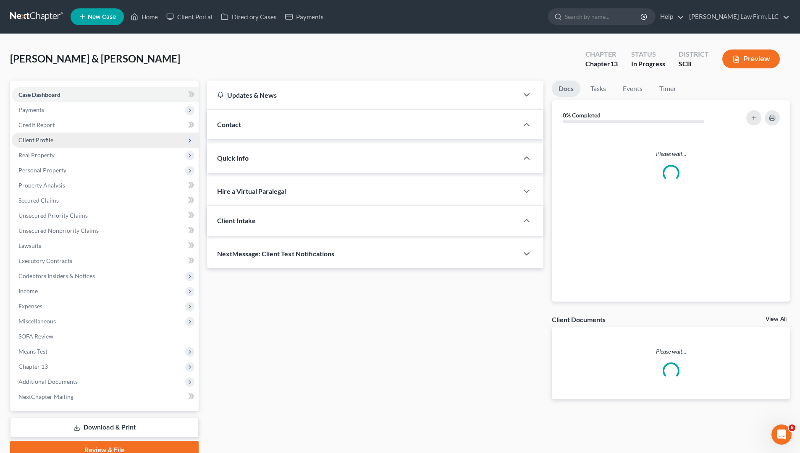
select select "0"
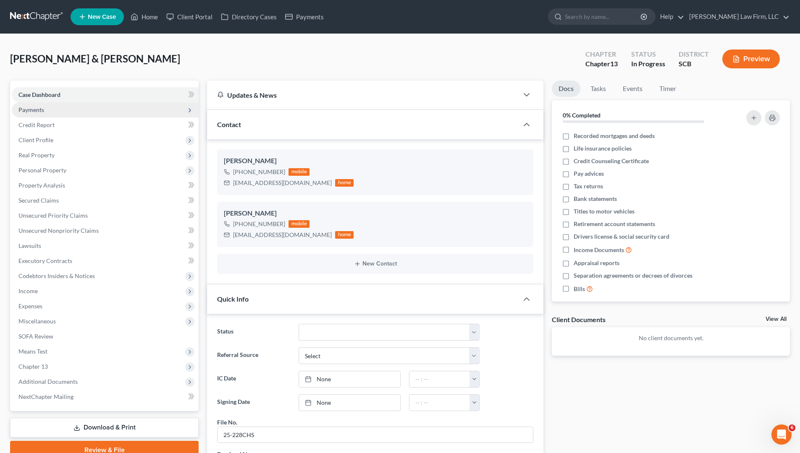
click at [34, 108] on span "Payments" at bounding box center [31, 109] width 26 height 7
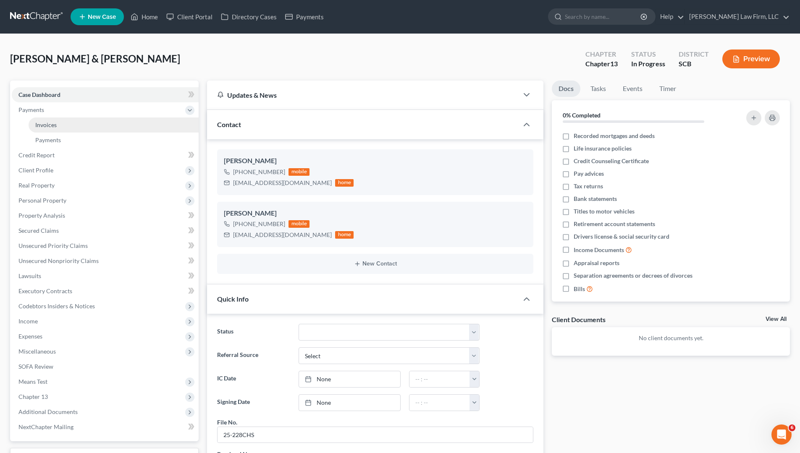
click at [47, 122] on span "Invoices" at bounding box center [45, 124] width 21 height 7
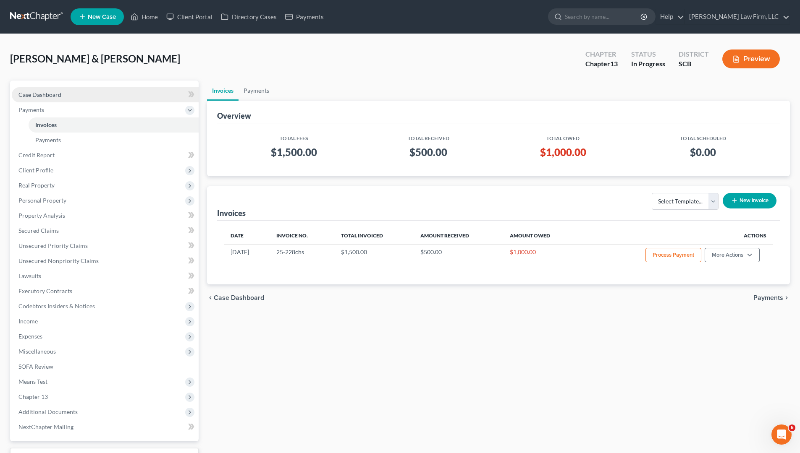
click at [31, 95] on span "Case Dashboard" at bounding box center [39, 94] width 43 height 7
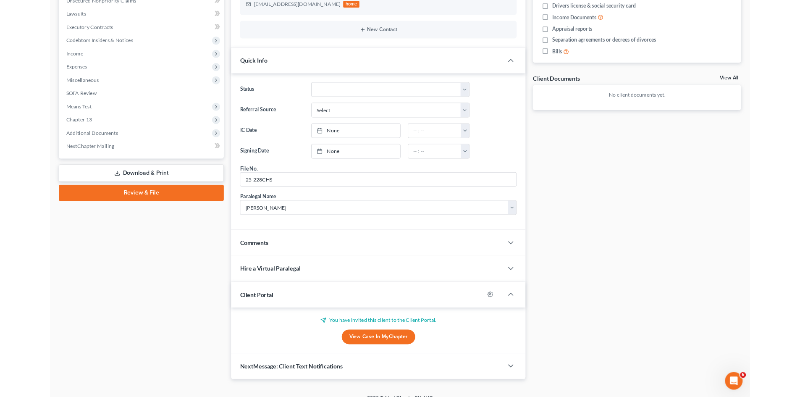
scroll to position [242, 0]
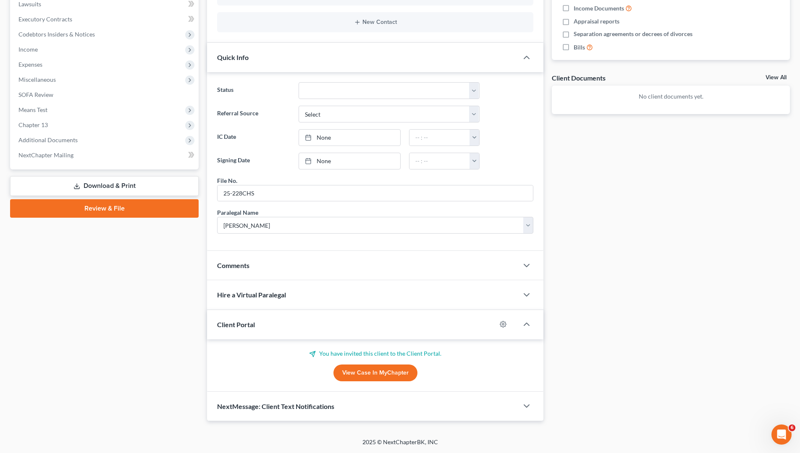
click at [379, 369] on link "View Case in MyChapter" at bounding box center [375, 373] width 84 height 17
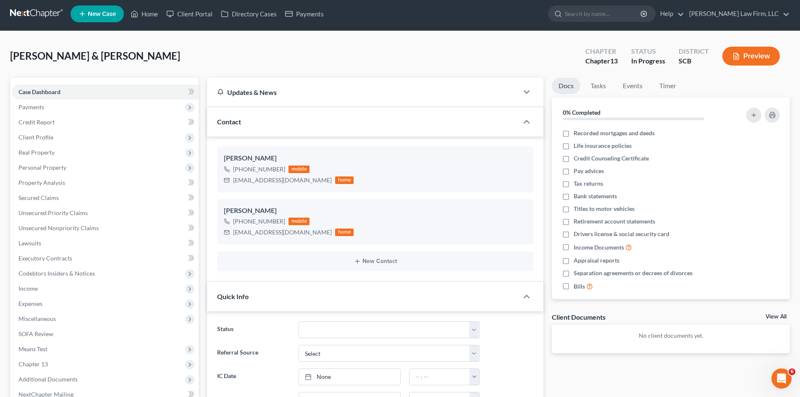
scroll to position [0, 0]
